Goal: Task Accomplishment & Management: Manage account settings

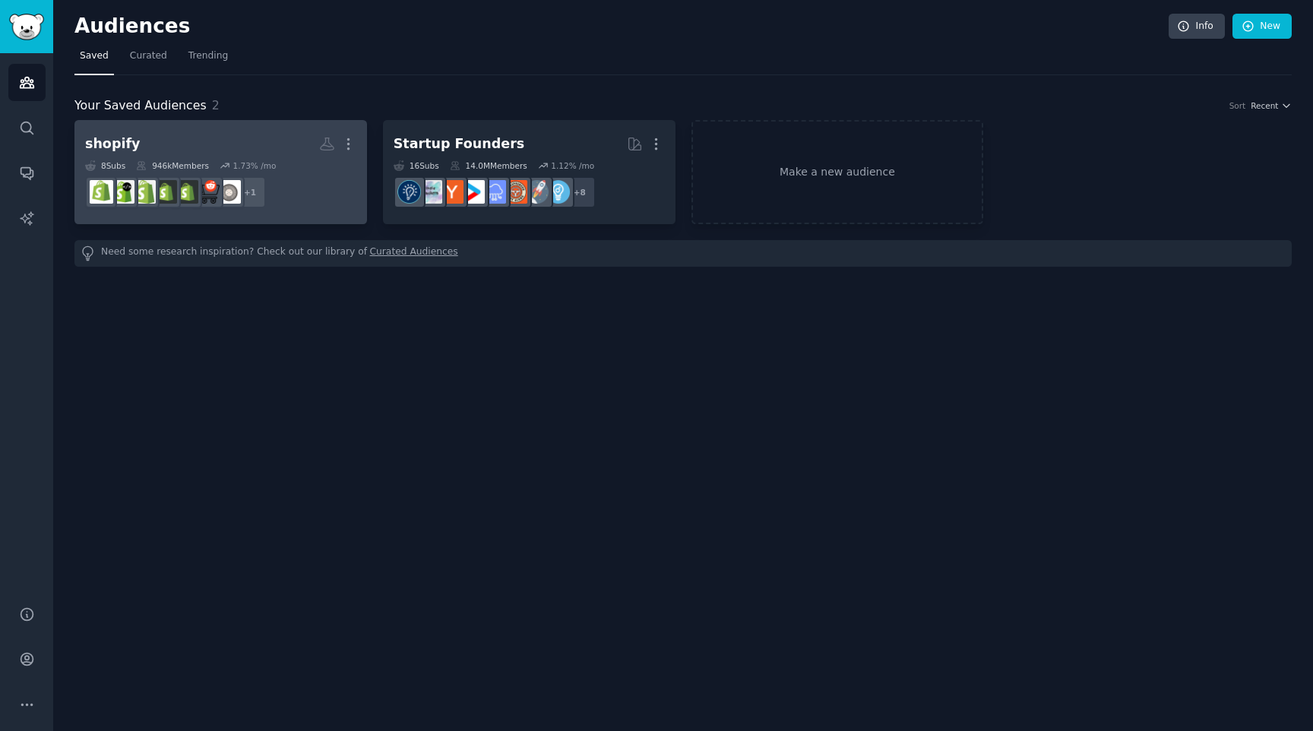
click at [195, 141] on h2 "shopify More" at bounding box center [220, 144] width 271 height 27
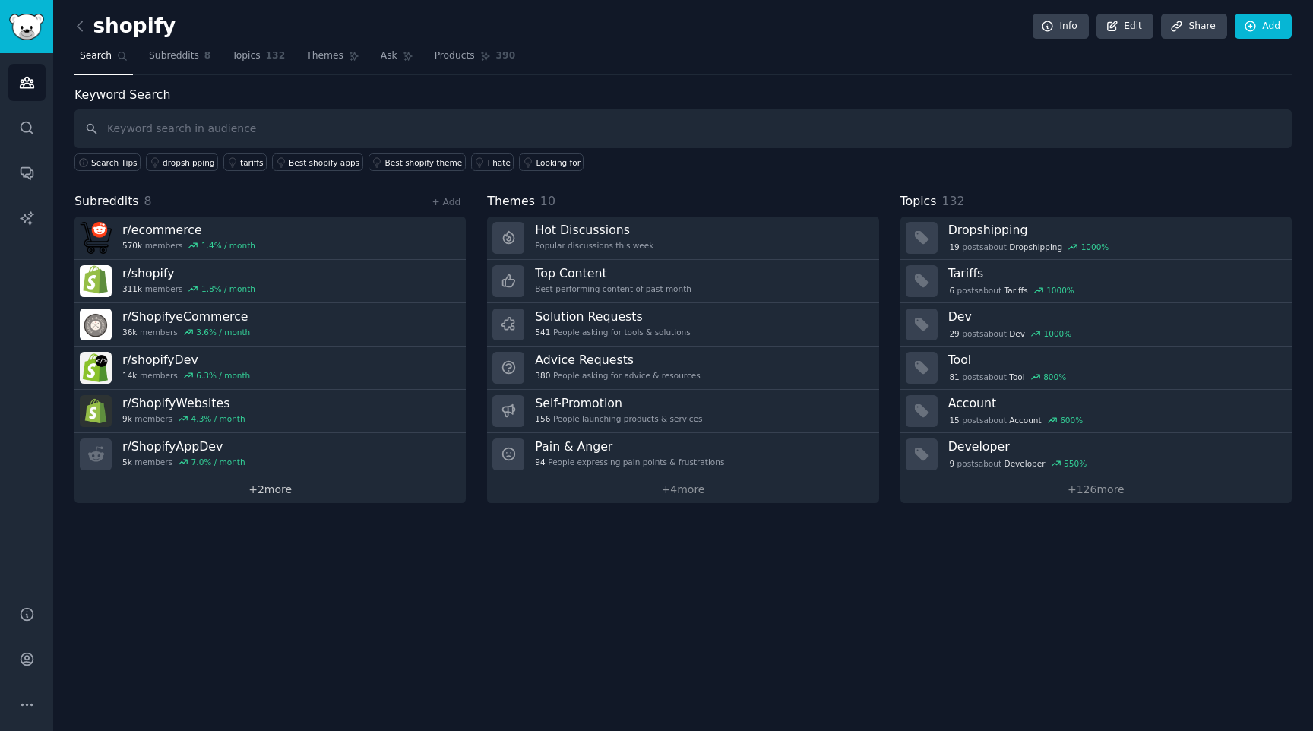
click at [266, 491] on link "+ 2 more" at bounding box center [269, 489] width 391 height 27
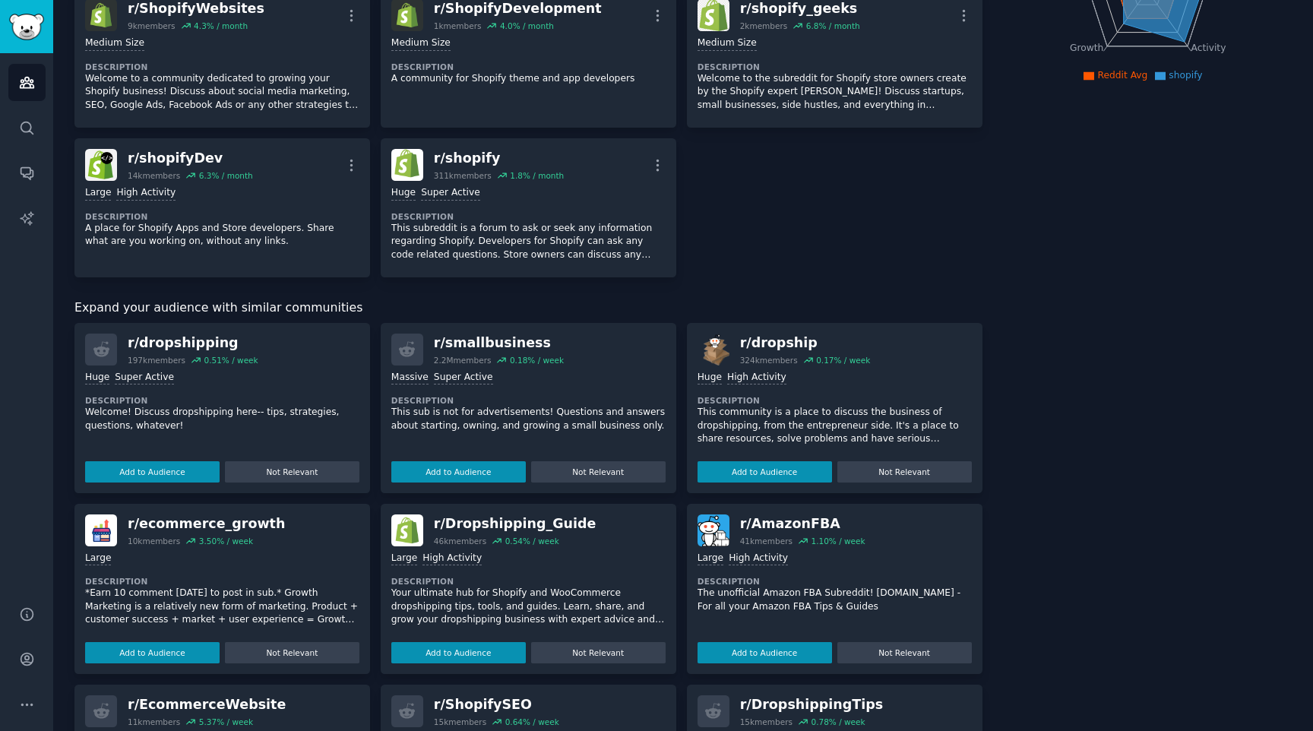
scroll to position [293, 0]
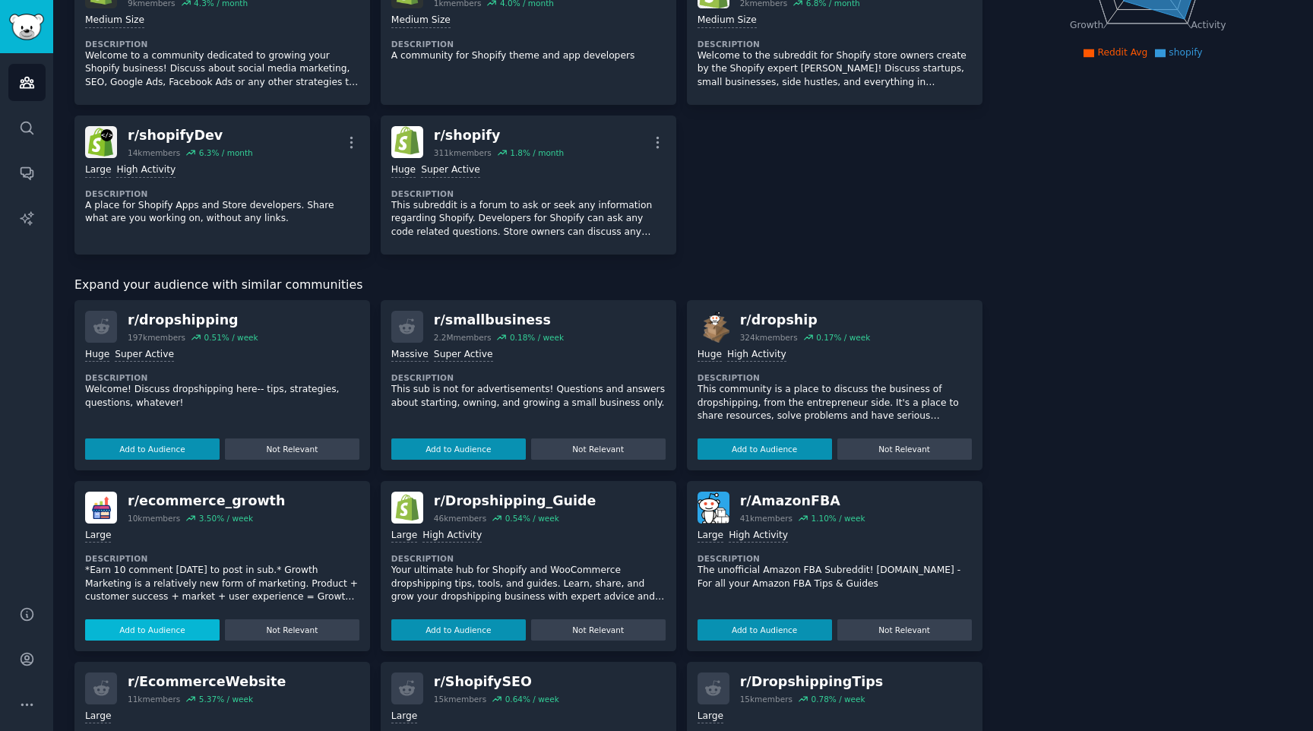
click at [199, 630] on button "Add to Audience" at bounding box center [152, 629] width 134 height 21
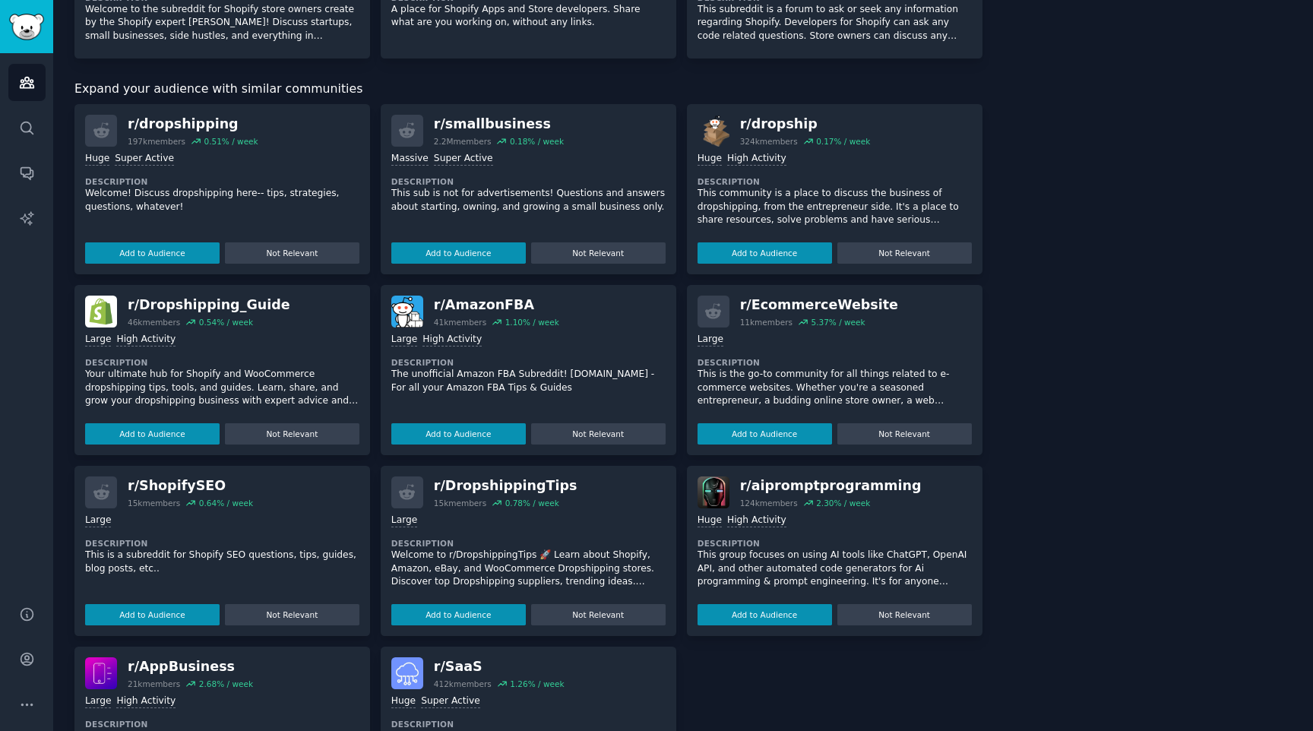
scroll to position [596, 0]
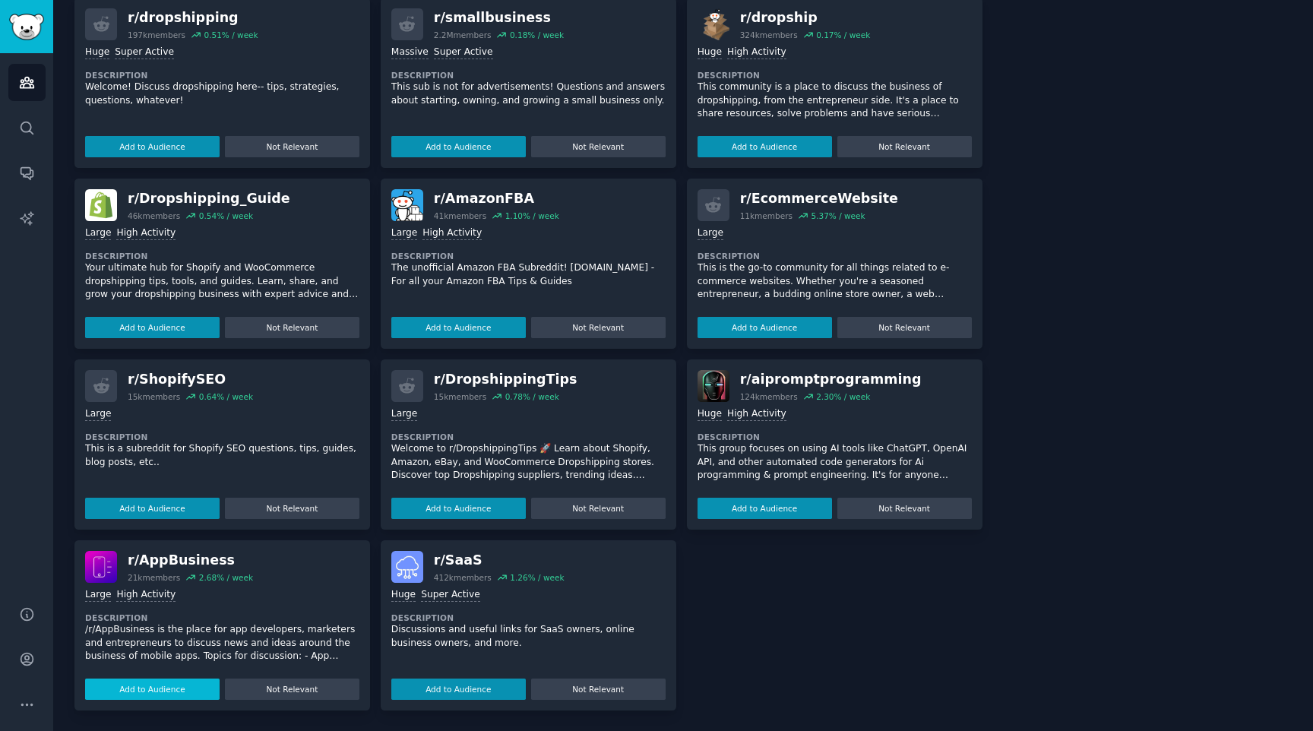
click at [168, 687] on button "Add to Audience" at bounding box center [152, 688] width 134 height 21
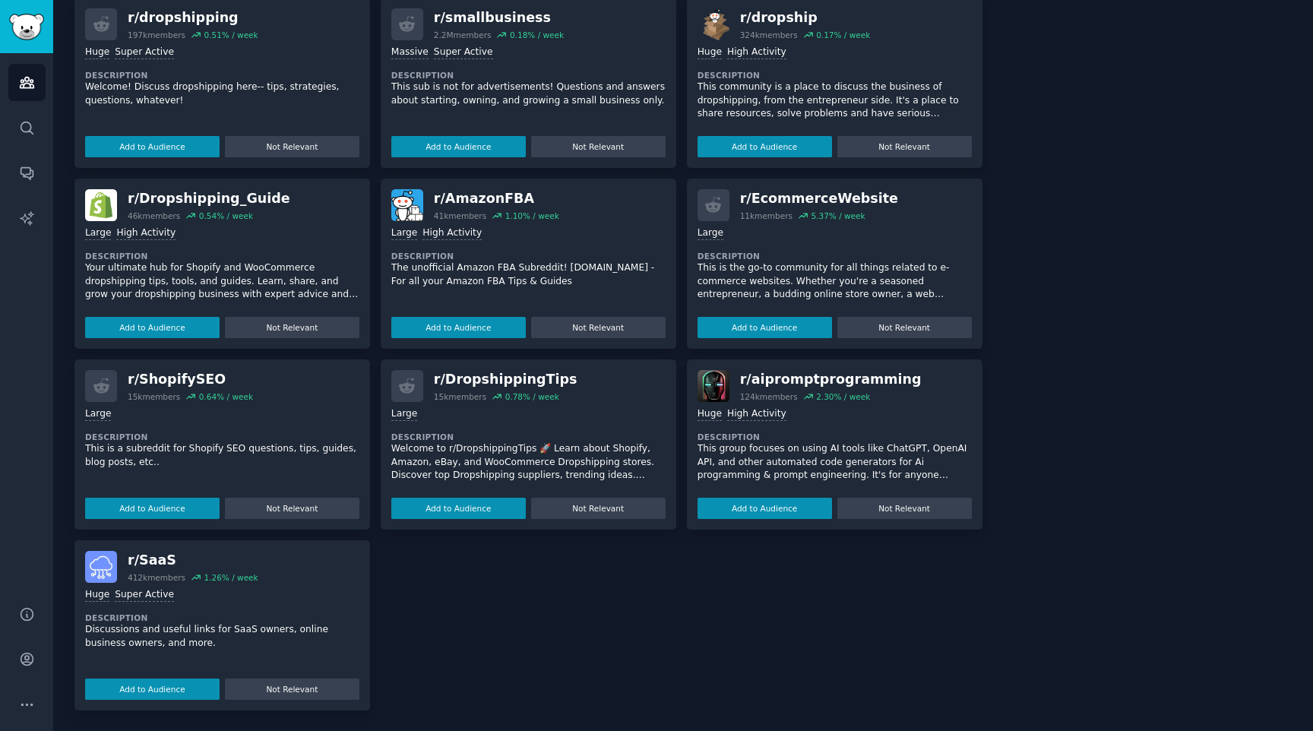
scroll to position [745, 0]
click at [184, 685] on button "Add to Audience" at bounding box center [152, 688] width 134 height 21
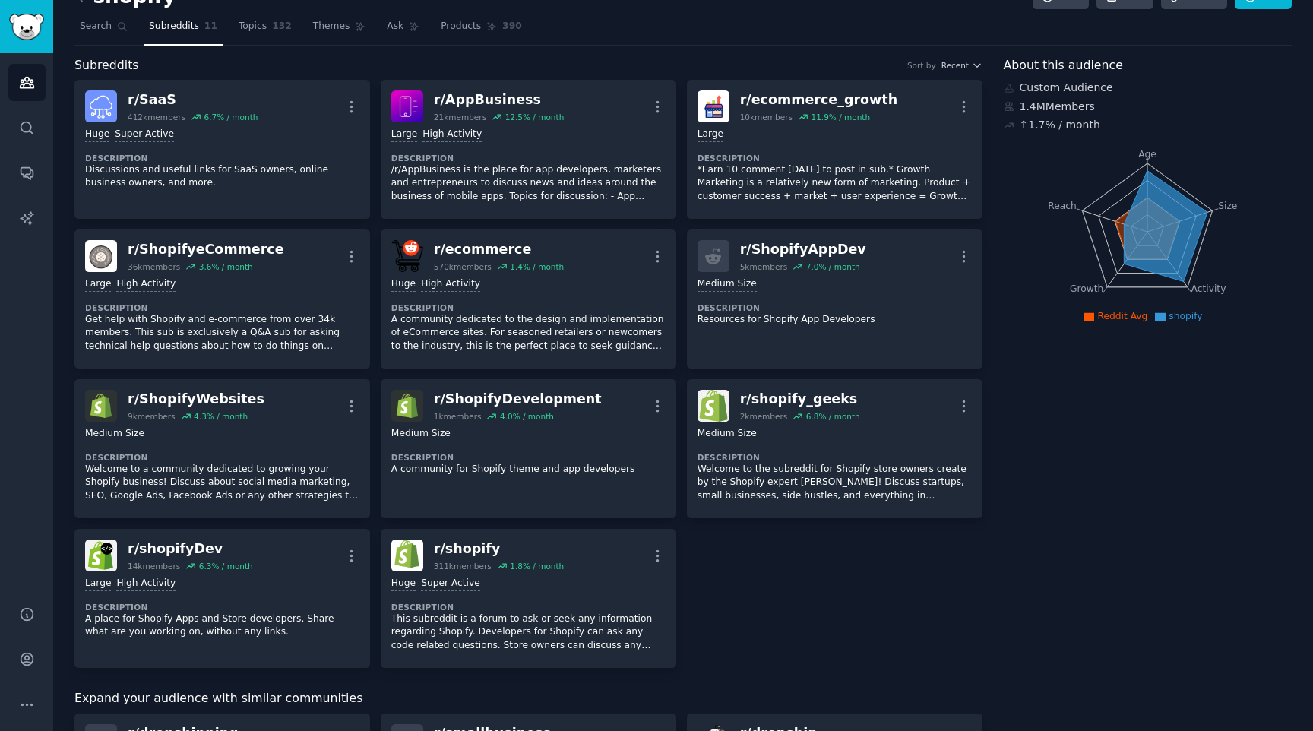
scroll to position [0, 0]
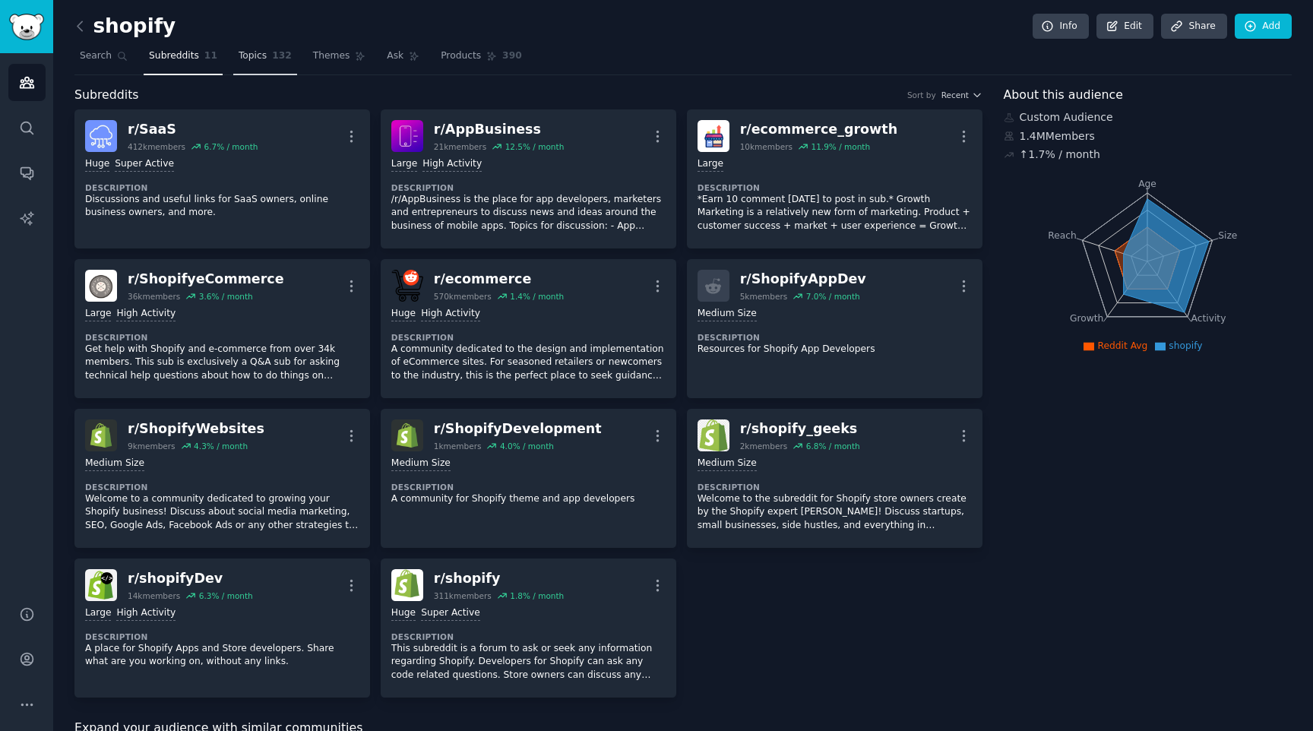
click at [264, 55] on link "Topics 132" at bounding box center [265, 59] width 64 height 31
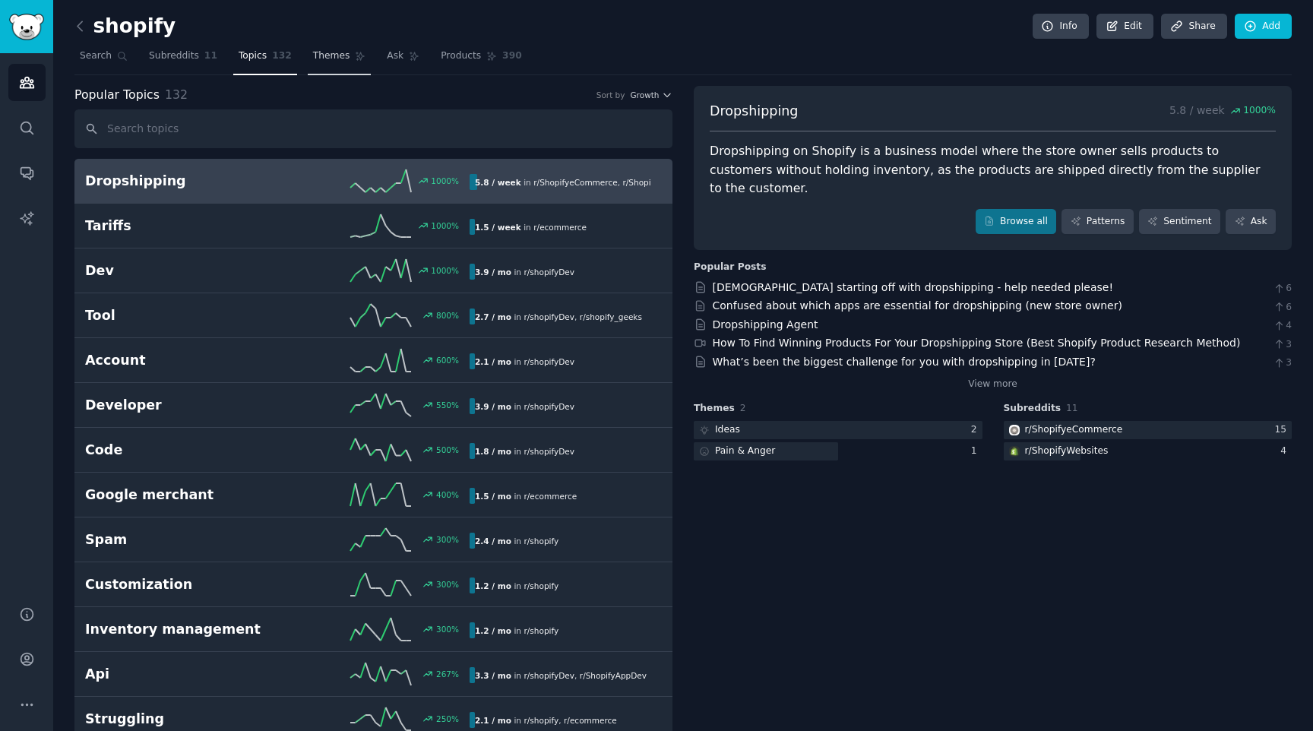
click at [308, 63] on link "Themes" at bounding box center [340, 59] width 64 height 31
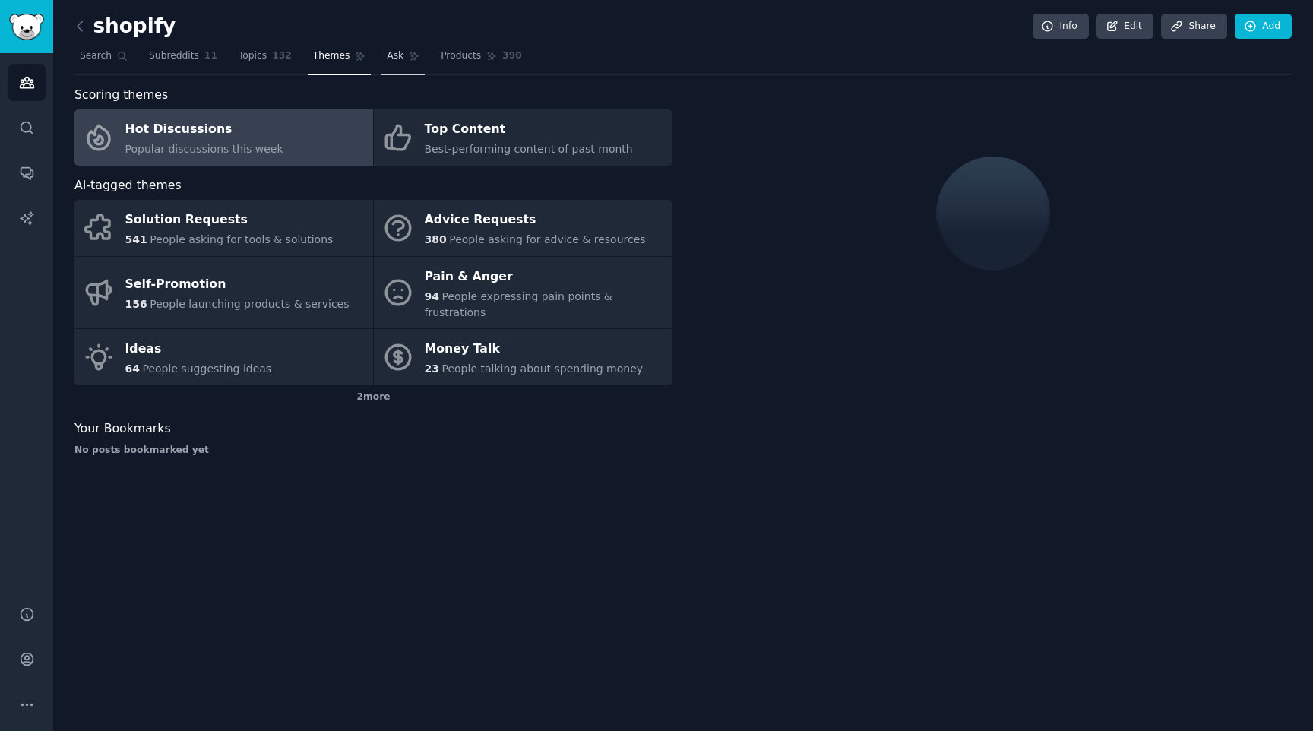
click at [390, 59] on span "Ask" at bounding box center [395, 56] width 17 height 14
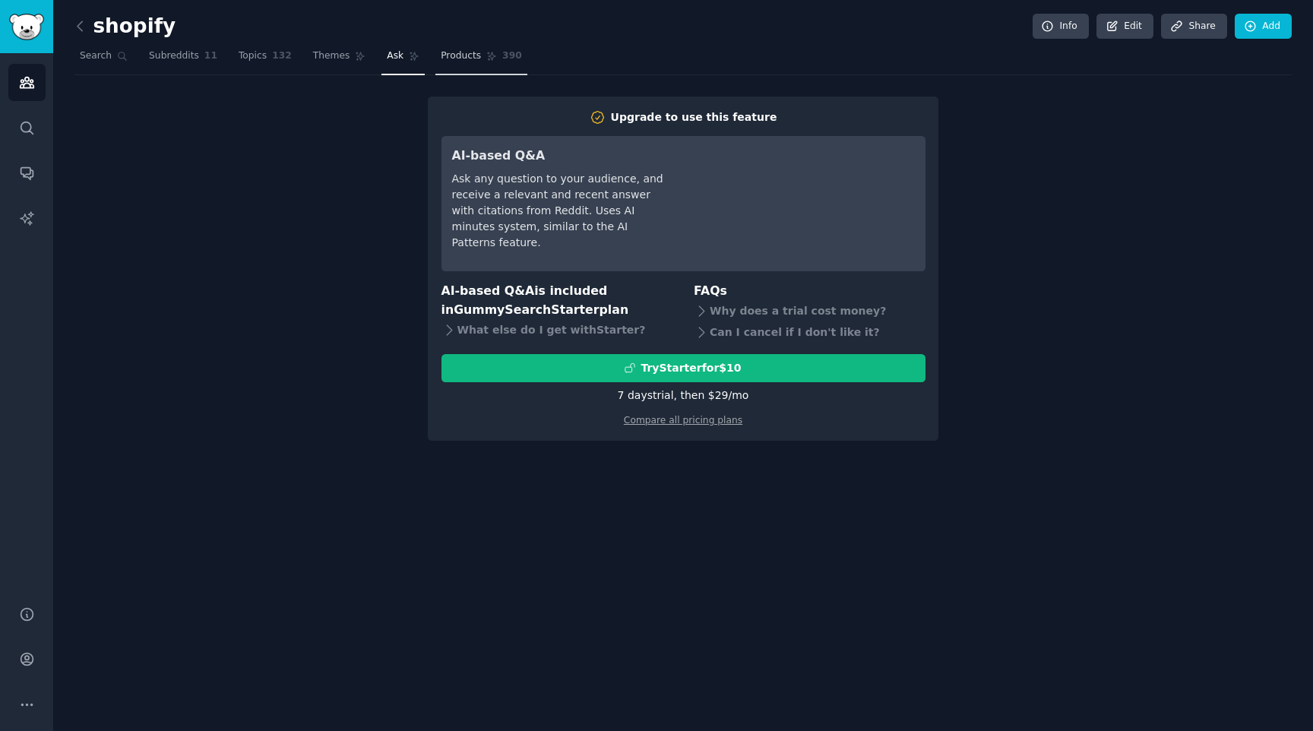
click at [441, 51] on span "Products" at bounding box center [461, 56] width 40 height 14
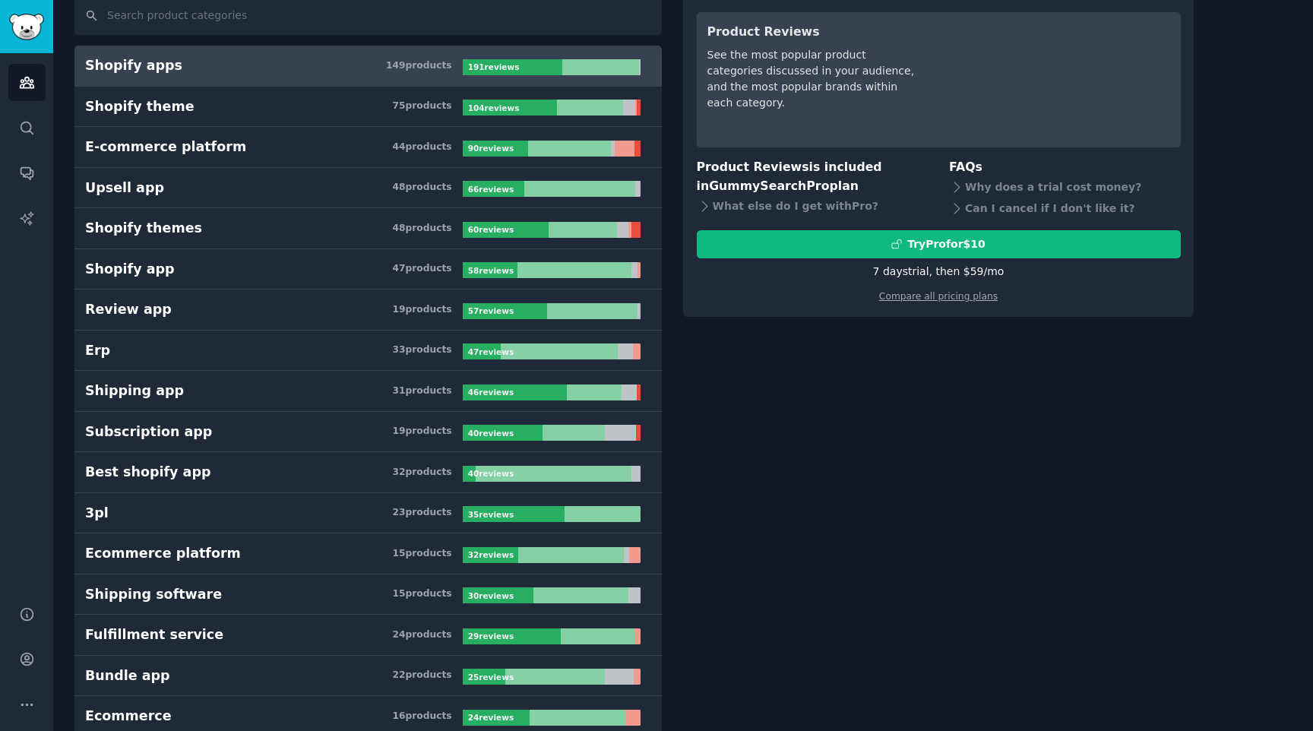
scroll to position [120, 0]
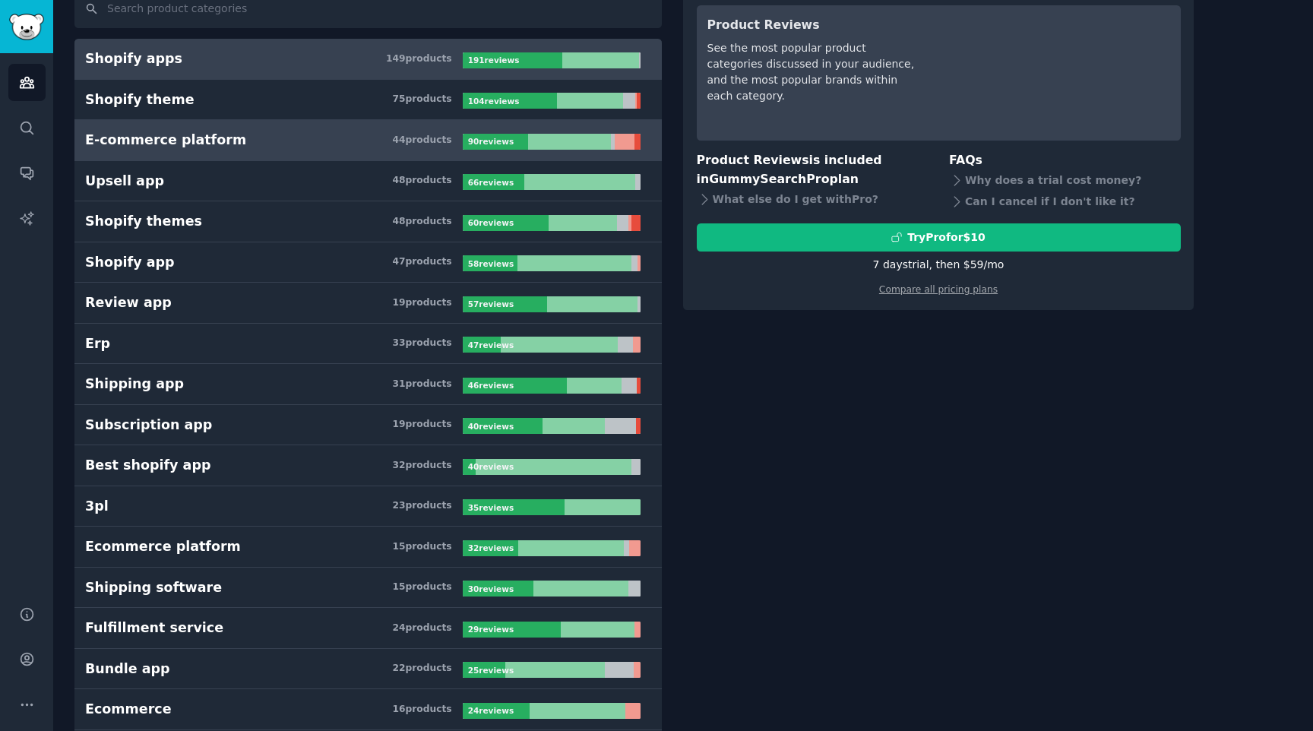
click at [341, 139] on h3 "E-commerce platform 44 product s" at bounding box center [274, 140] width 378 height 19
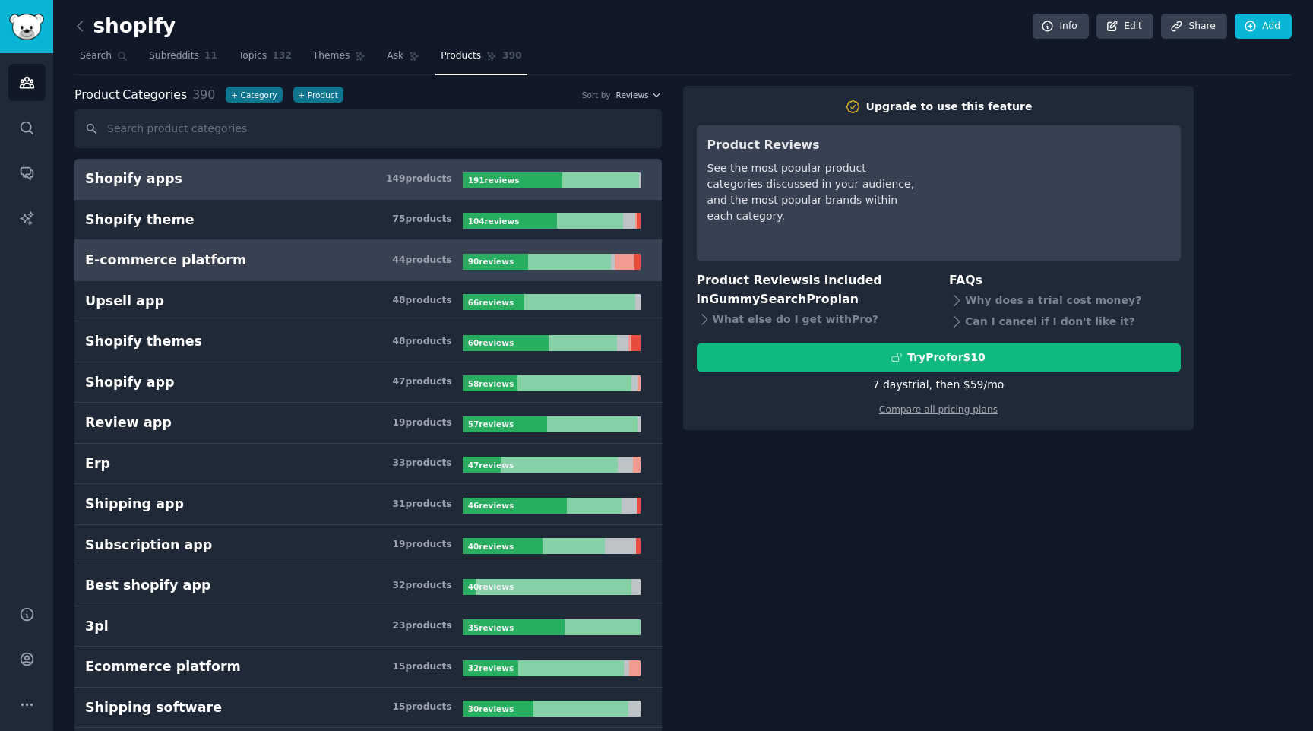
click at [397, 190] on link "Shopify apps 149 product s 191 review s" at bounding box center [367, 179] width 587 height 41
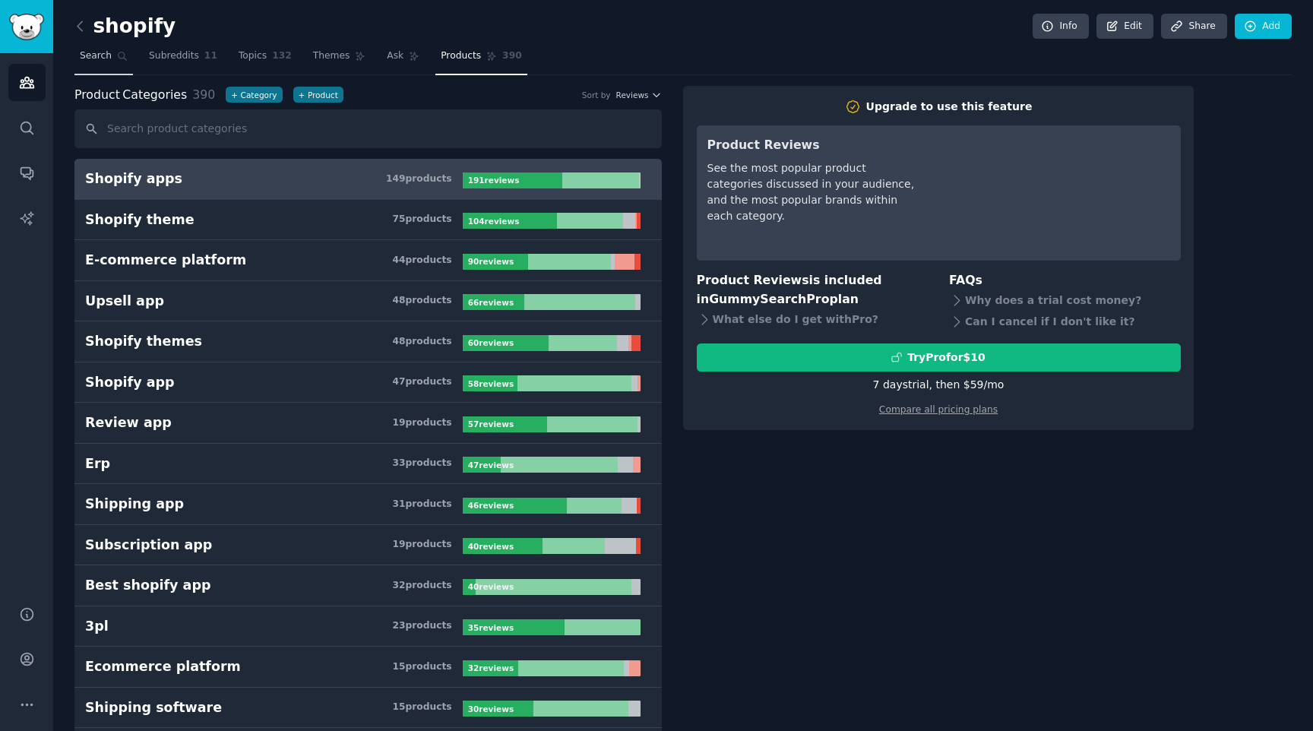
click at [104, 51] on span "Search" at bounding box center [96, 56] width 32 height 14
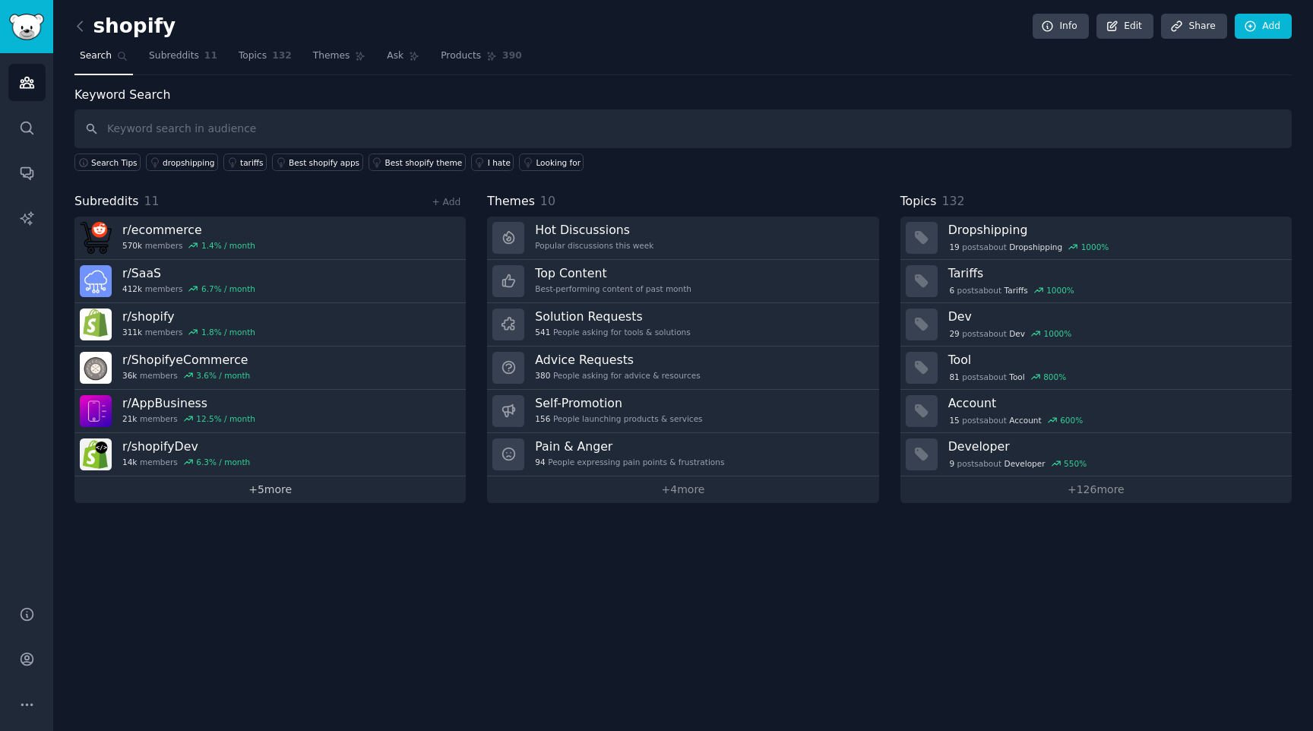
click at [207, 494] on link "+ 5 more" at bounding box center [269, 489] width 391 height 27
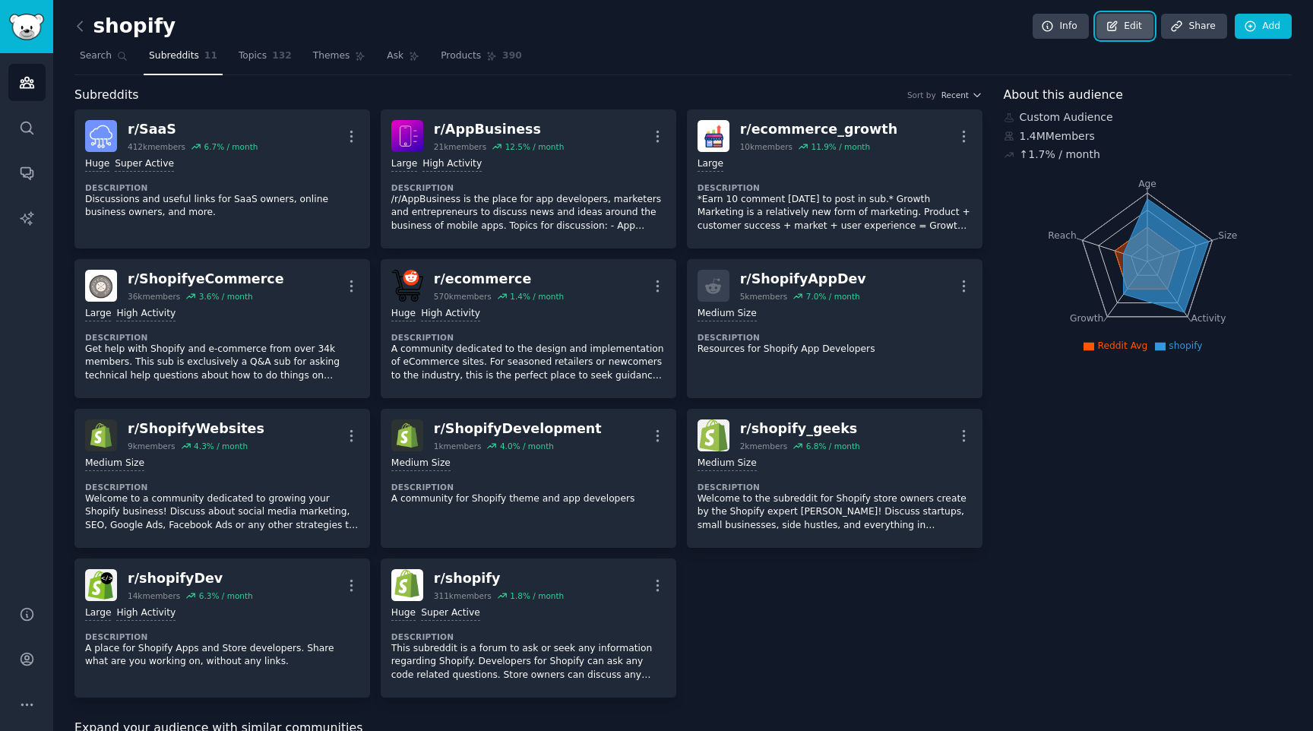
click at [1128, 30] on link "Edit" at bounding box center [1124, 27] width 57 height 26
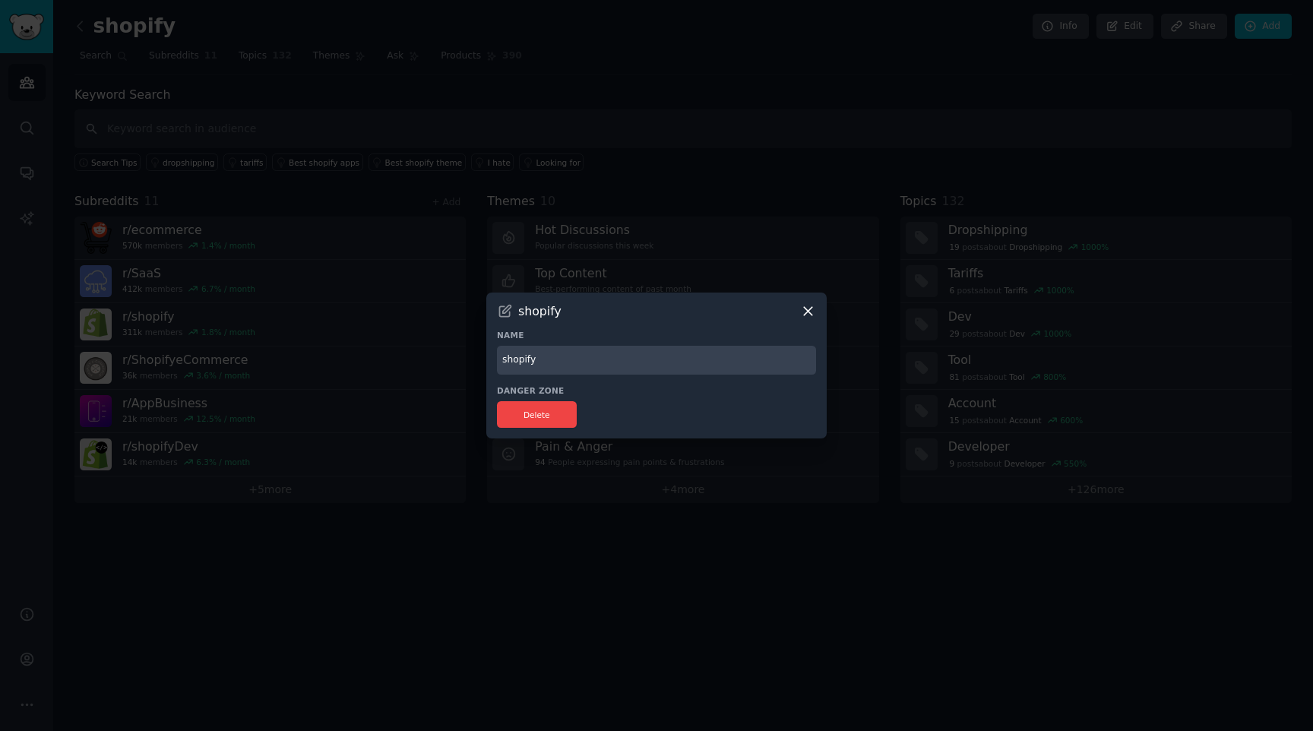
click at [583, 374] on div "shopify Name shopify Danger Zone Delete" at bounding box center [656, 365] width 340 height 147
click at [583, 372] on input "shopify" at bounding box center [656, 361] width 319 height 30
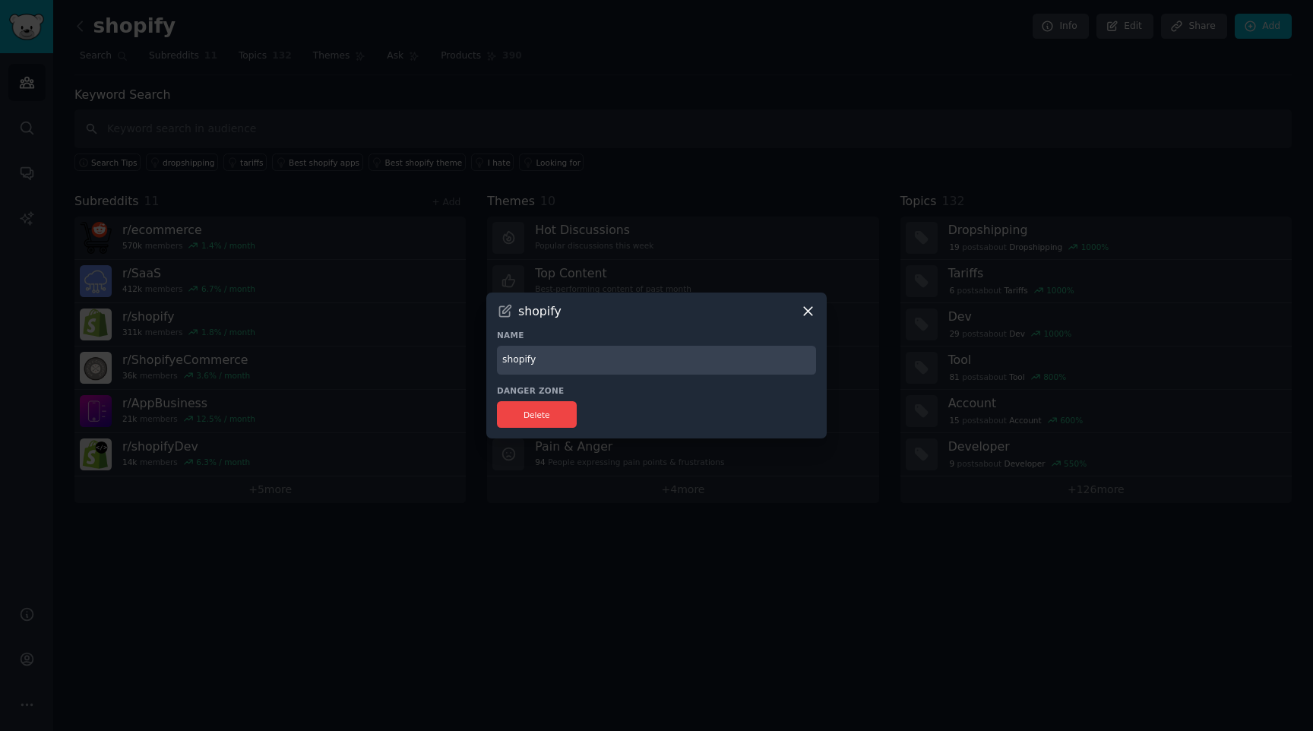
click at [569, 377] on div "shopify Name shopify Danger Zone Delete" at bounding box center [656, 365] width 340 height 147
click at [572, 350] on input "shopify" at bounding box center [656, 361] width 319 height 30
type input "SaaS"
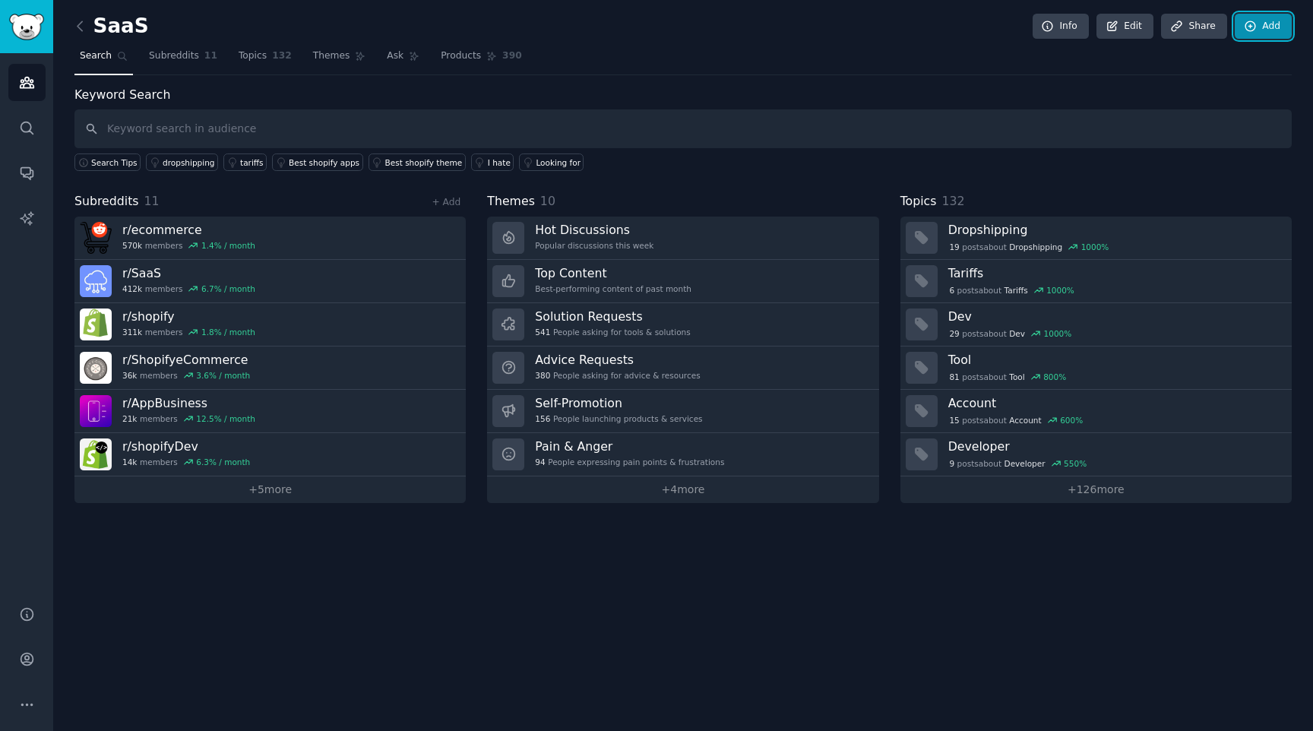
click at [1280, 22] on link "Add" at bounding box center [1262, 27] width 57 height 26
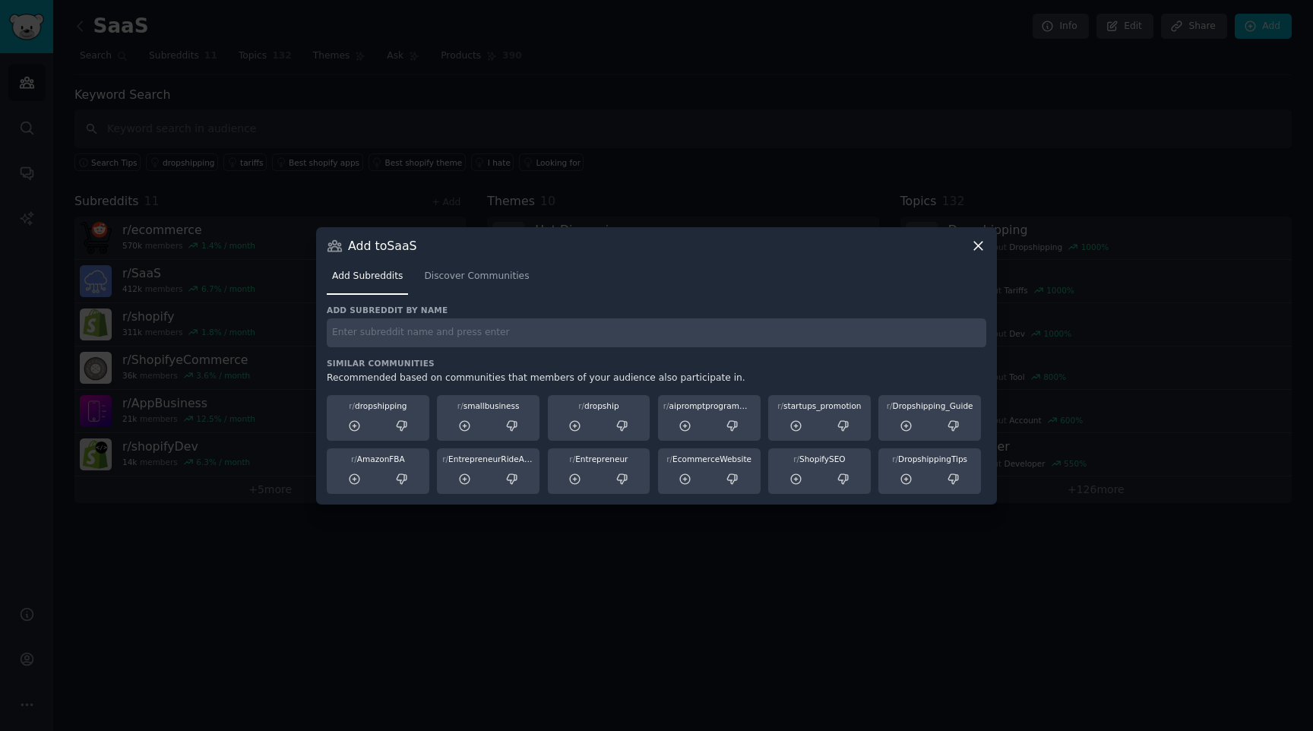
click at [671, 346] on input "text" at bounding box center [656, 333] width 659 height 30
type input "r/saas"
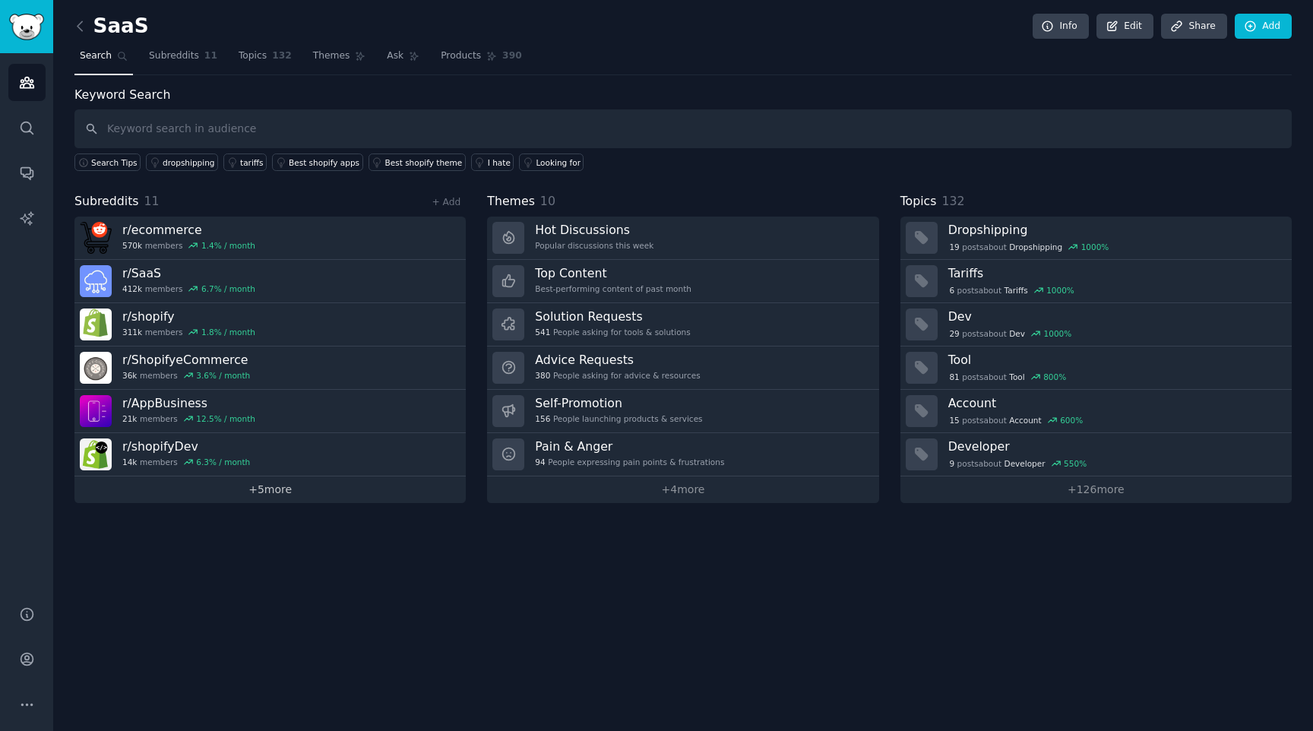
click at [385, 491] on link "+ 5 more" at bounding box center [269, 489] width 391 height 27
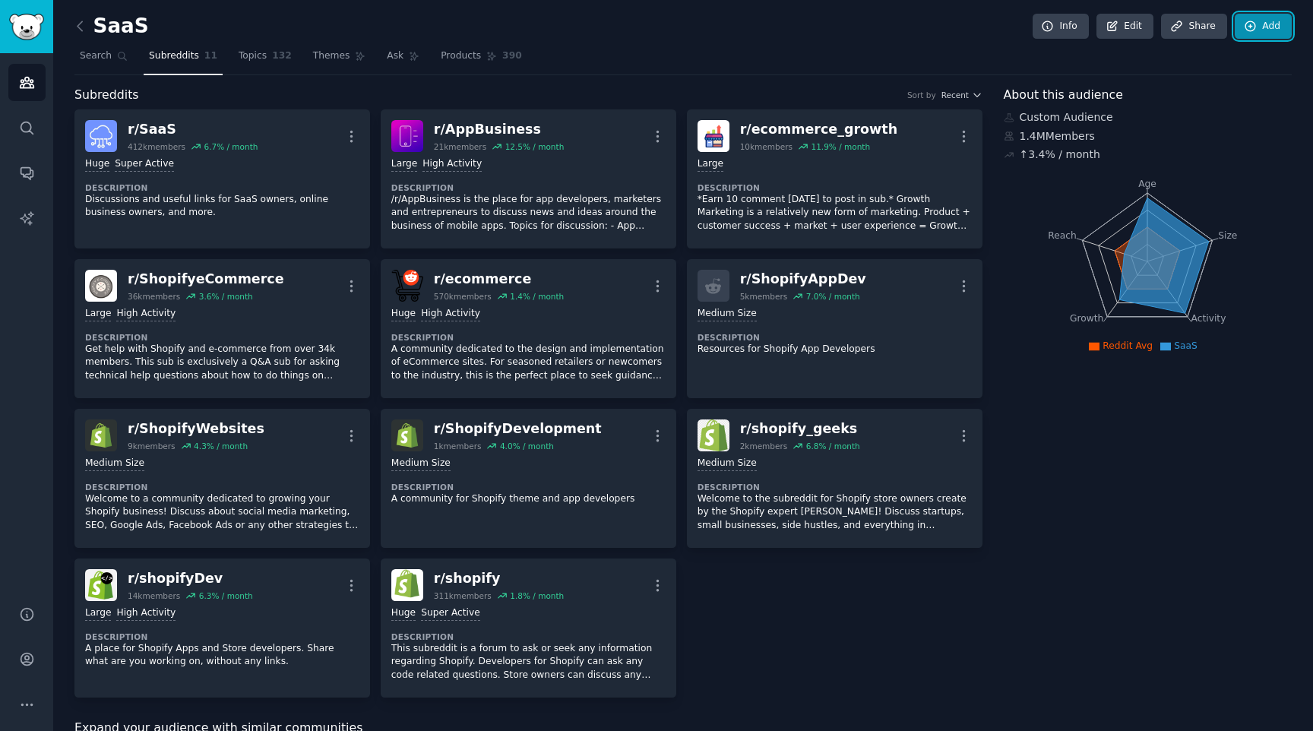
click at [1255, 29] on link "Add" at bounding box center [1262, 27] width 57 height 26
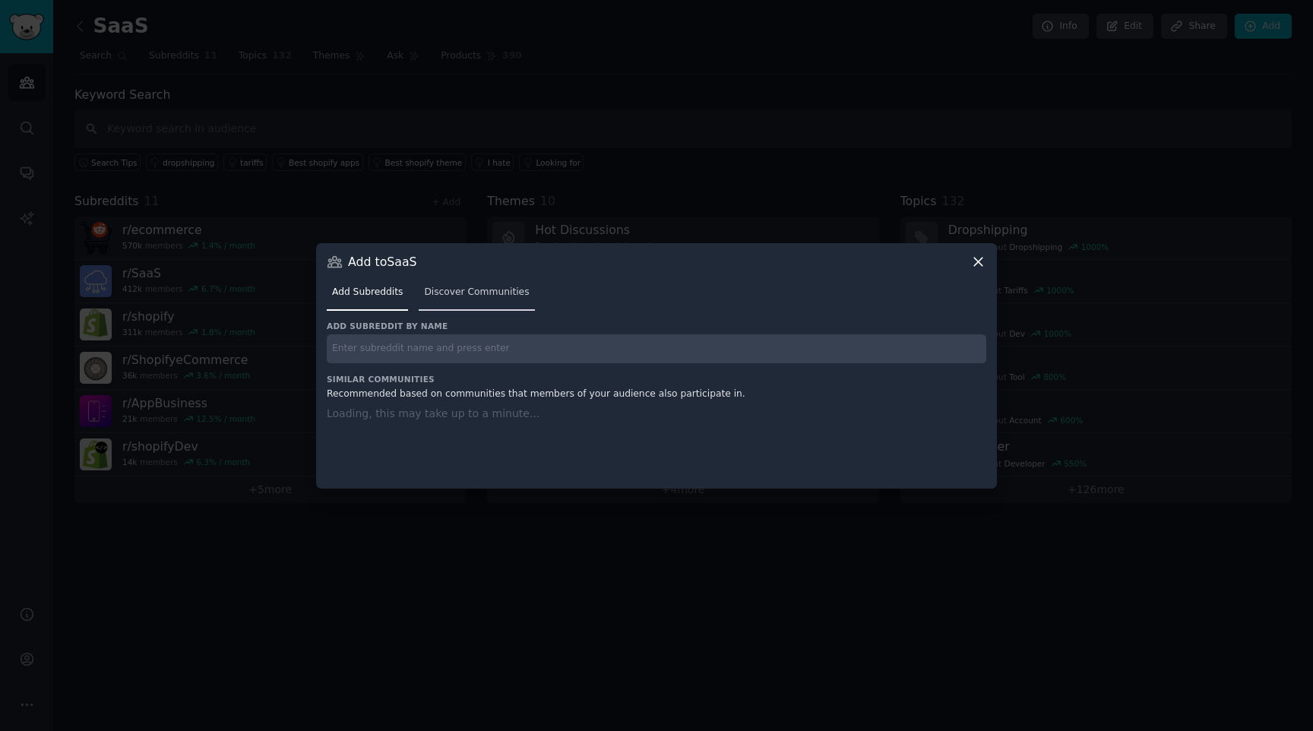
click at [472, 299] on link "Discover Communities" at bounding box center [476, 295] width 115 height 31
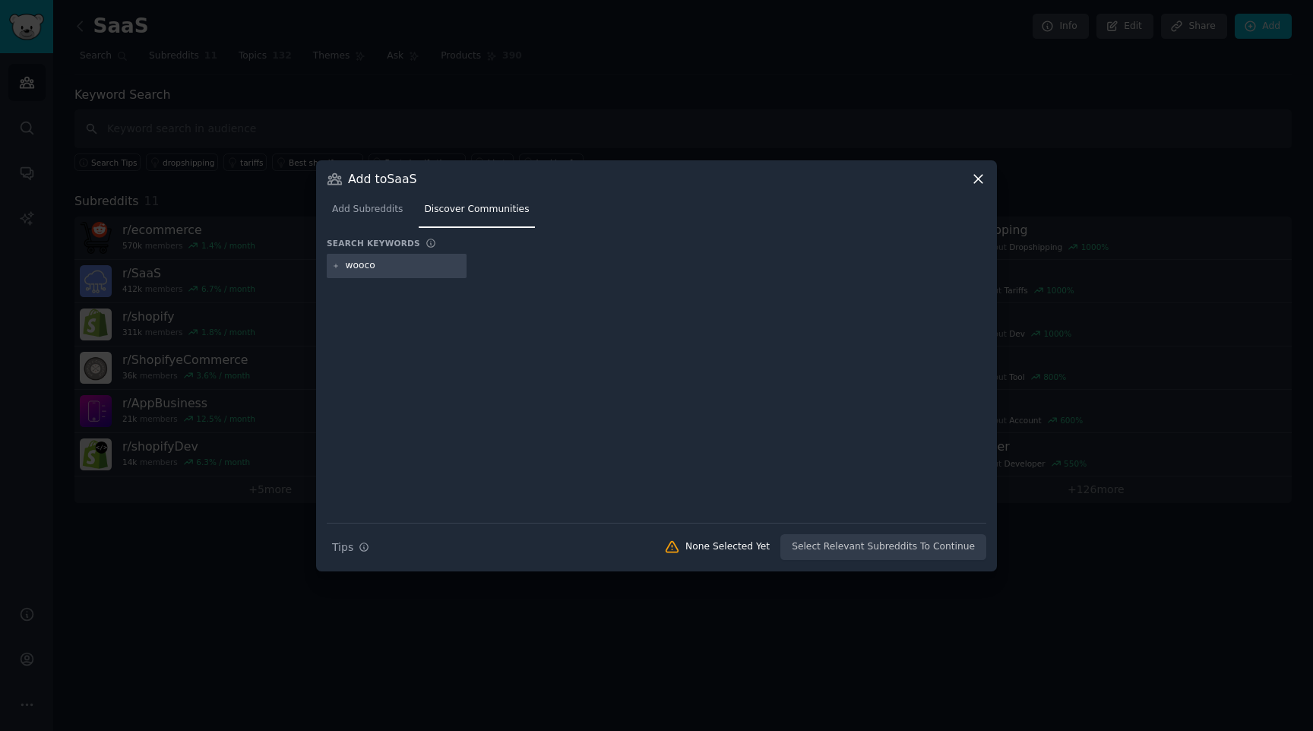
type input "woocom"
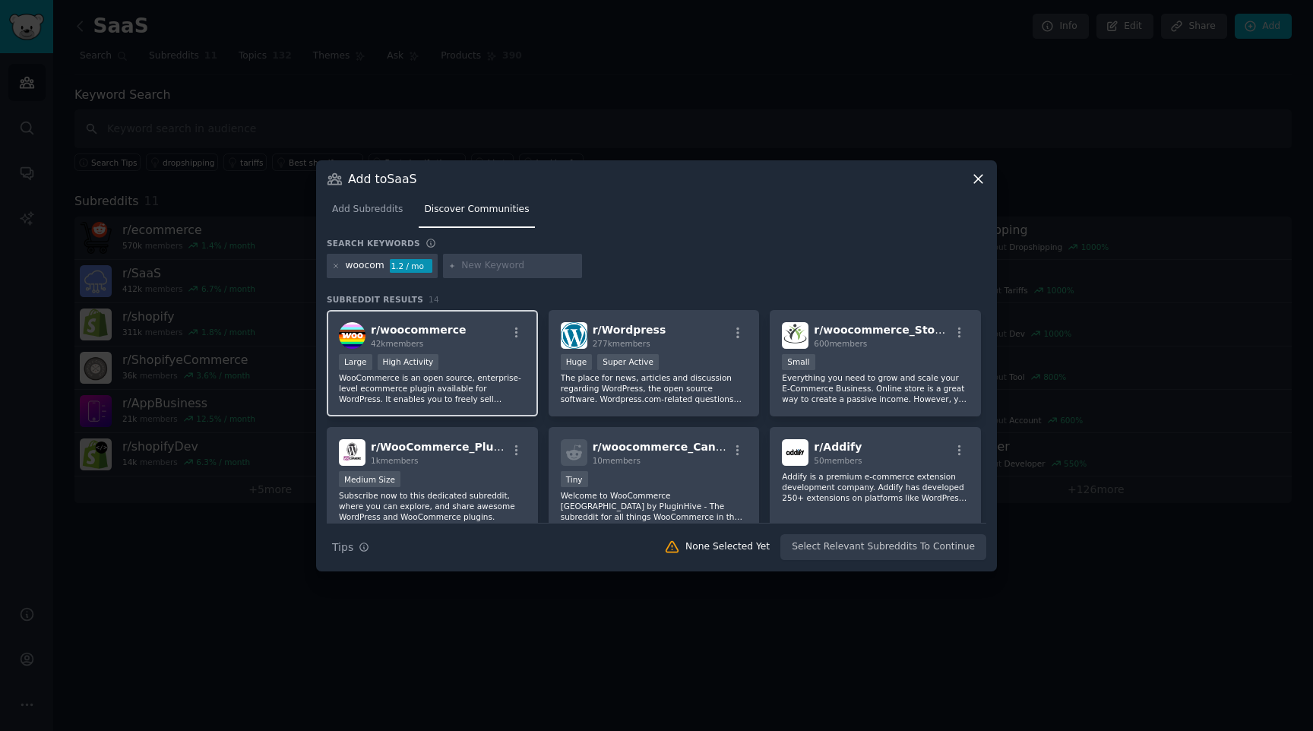
click at [460, 354] on div "Large High Activity" at bounding box center [432, 363] width 187 height 19
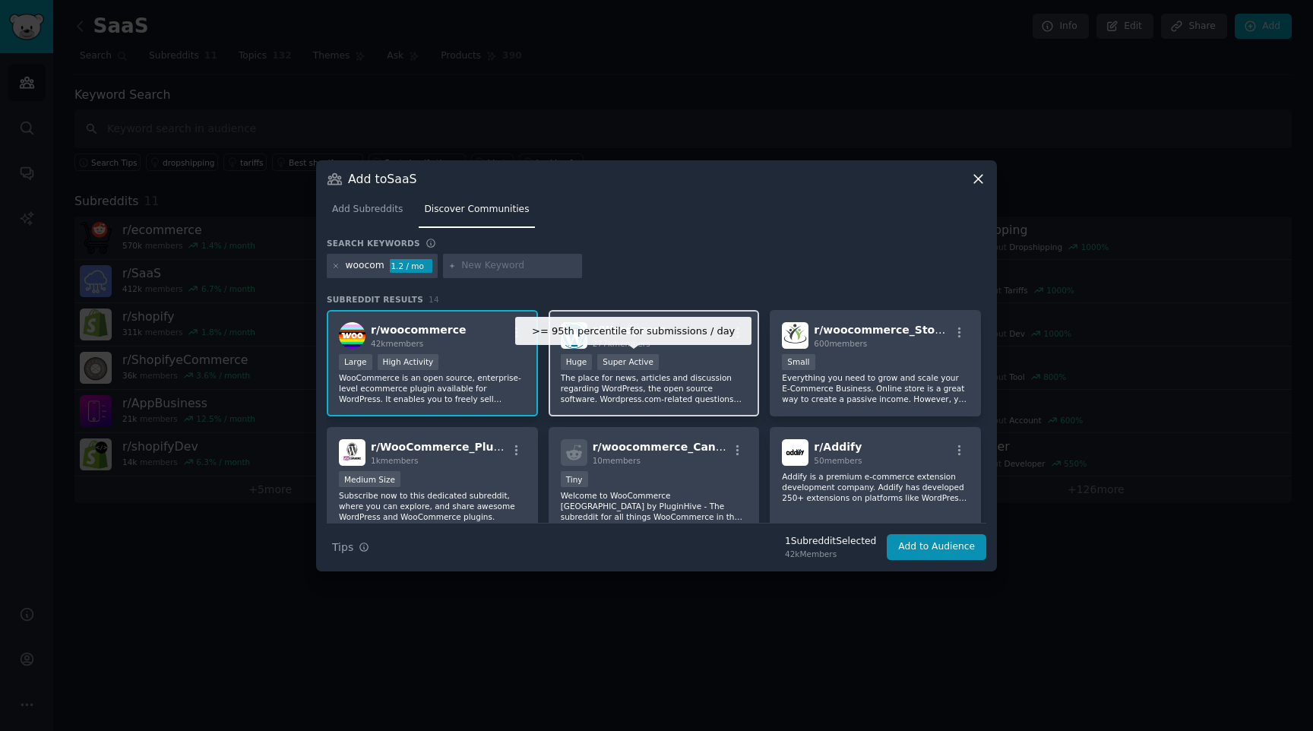
click at [600, 361] on div "Super Active" at bounding box center [628, 362] width 62 height 16
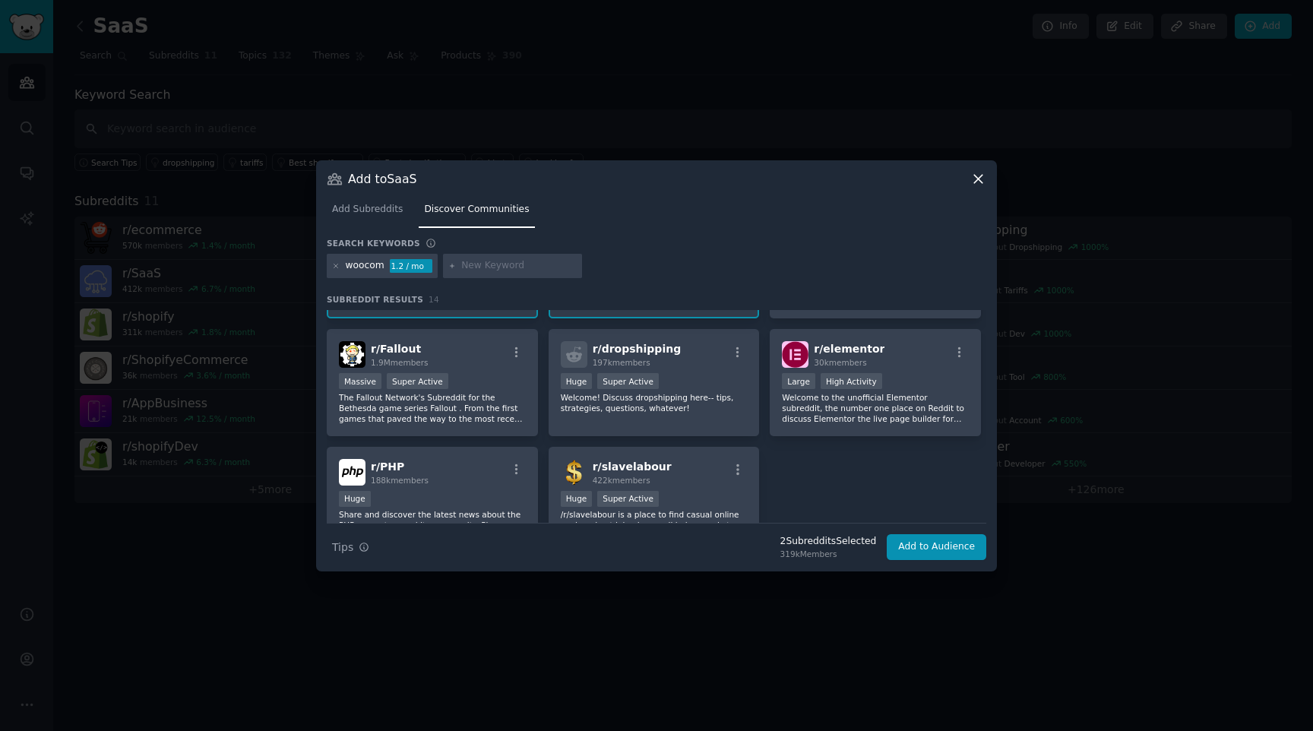
scroll to position [347, 0]
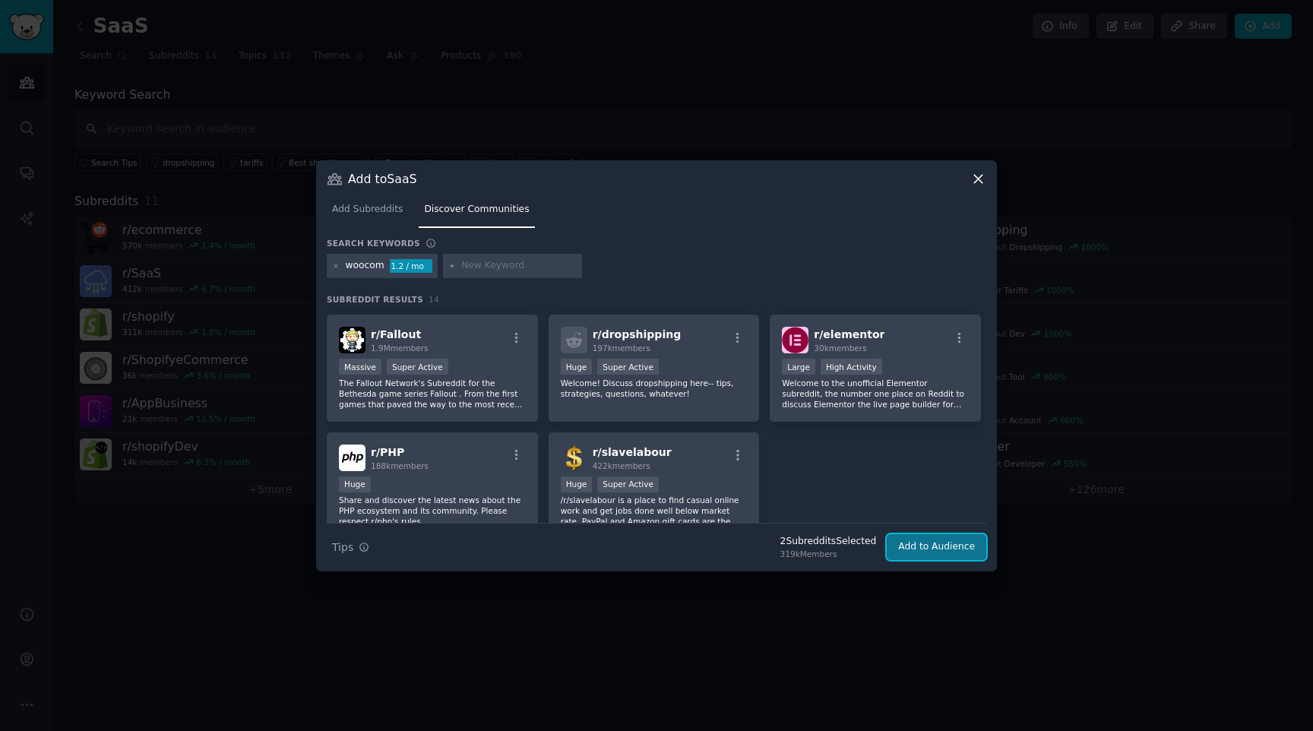
click at [911, 546] on button "Add to Audience" at bounding box center [936, 547] width 100 height 26
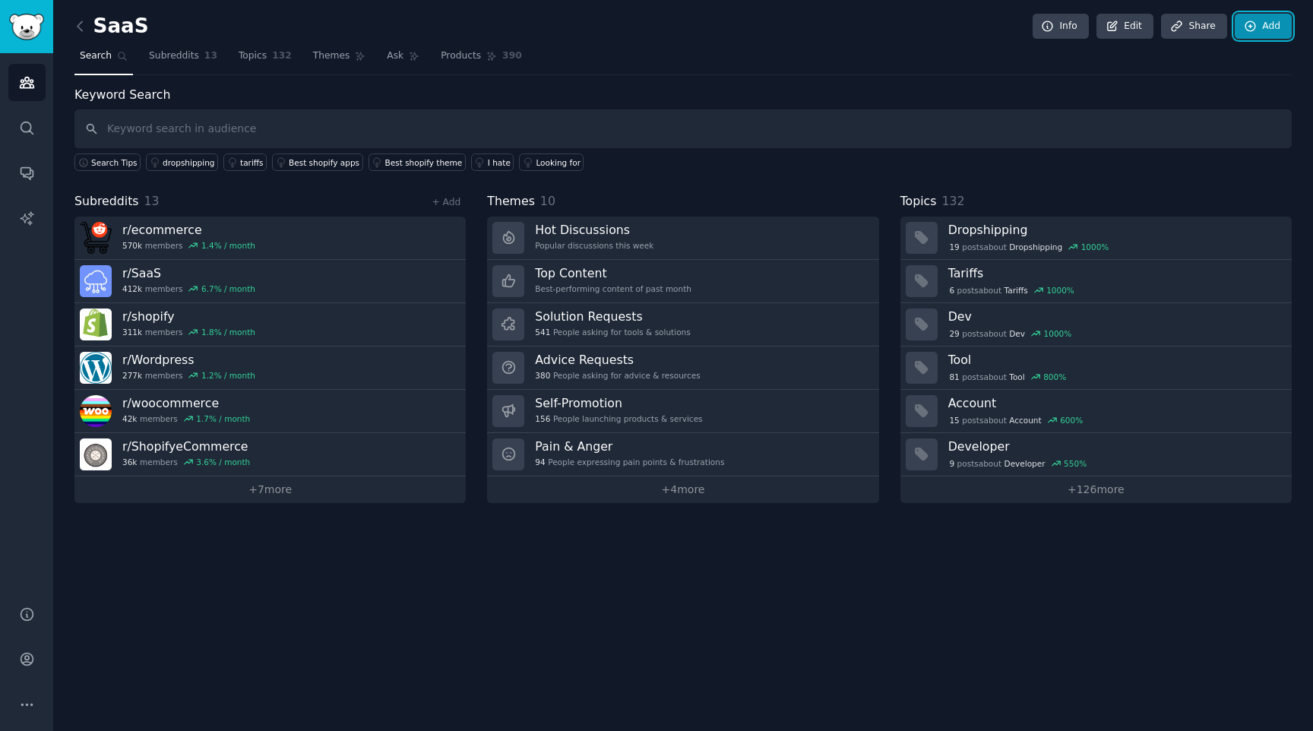
click at [1275, 27] on link "Add" at bounding box center [1262, 27] width 57 height 26
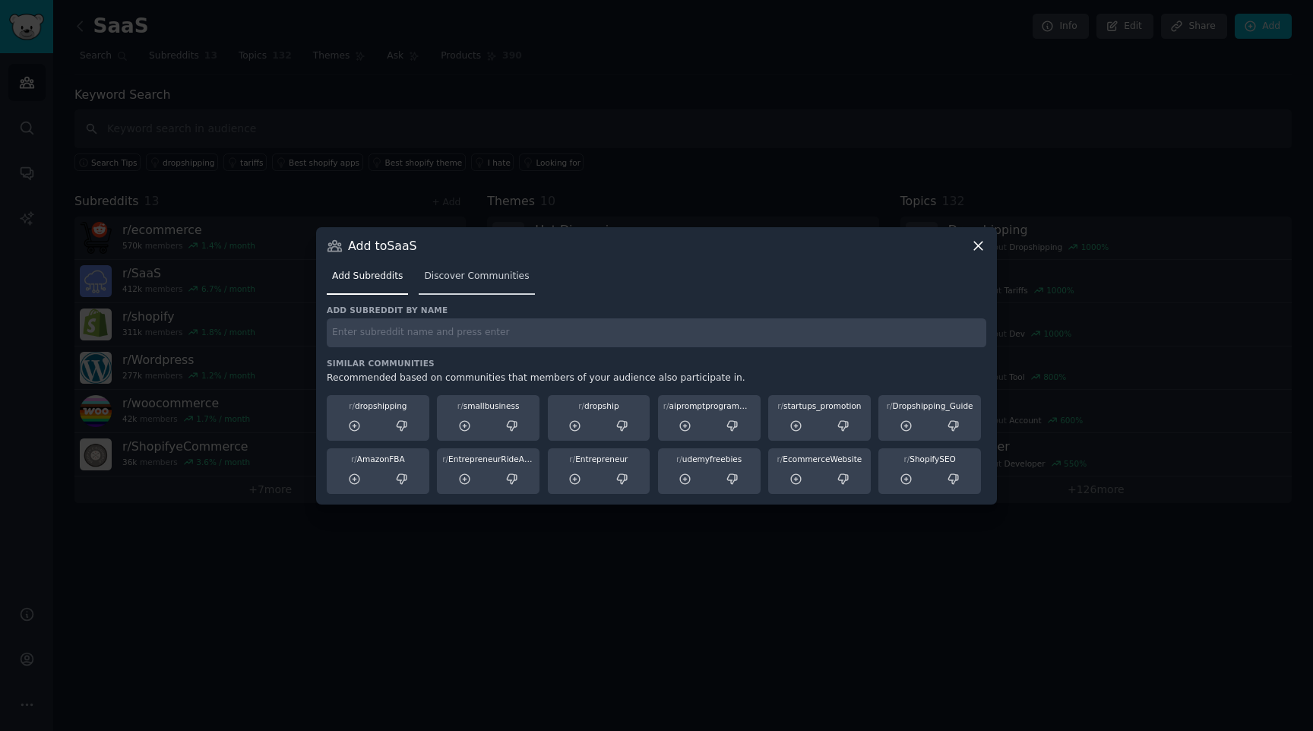
click at [458, 278] on span "Discover Communities" at bounding box center [476, 277] width 105 height 14
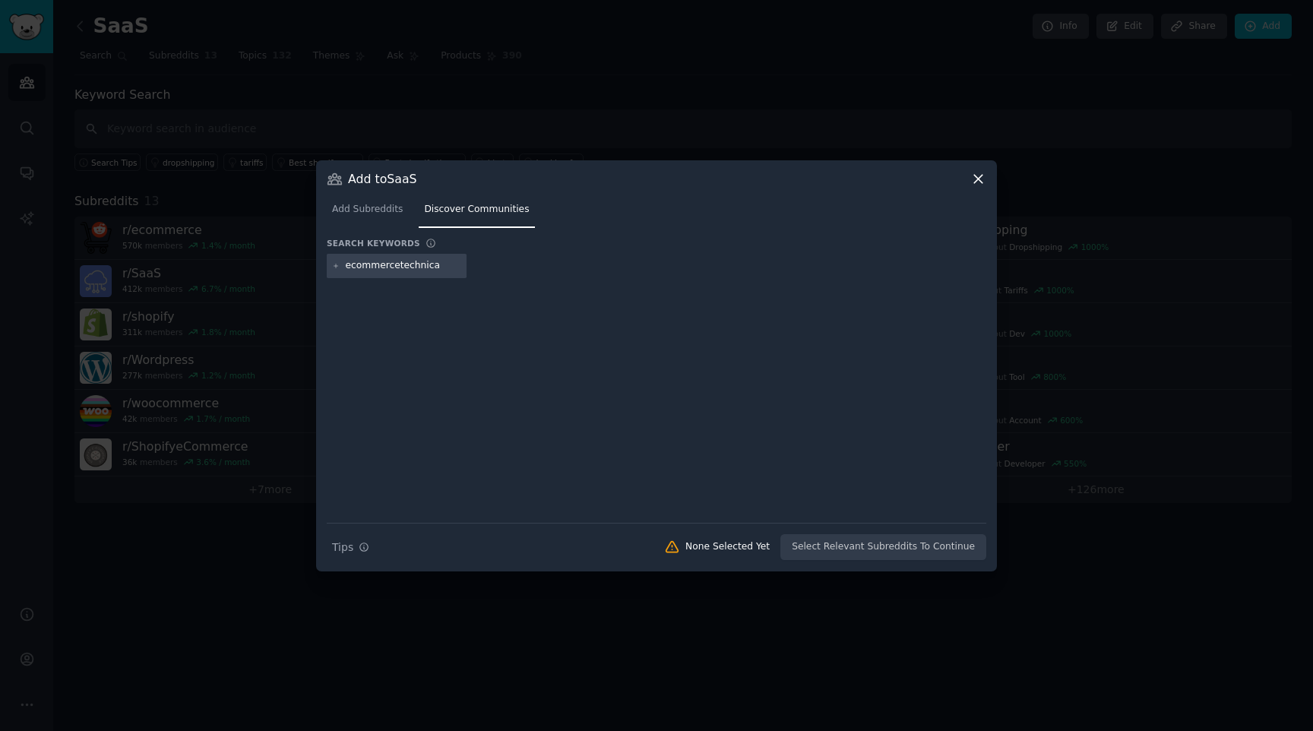
type input "ecommercetechnical"
drag, startPoint x: 396, startPoint y: 267, endPoint x: 456, endPoint y: 263, distance: 60.1
click at [453, 264] on div "ecommercetechnical" at bounding box center [411, 266] width 169 height 24
click at [402, 271] on div "ecommercetechnical" at bounding box center [394, 266] width 97 height 14
click at [532, 260] on input "text" at bounding box center [577, 266] width 115 height 14
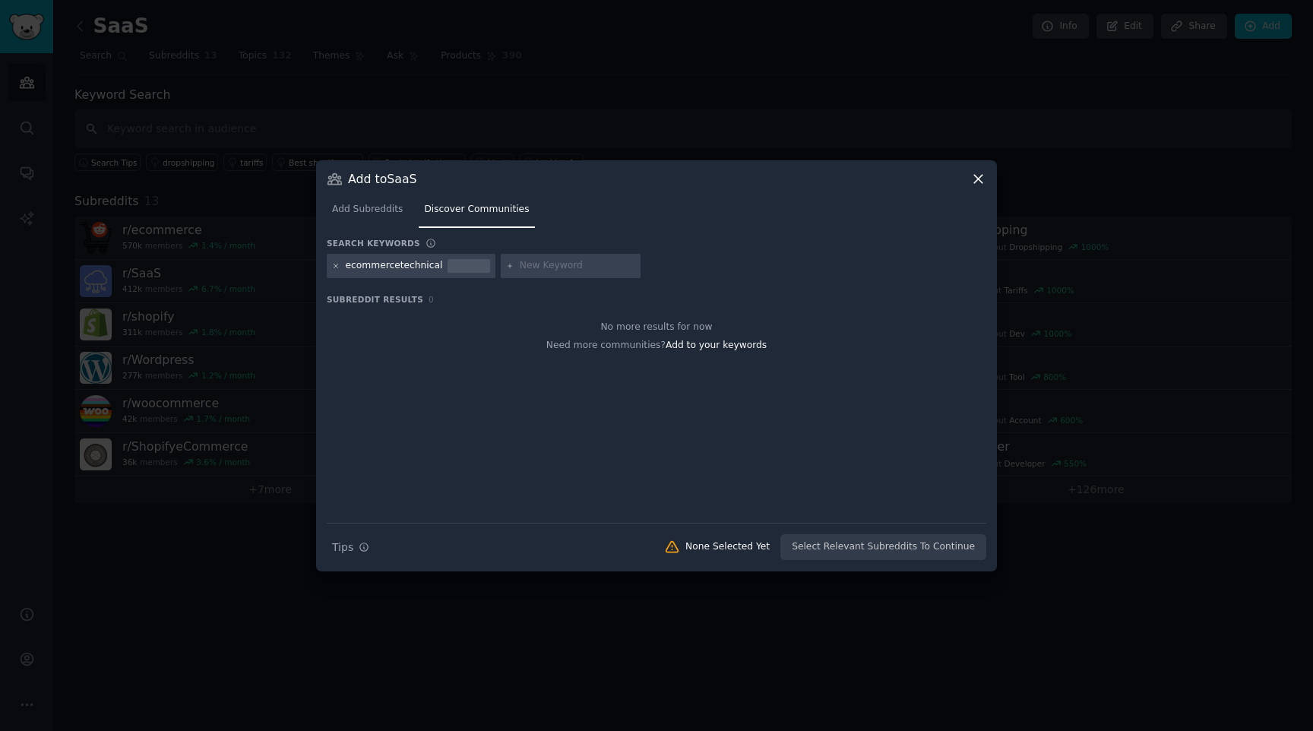
click at [336, 266] on icon at bounding box center [336, 266] width 8 height 8
click at [396, 262] on input "text" at bounding box center [403, 266] width 115 height 14
type input "ecommercete"
click at [377, 264] on div "ecommercete" at bounding box center [378, 266] width 65 height 14
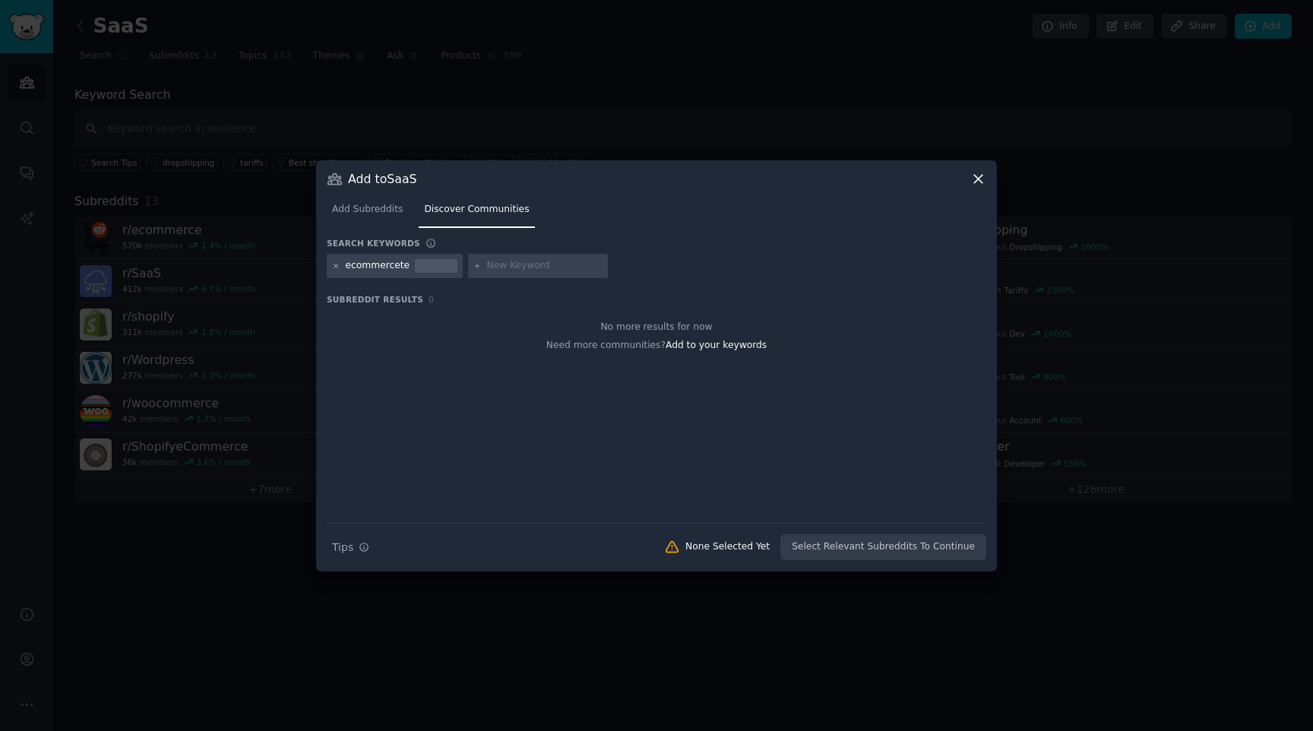
click at [337, 266] on icon at bounding box center [336, 266] width 8 height 8
click at [349, 266] on input "text" at bounding box center [403, 266] width 115 height 14
type input "commerce"
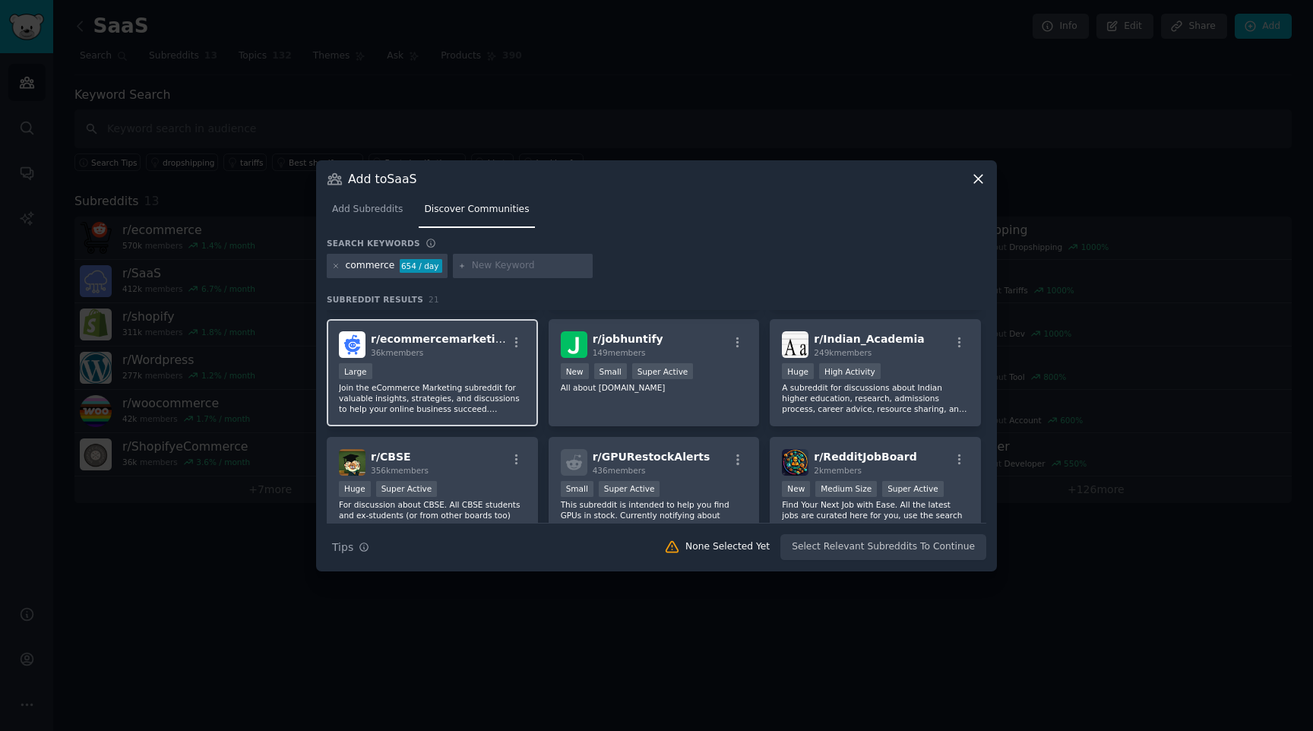
scroll to position [341, 0]
click at [497, 409] on p "Join the eCommerce Marketing subreddit for valuable insights, strategies, and d…" at bounding box center [432, 400] width 187 height 32
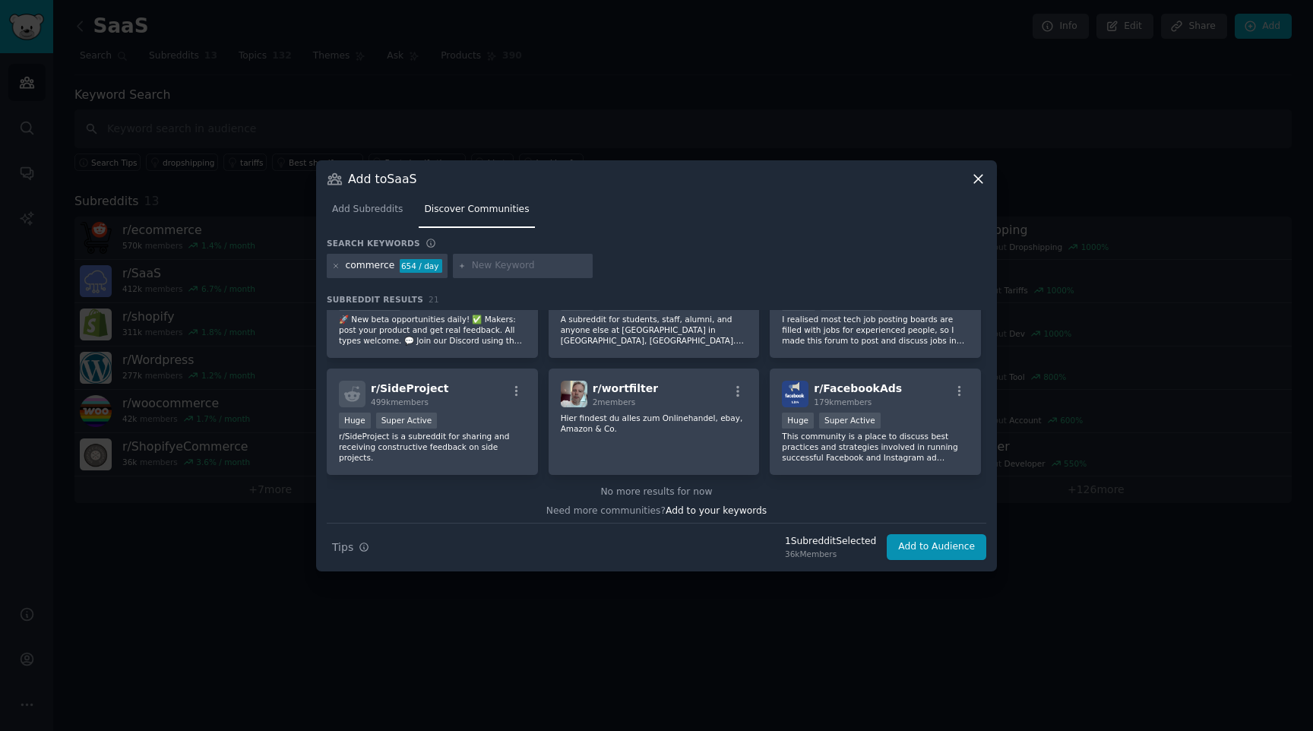
scroll to position [651, 0]
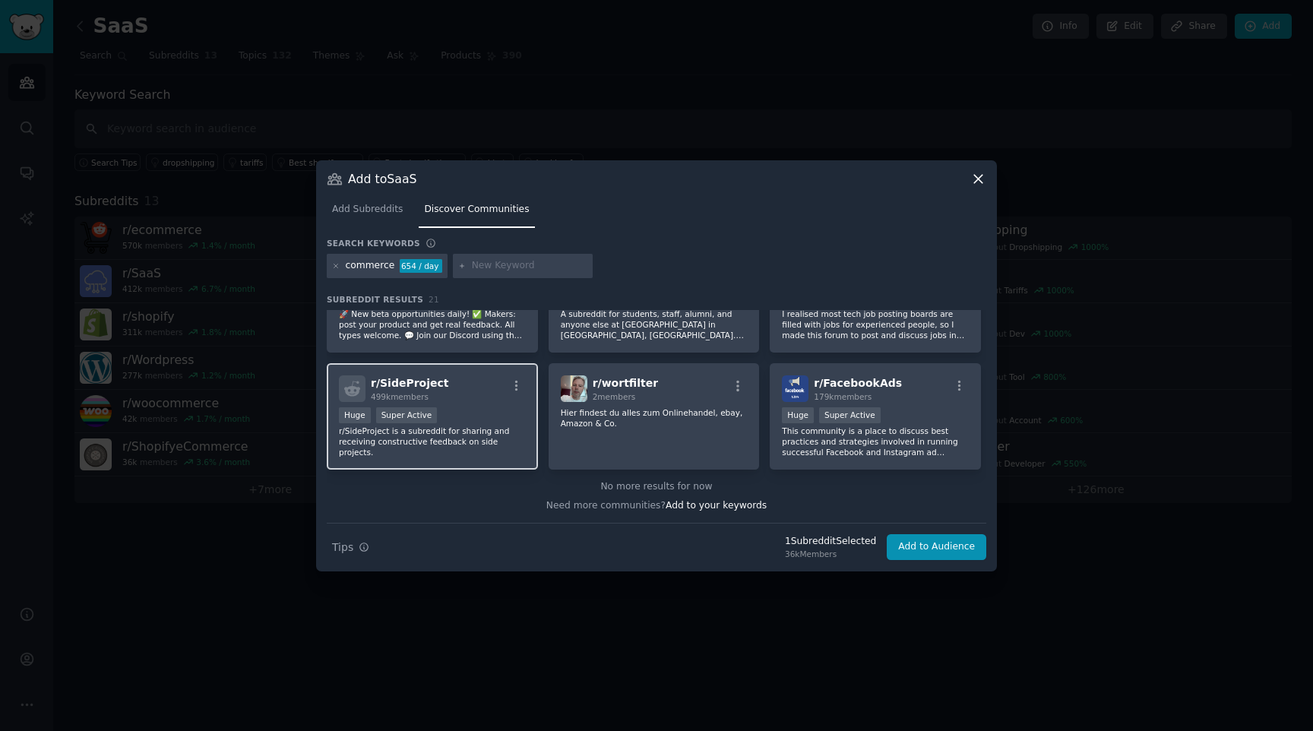
click at [497, 408] on div "Huge Super Active" at bounding box center [432, 416] width 187 height 19
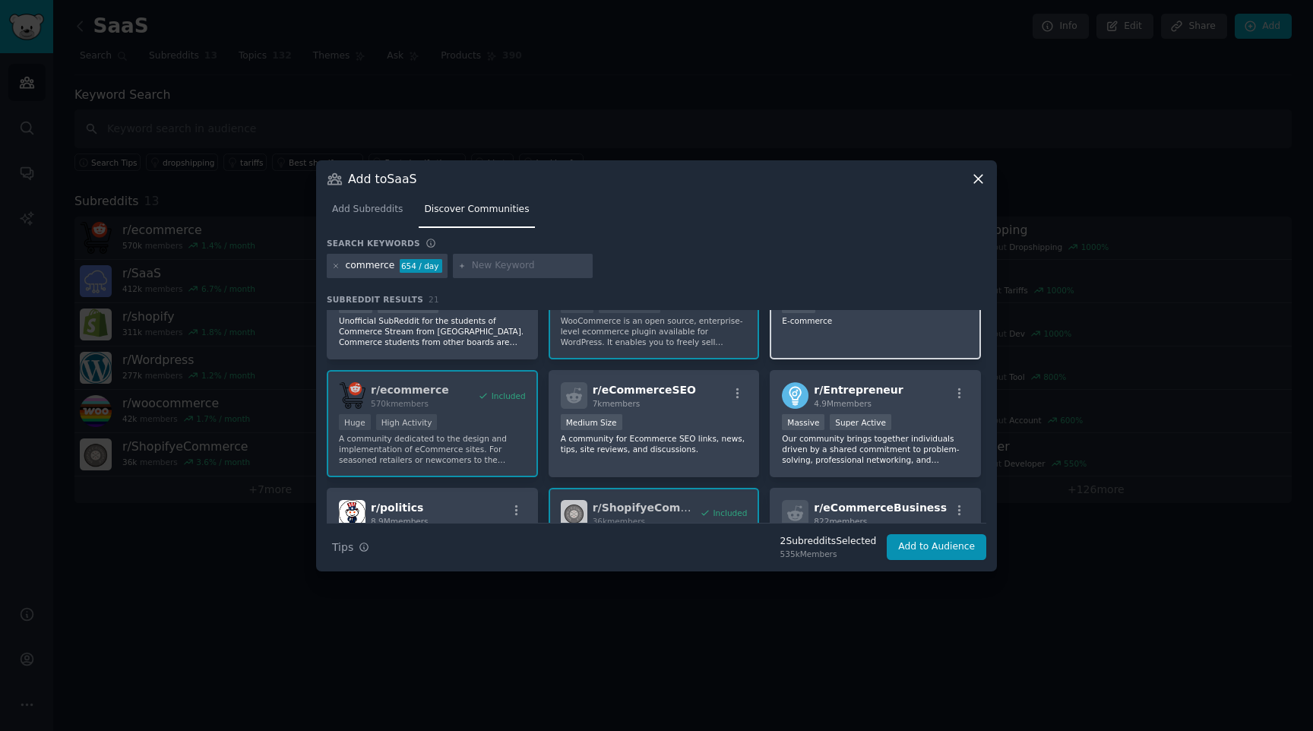
scroll to position [58, 0]
click at [922, 536] on button "Add to Audience" at bounding box center [936, 547] width 100 height 26
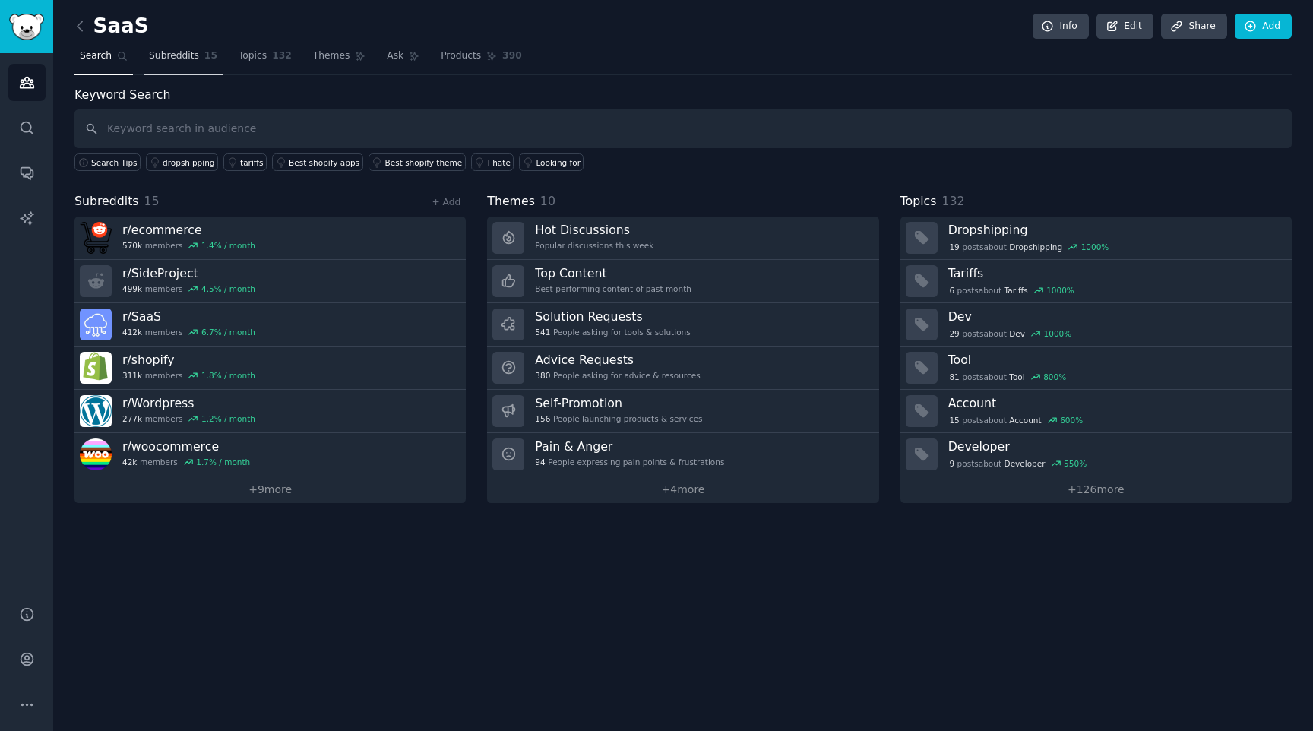
click at [182, 57] on span "Subreddits" at bounding box center [174, 56] width 50 height 14
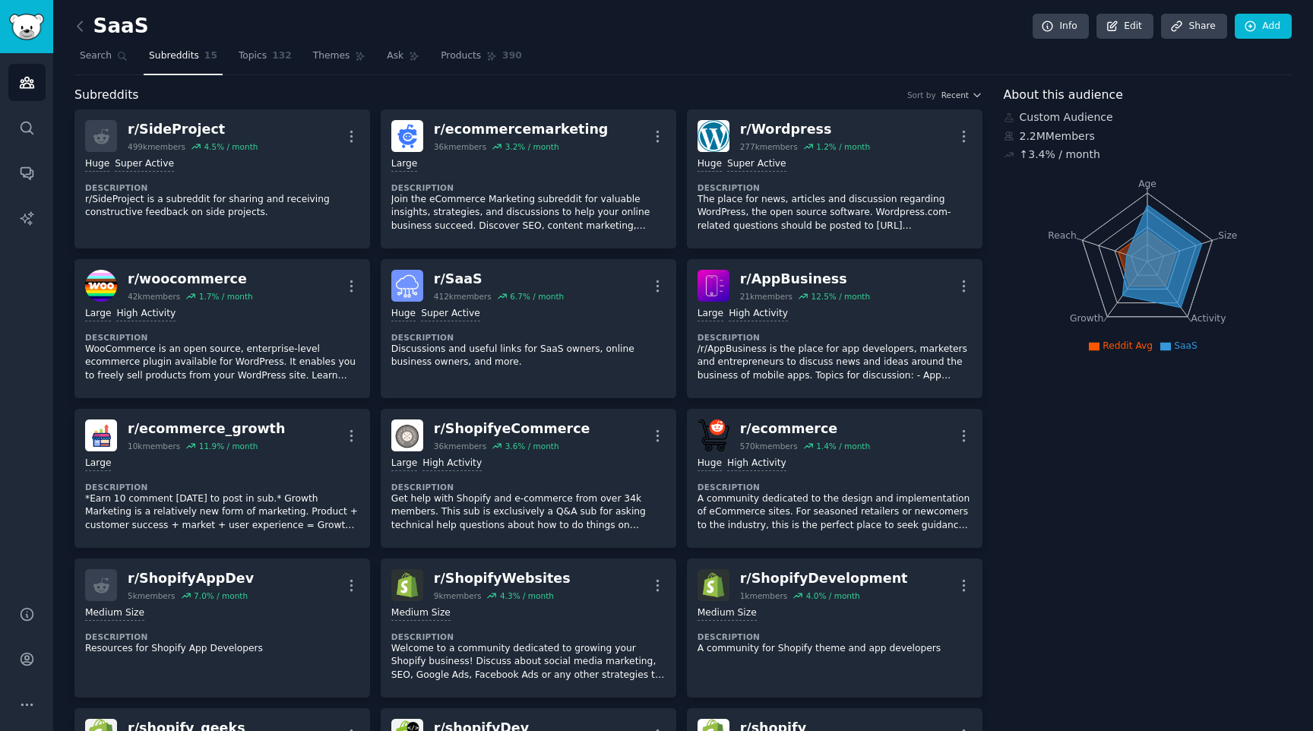
click at [223, 58] on nav "Search Subreddits 15 Topics 132 Themes Ask Products 390" at bounding box center [682, 59] width 1217 height 31
click at [245, 58] on span "Topics" at bounding box center [253, 56] width 28 height 14
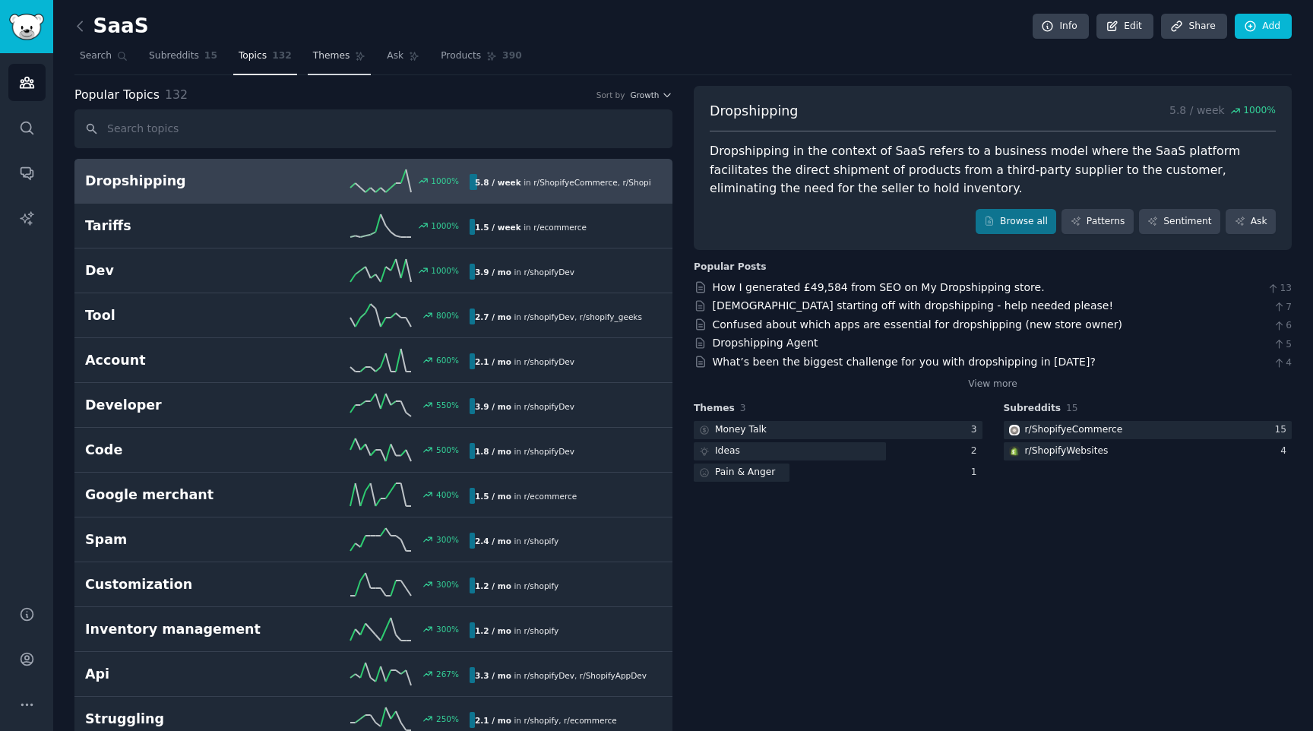
click at [333, 52] on span "Themes" at bounding box center [331, 56] width 37 height 14
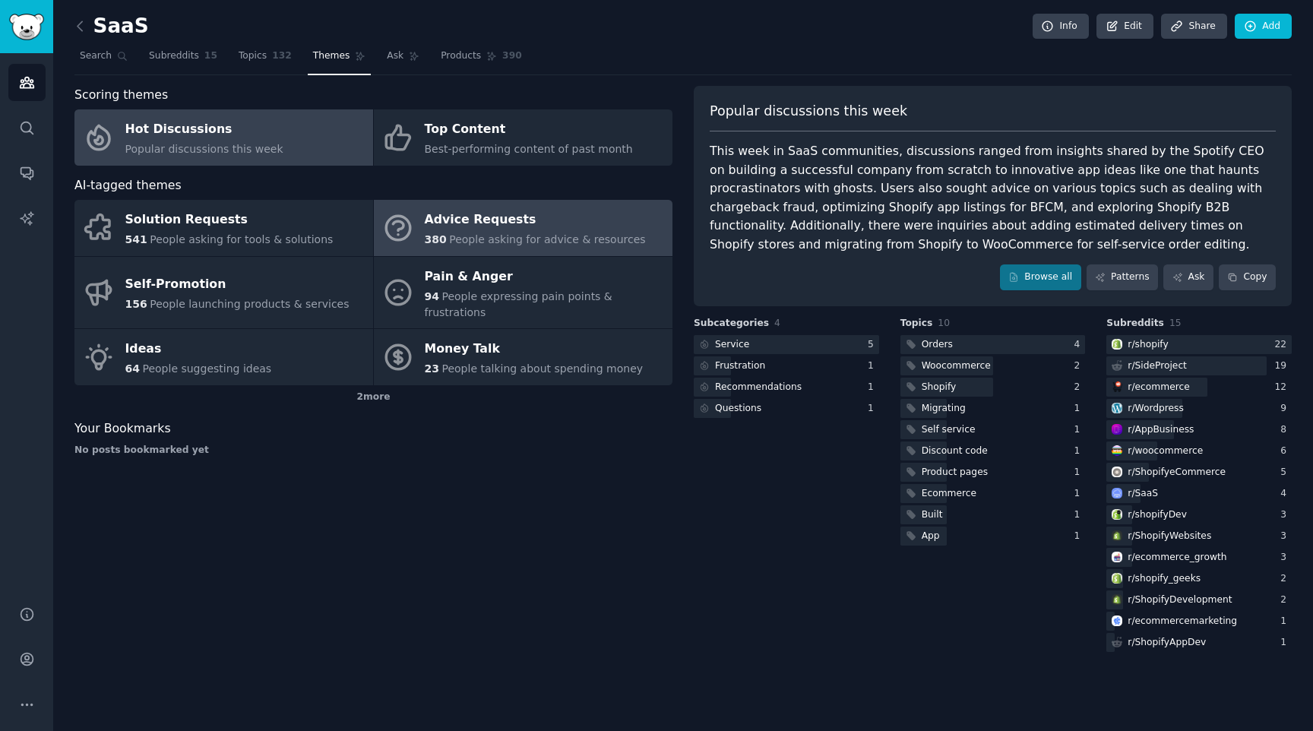
click at [512, 216] on div "Advice Requests" at bounding box center [535, 220] width 221 height 24
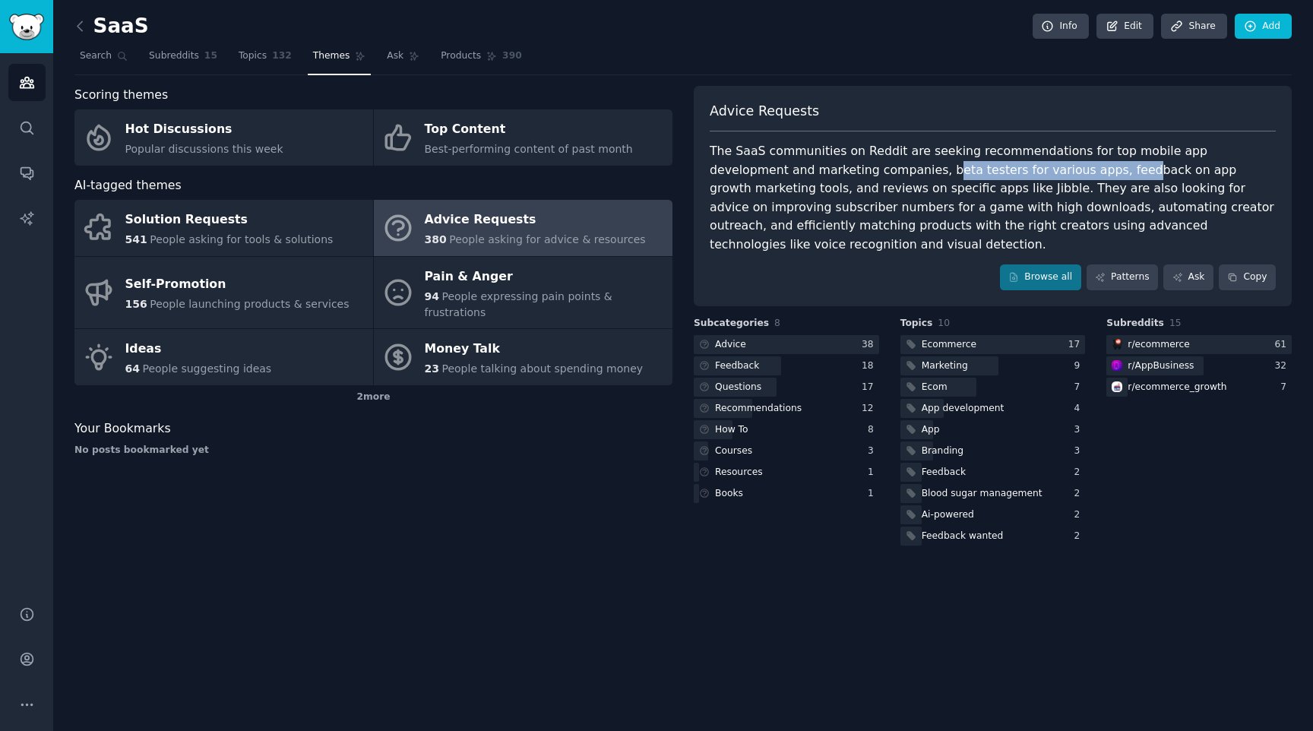
drag, startPoint x: 841, startPoint y: 175, endPoint x: 1014, endPoint y: 175, distance: 173.2
click at [1015, 175] on div "The SaaS communities on Reddit are seeking recommendations for top mobile app d…" at bounding box center [992, 198] width 566 height 112
click at [1021, 175] on div "The SaaS communities on Reddit are seeking recommendations for top mobile app d…" at bounding box center [992, 198] width 566 height 112
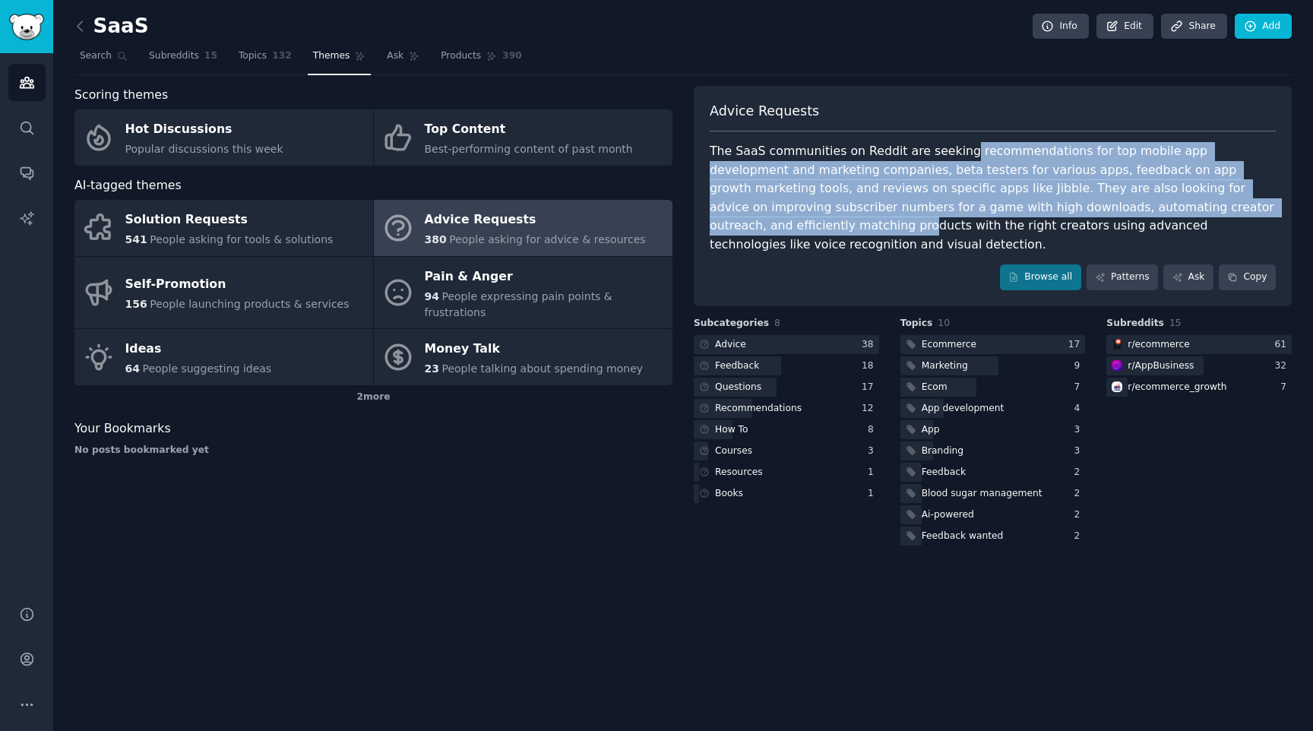
drag, startPoint x: 1183, startPoint y: 214, endPoint x: 953, endPoint y: 152, distance: 237.7
click at [953, 152] on div "The SaaS communities on Reddit are seeking recommendations for top mobile app d…" at bounding box center [992, 198] width 566 height 112
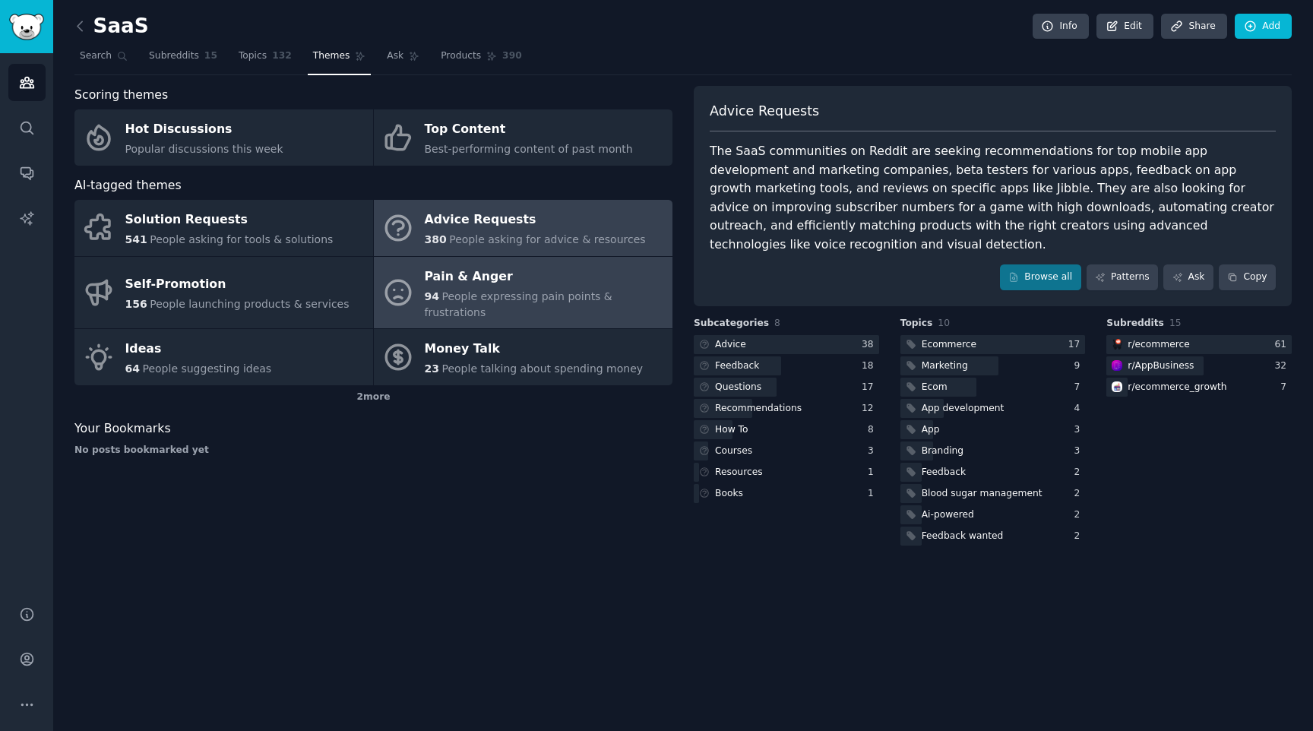
click at [612, 293] on span "People expressing pain points & frustrations" at bounding box center [519, 304] width 188 height 28
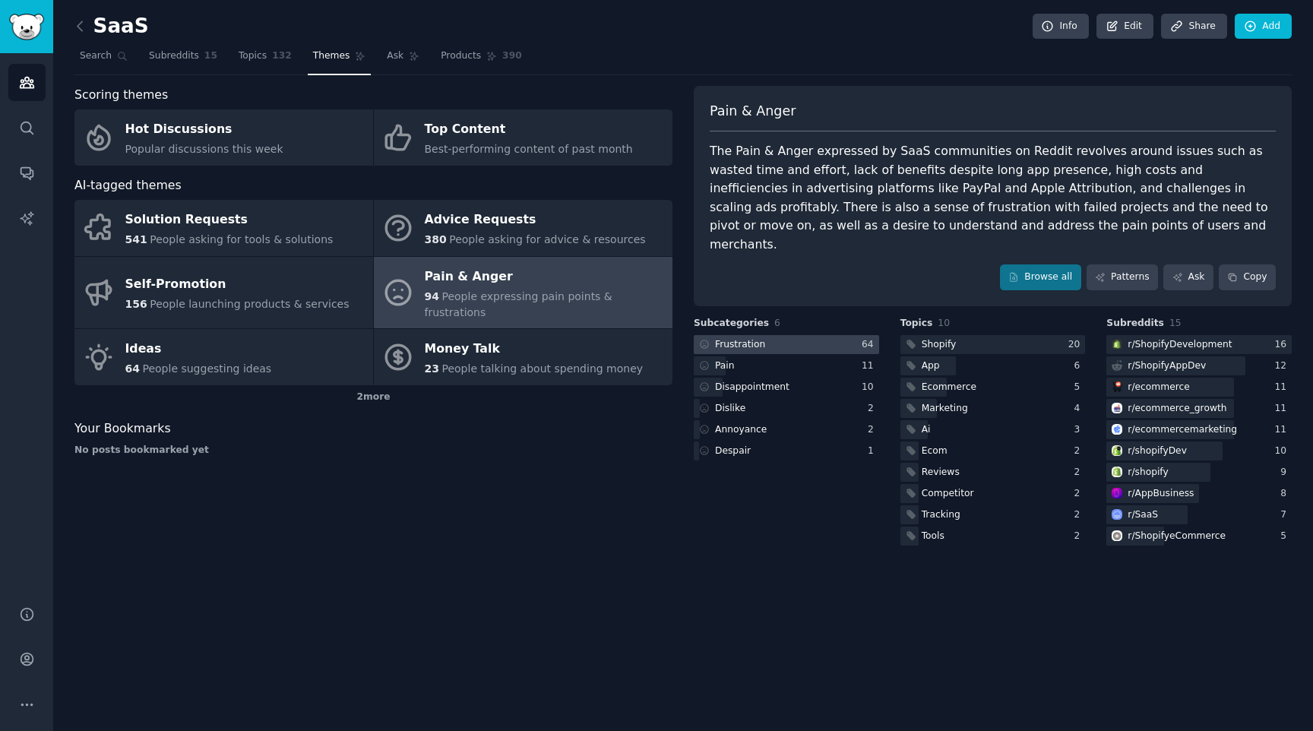
click at [781, 335] on div at bounding box center [786, 344] width 185 height 19
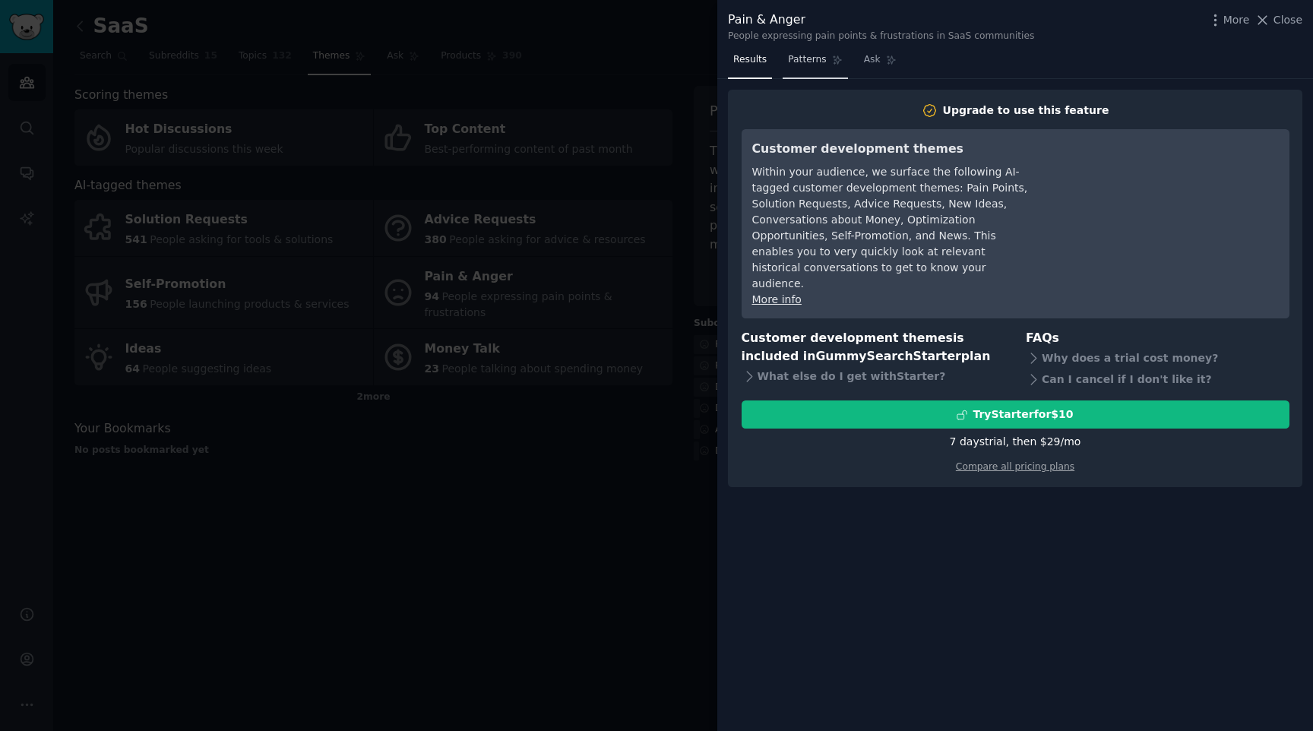
click at [798, 62] on span "Patterns" at bounding box center [807, 60] width 38 height 14
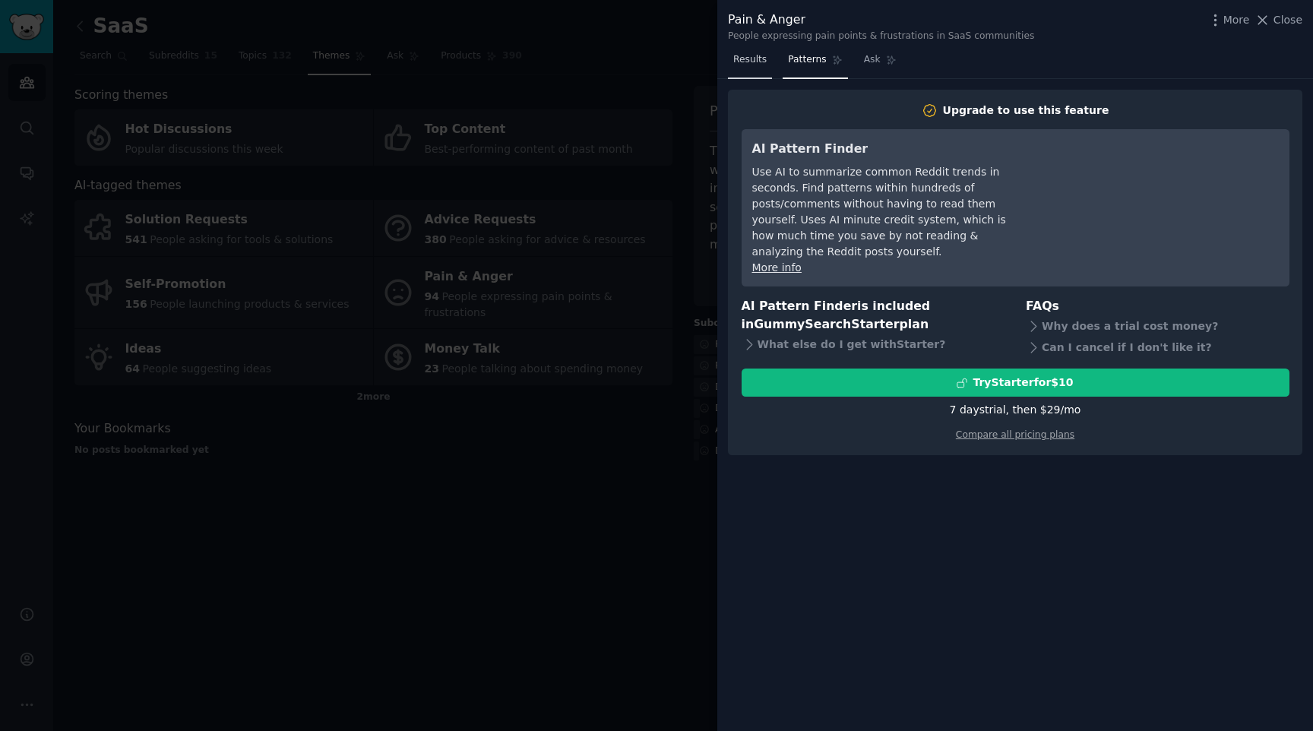
click at [766, 63] on link "Results" at bounding box center [750, 63] width 44 height 31
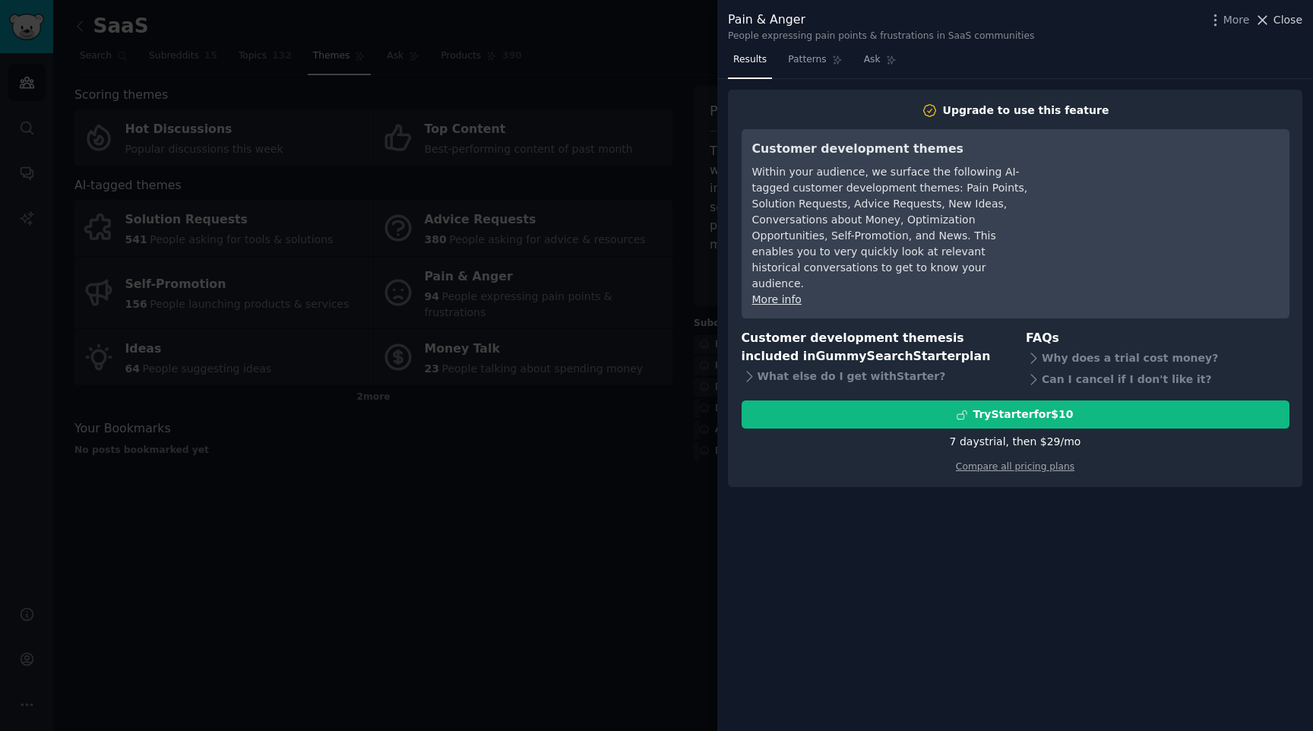
click at [1281, 23] on span "Close" at bounding box center [1287, 20] width 29 height 16
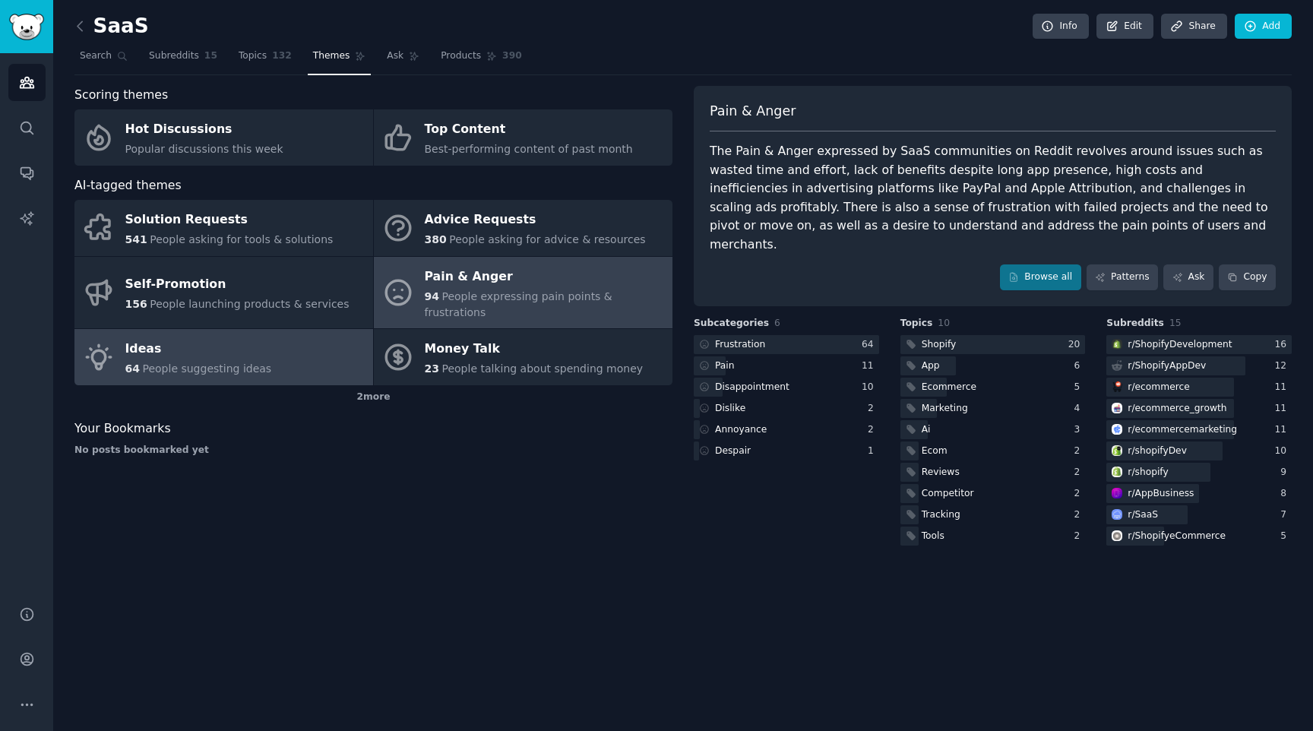
click at [255, 361] on div "64 People suggesting ideas" at bounding box center [198, 369] width 147 height 16
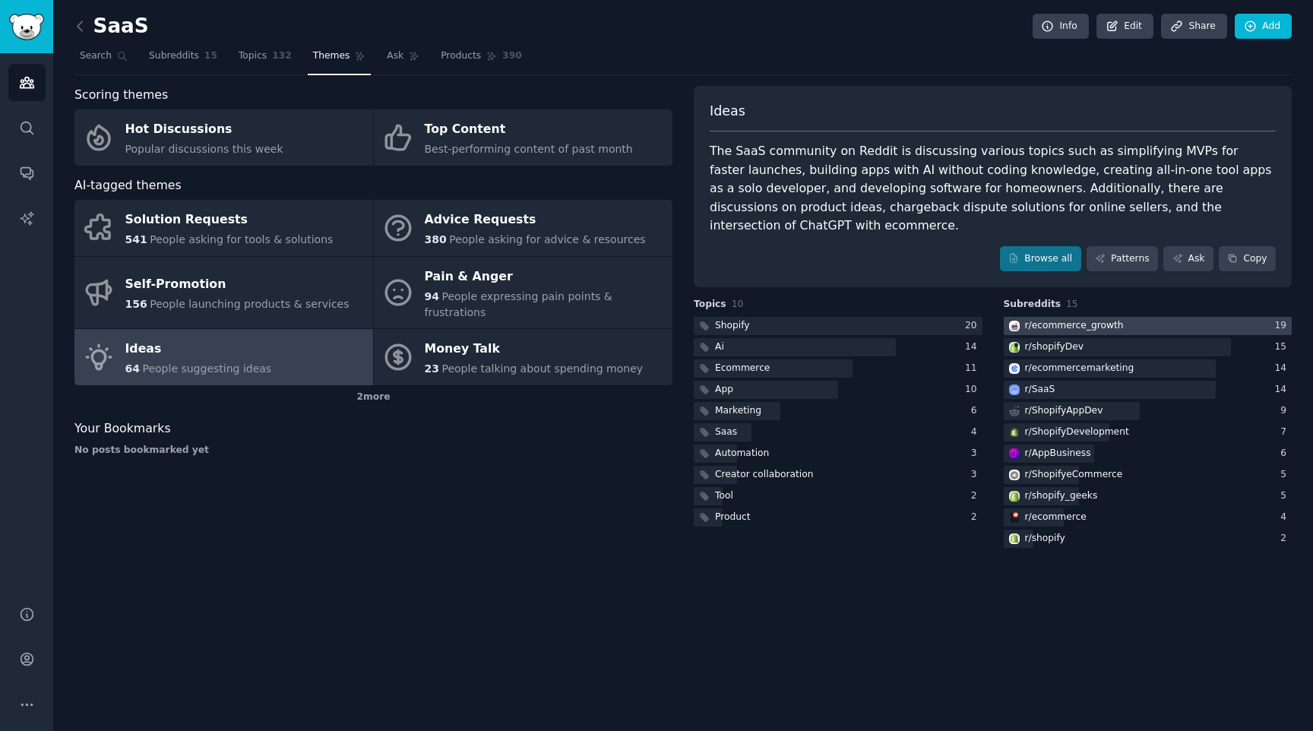
click at [1039, 319] on div "r/ ecommerce_growth" at bounding box center [1074, 326] width 99 height 14
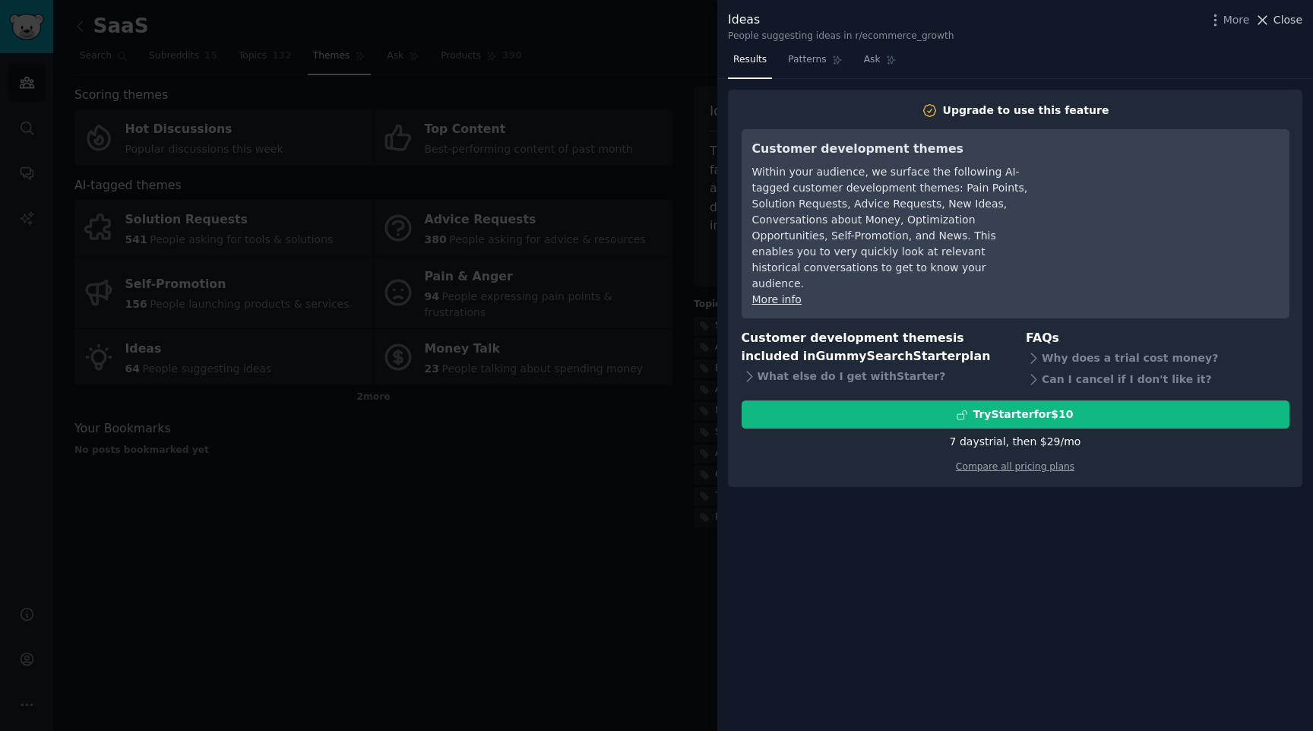
click at [1280, 19] on span "Close" at bounding box center [1287, 20] width 29 height 16
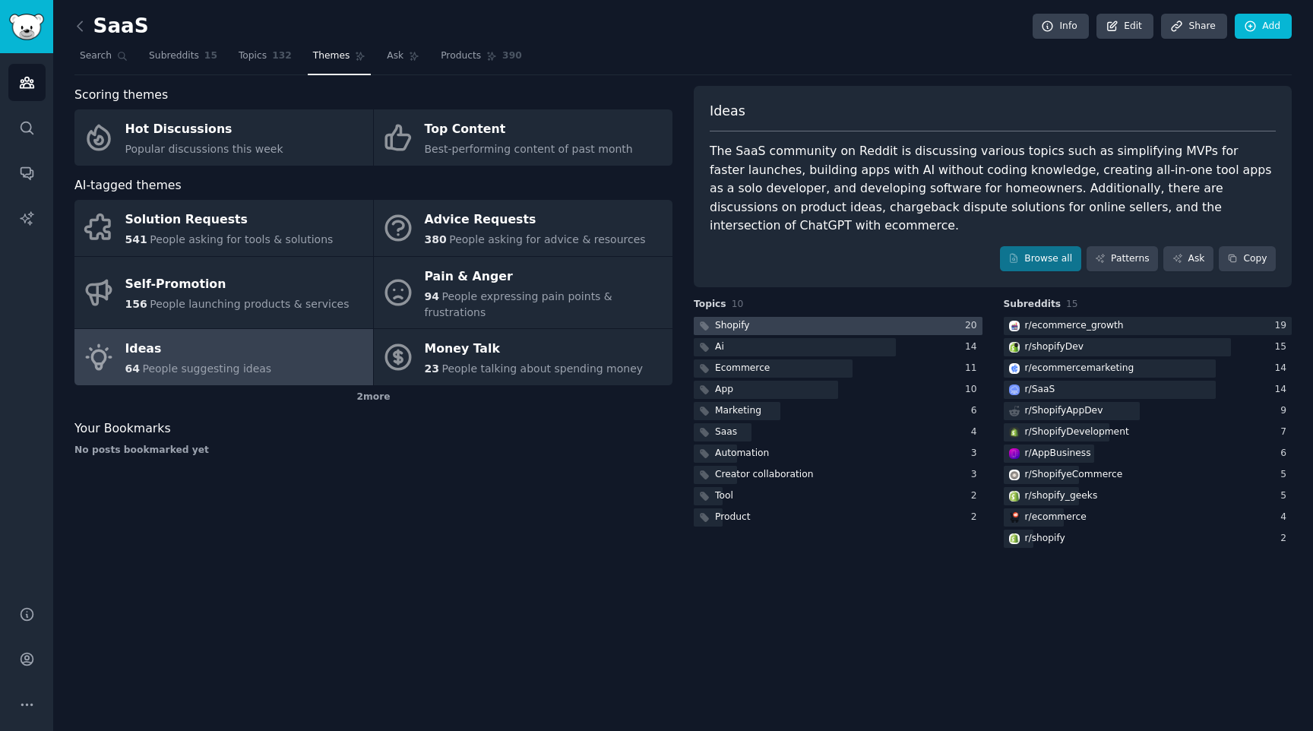
click at [818, 317] on div at bounding box center [838, 326] width 289 height 19
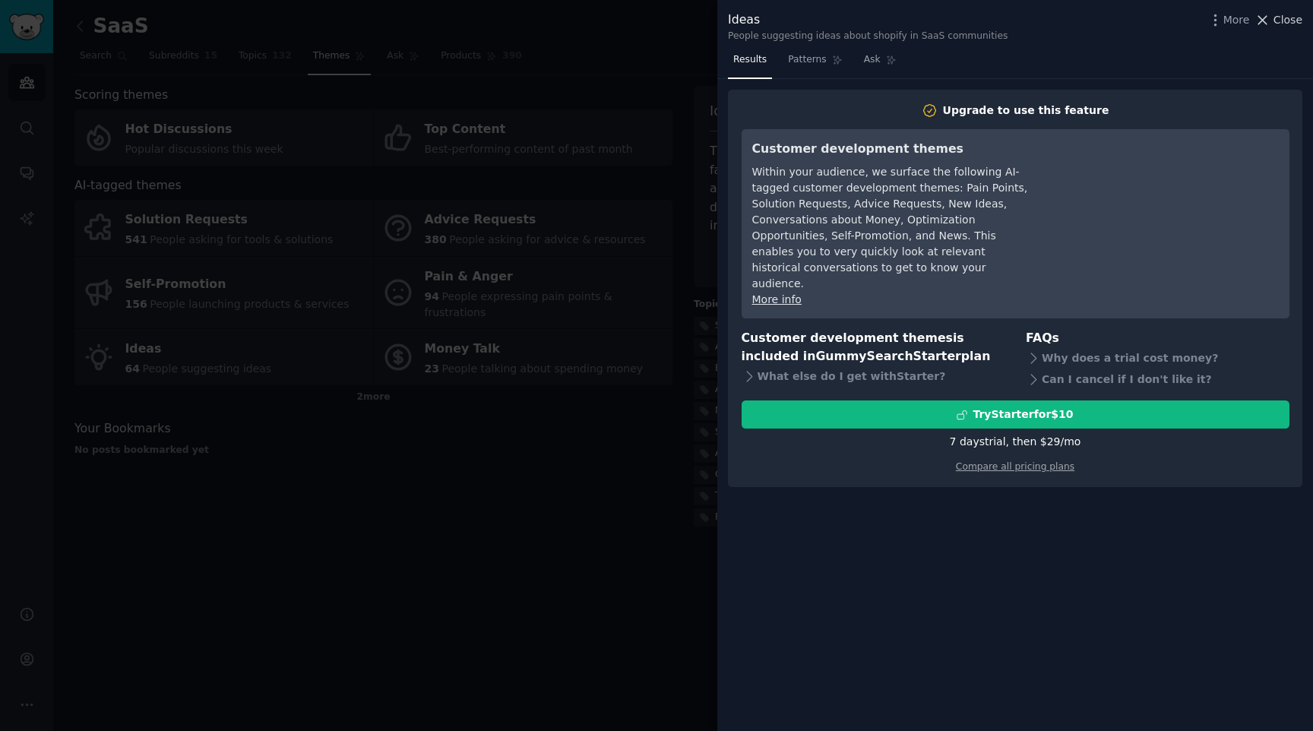
click at [1290, 13] on span "Close" at bounding box center [1287, 20] width 29 height 16
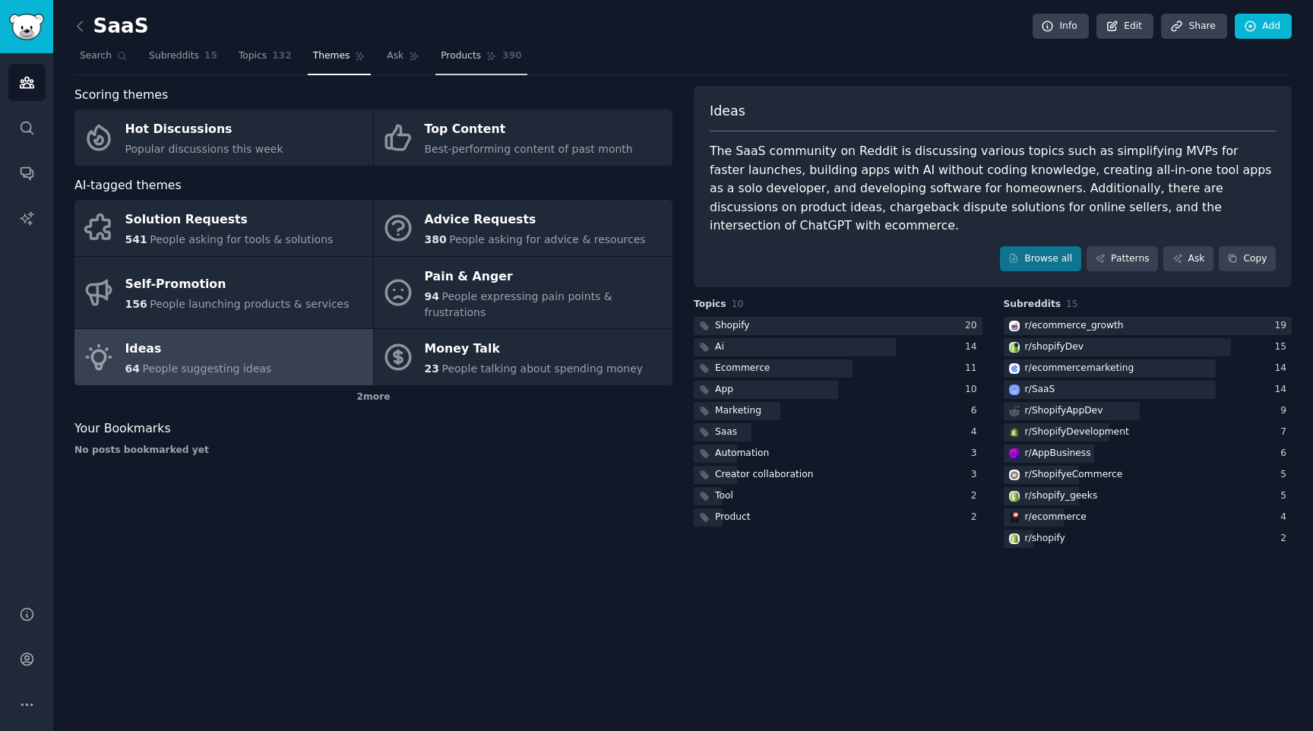
click at [445, 66] on link "Products 390" at bounding box center [480, 59] width 91 height 31
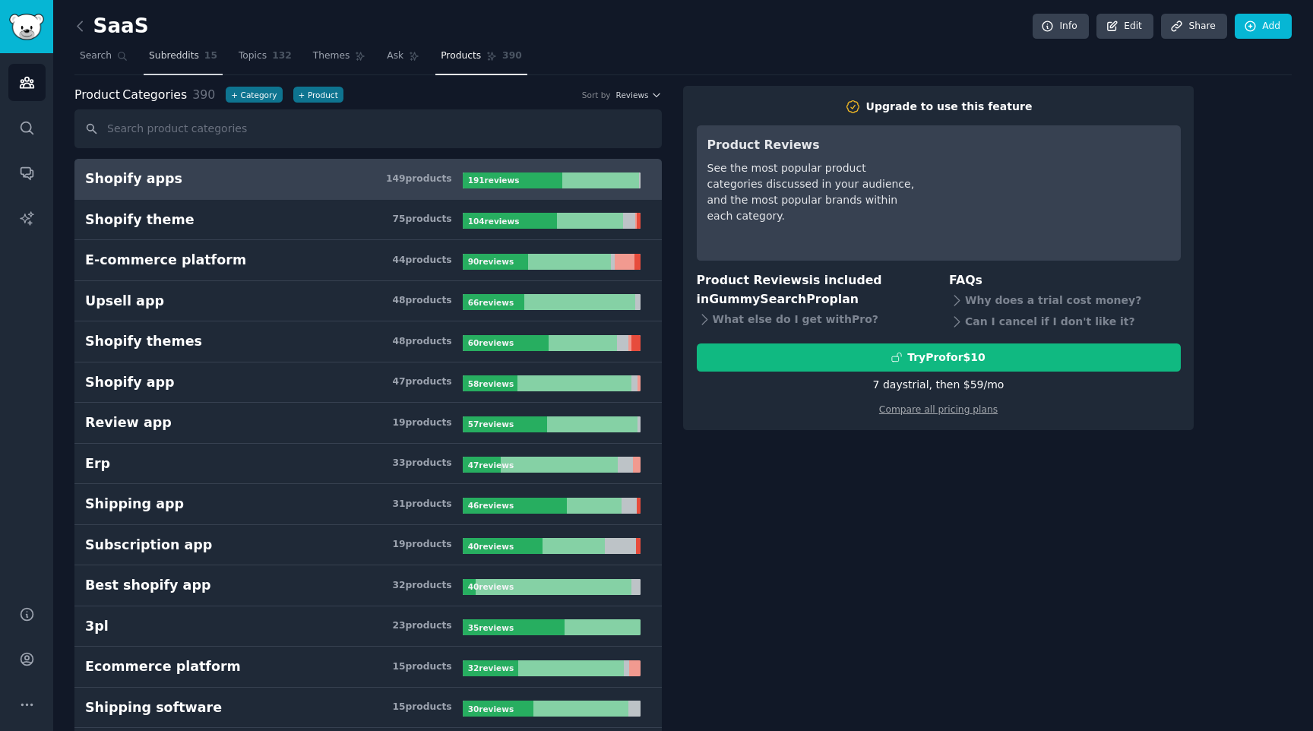
click at [193, 62] on span "Subreddits" at bounding box center [174, 56] width 50 height 14
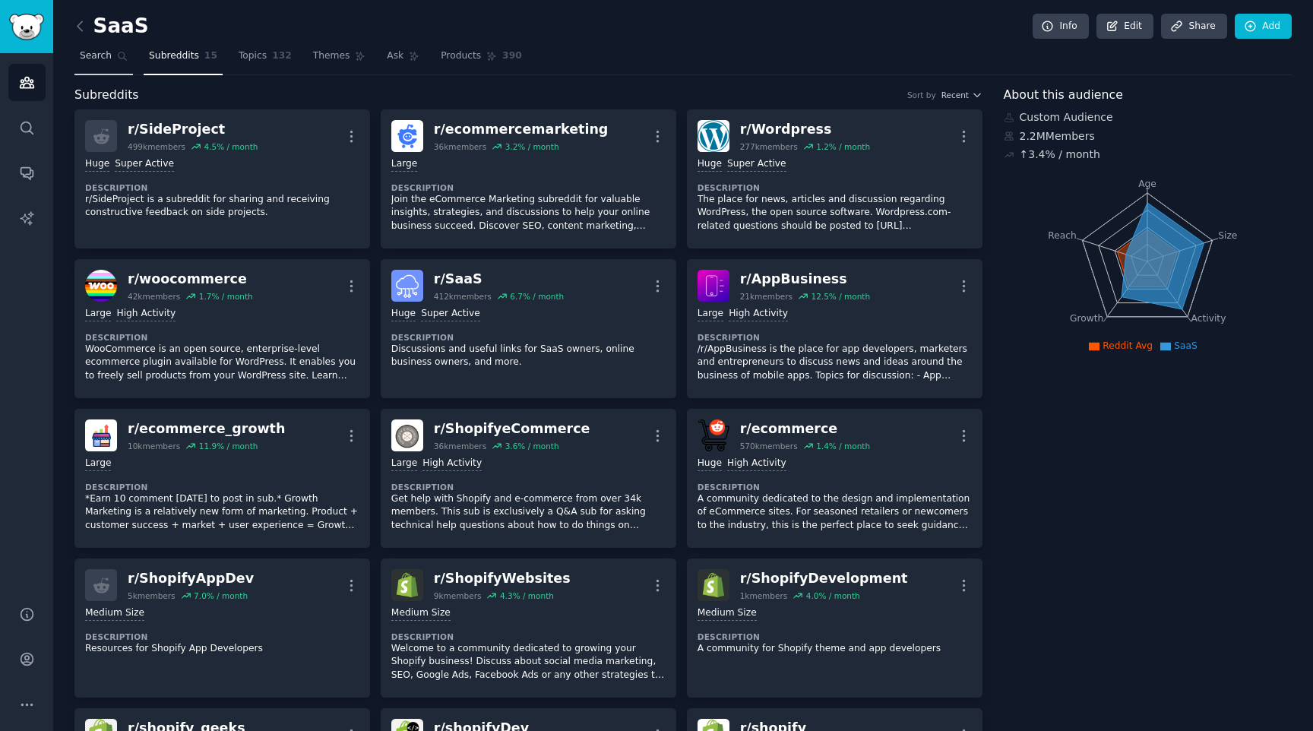
click at [102, 55] on span "Search" at bounding box center [96, 56] width 32 height 14
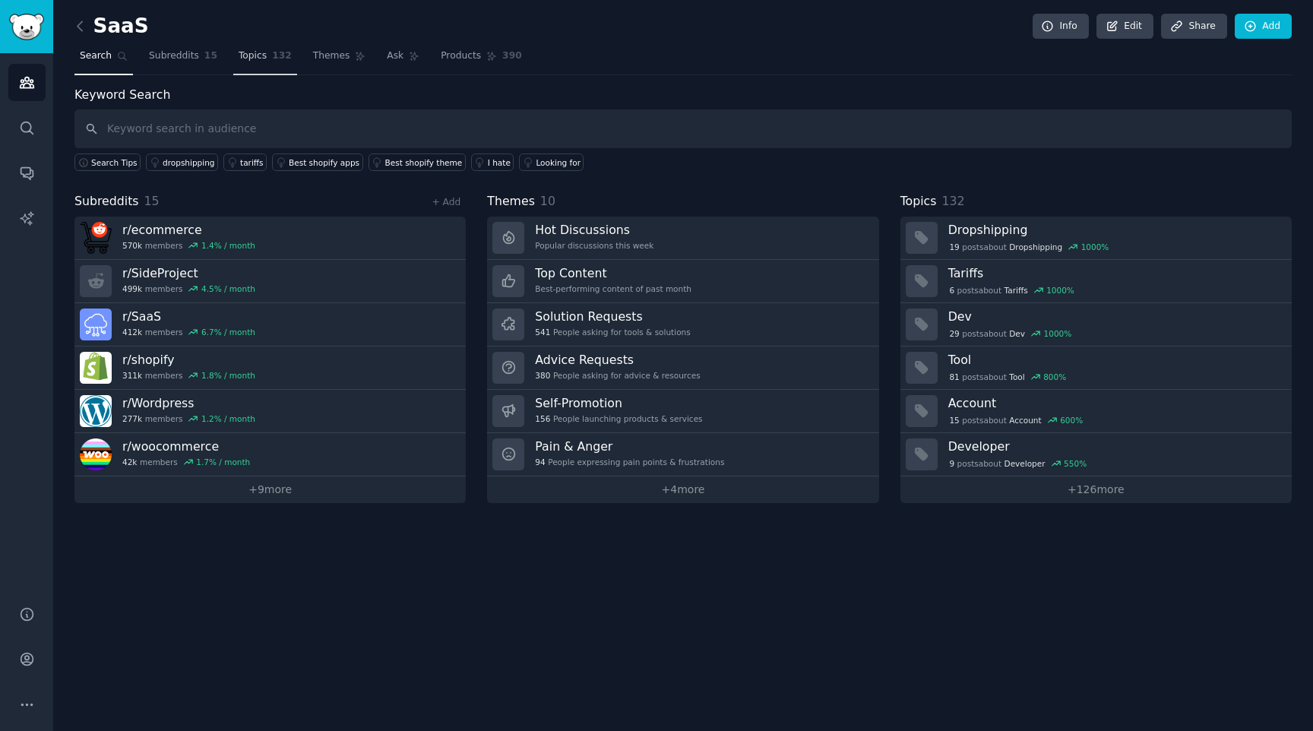
click at [273, 61] on span "132" at bounding box center [282, 56] width 20 height 14
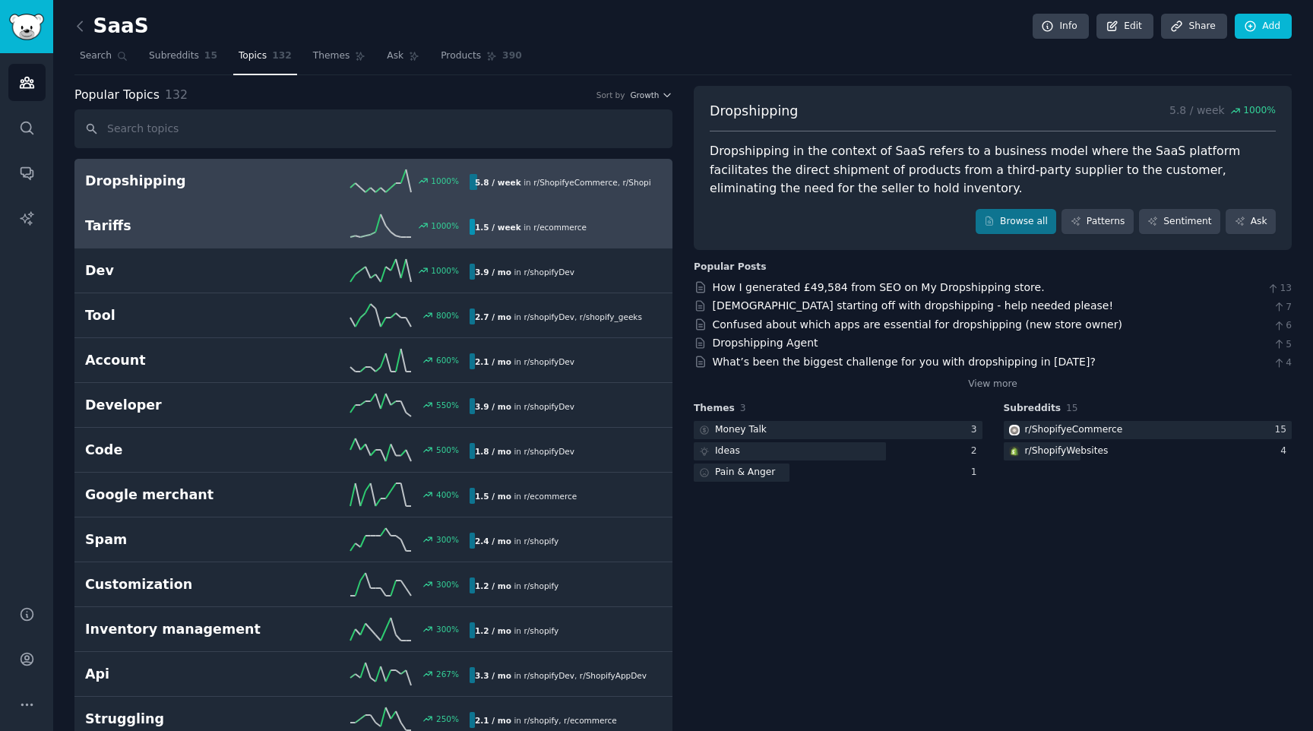
click at [597, 220] on div "1.5 / week in r/ ecommerce" at bounding box center [560, 227] width 182 height 16
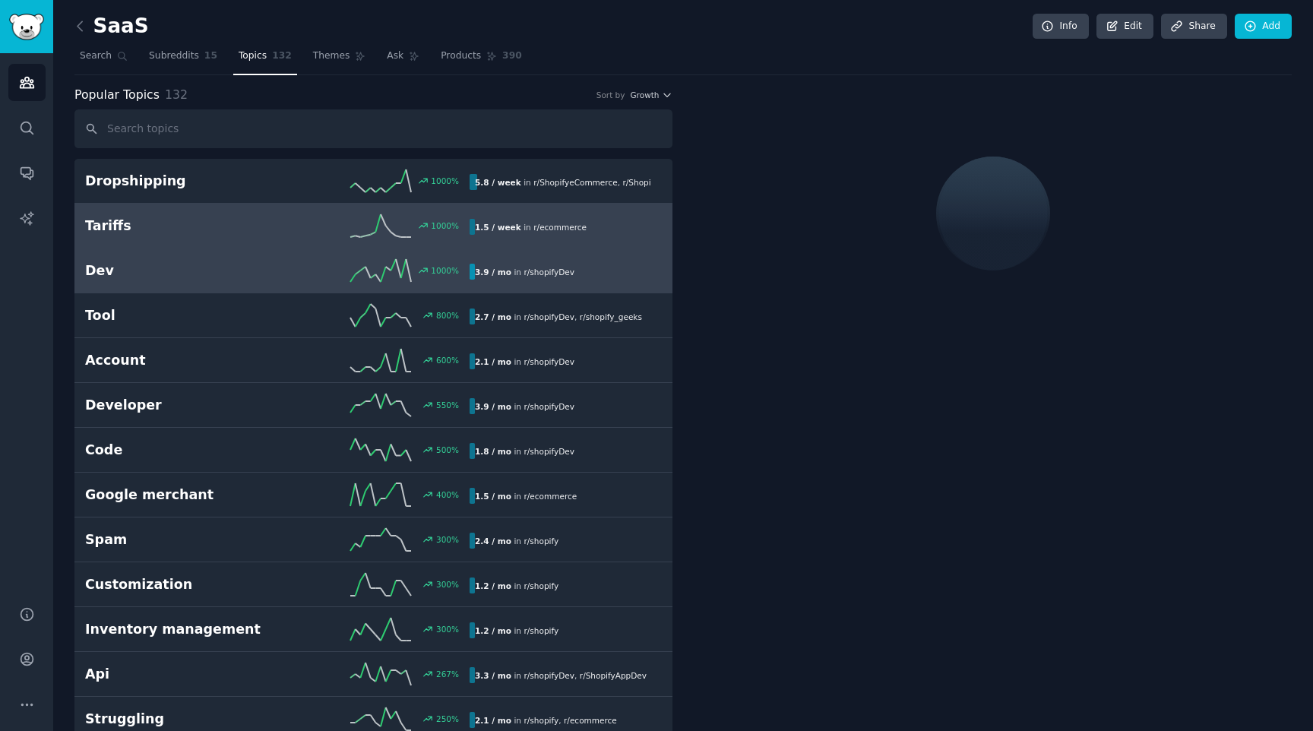
click at [600, 260] on div "Dev 1000 % 3.9 / mo in r/ shopifyDev" at bounding box center [373, 270] width 577 height 23
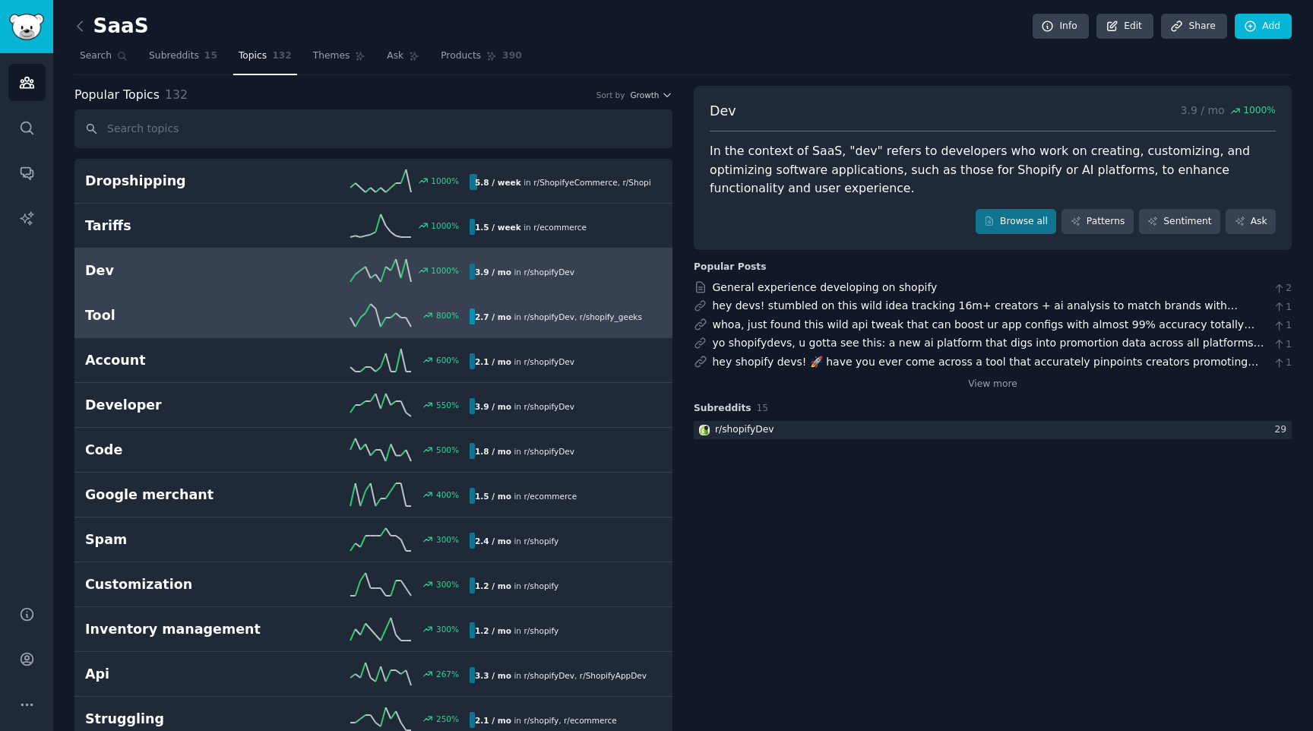
click at [601, 311] on span "r/ shopify_geeks" at bounding box center [611, 316] width 62 height 11
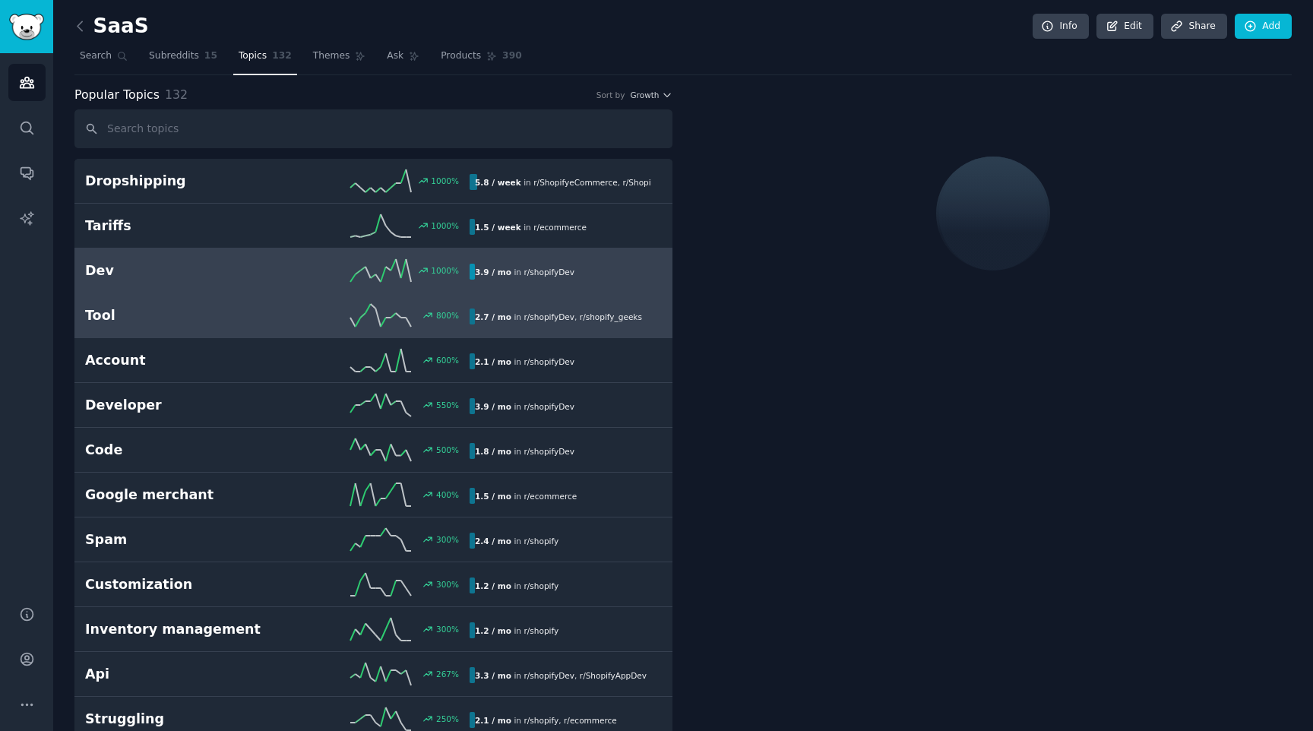
click at [615, 275] on div "3.9 / mo in r/ shopifyDev" at bounding box center [560, 272] width 182 height 16
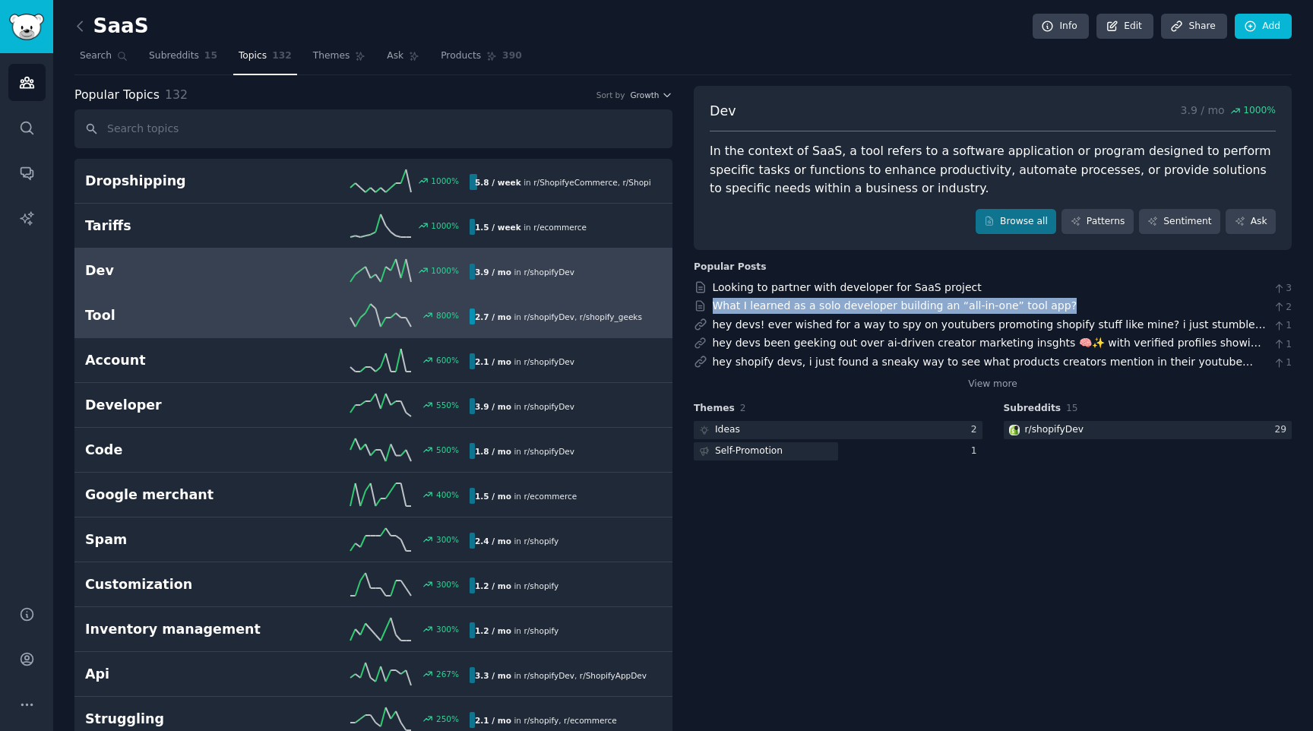
click at [631, 319] on span "r/ shopify_geeks" at bounding box center [611, 316] width 62 height 9
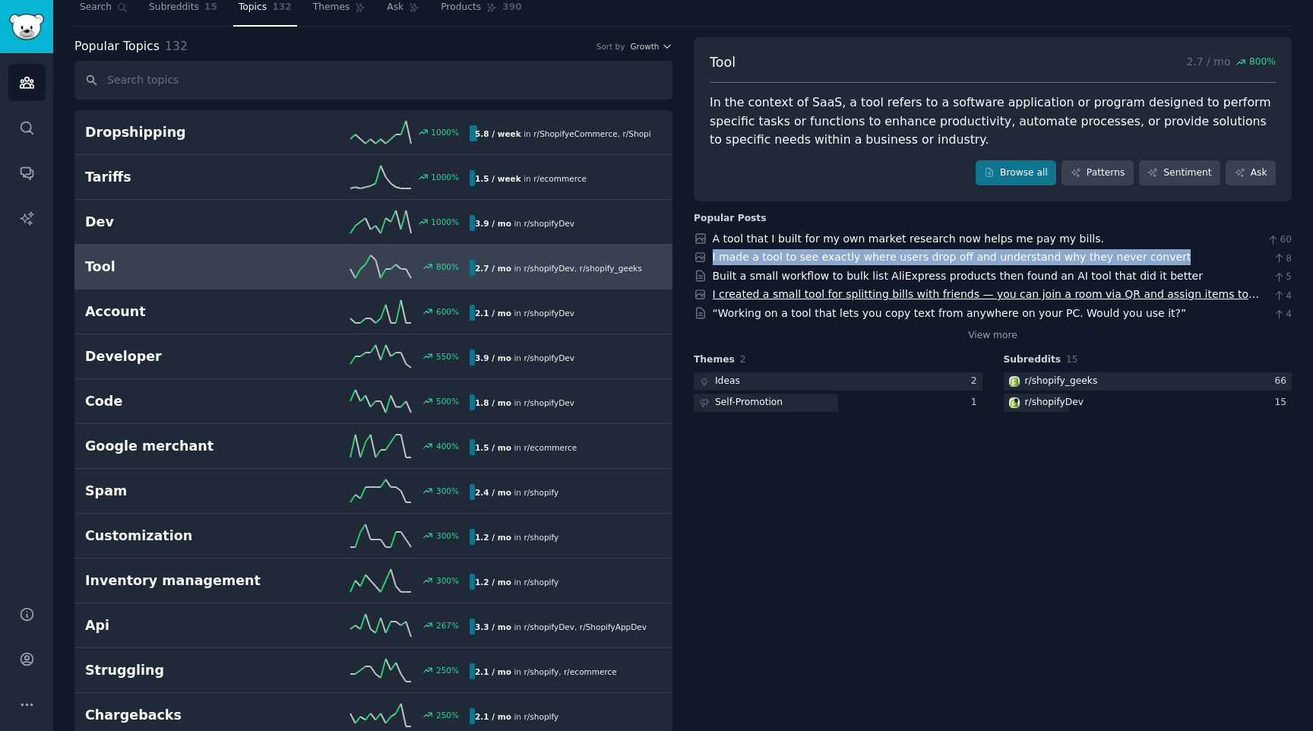
scroll to position [62, 0]
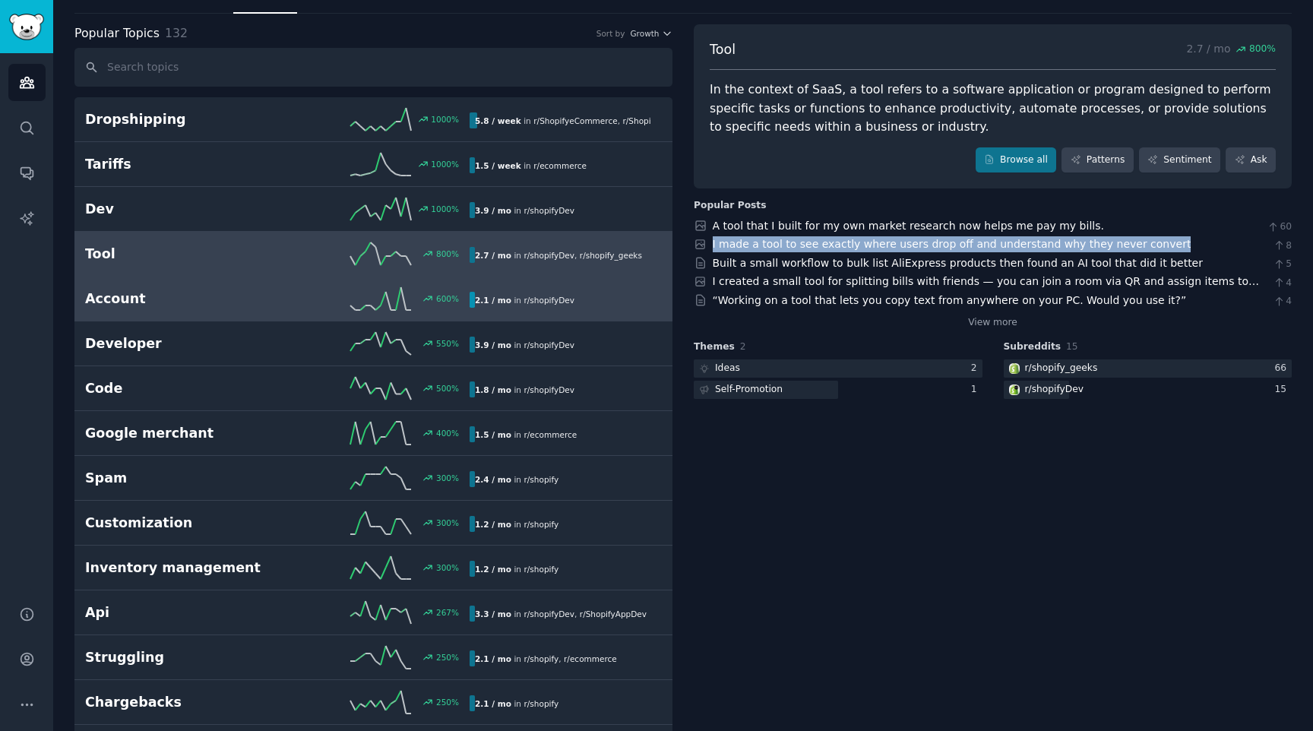
click at [578, 292] on div "2.1 / mo in r/ shopifyDev" at bounding box center [565, 300] width 192 height 16
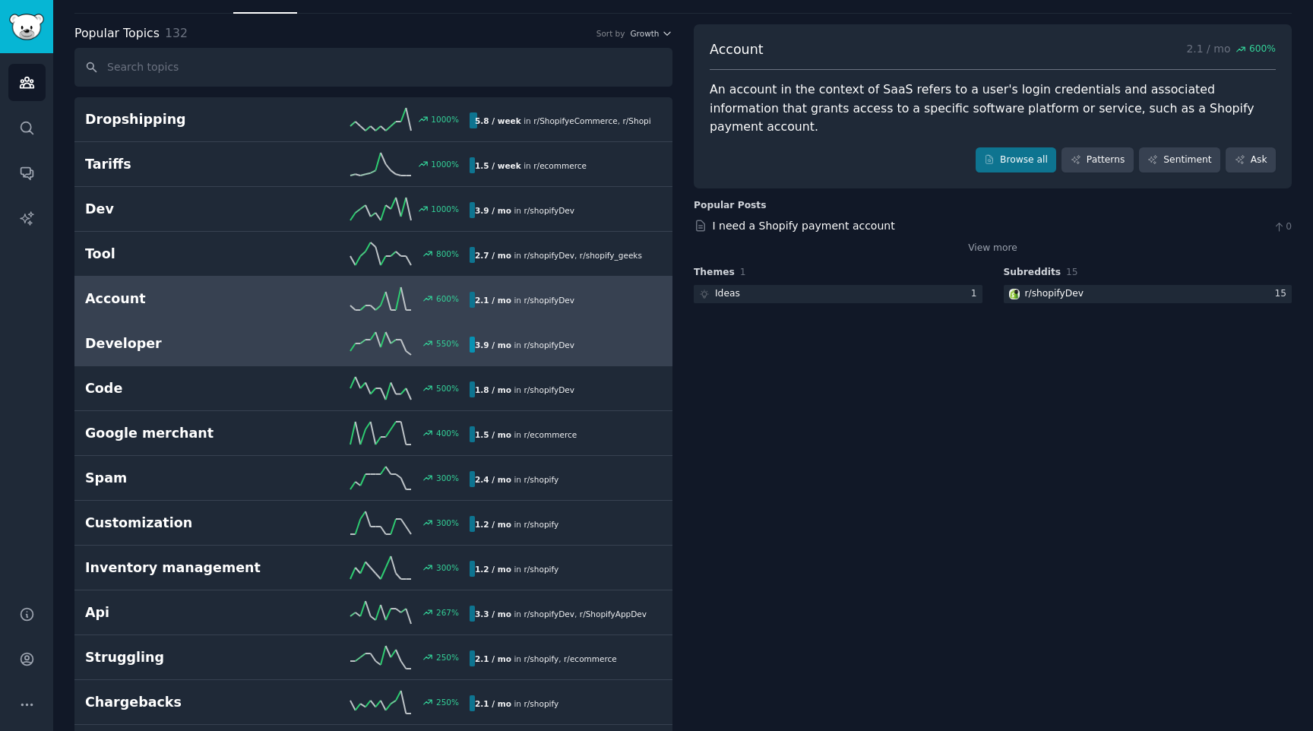
click at [579, 327] on link "Developer 550 % 3.9 / mo in r/ shopifyDev" at bounding box center [373, 343] width 598 height 45
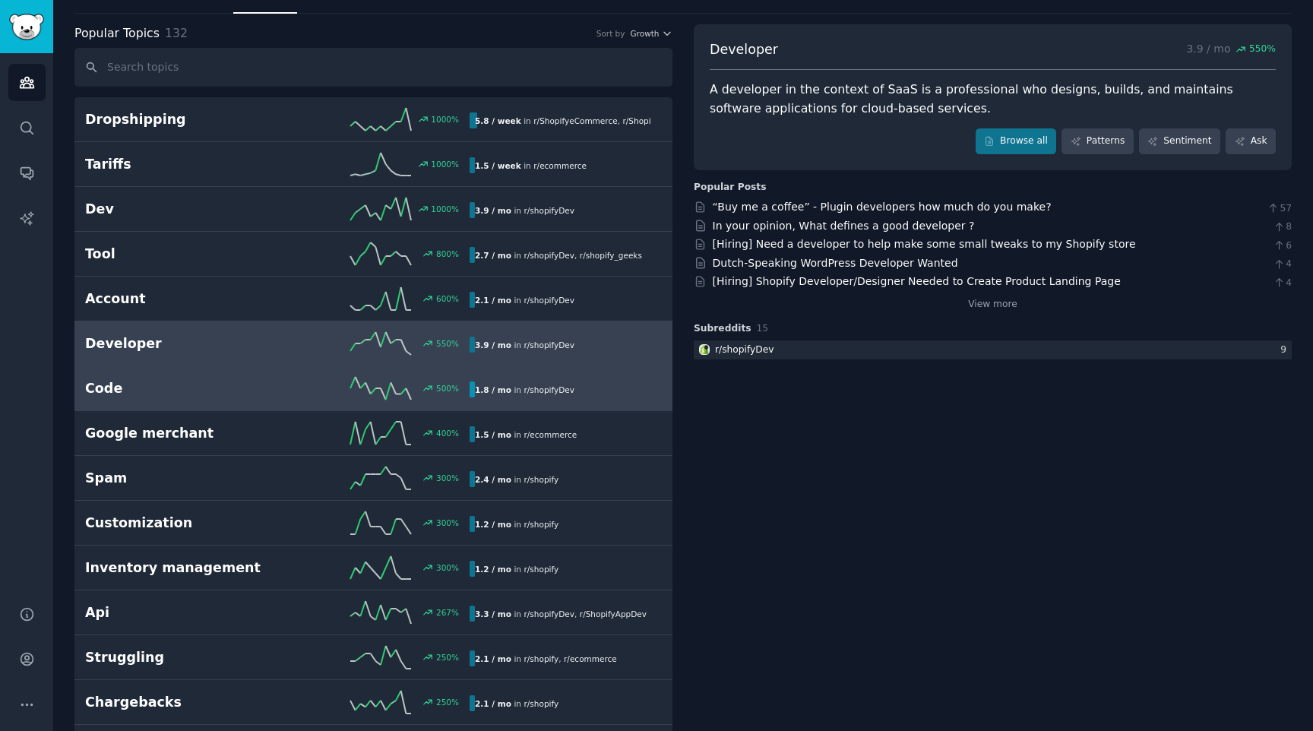
click at [311, 372] on link "Code 500 % 1.8 / mo in r/ shopifyDev" at bounding box center [373, 388] width 598 height 45
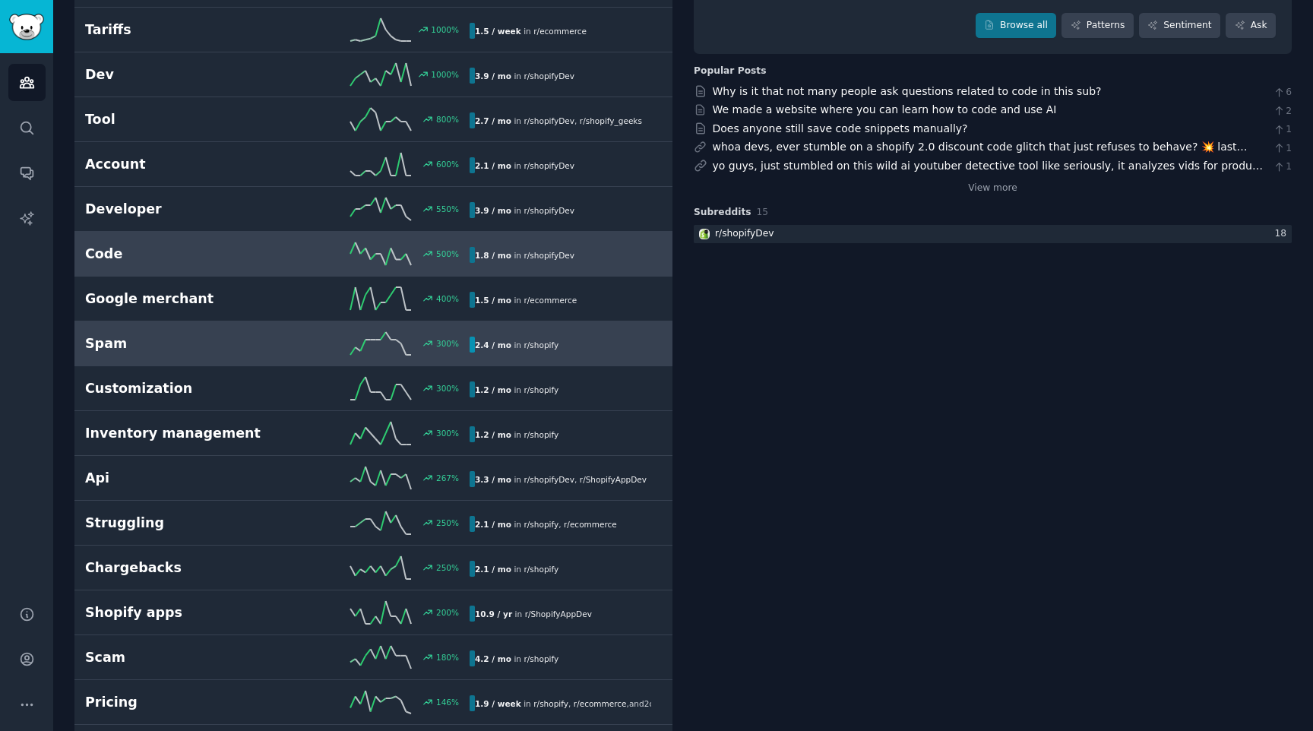
scroll to position [197, 0]
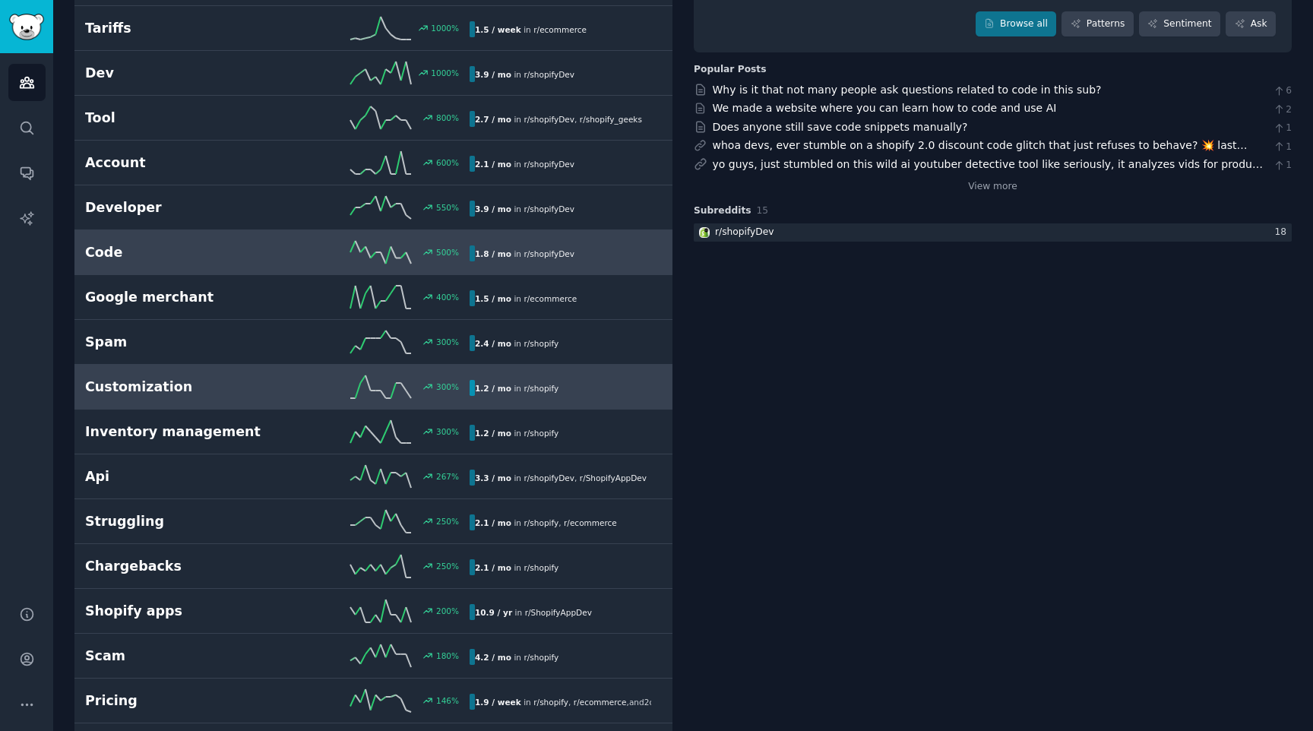
click at [300, 400] on link "Customization 300 % 1.2 / mo in r/ shopify" at bounding box center [373, 387] width 598 height 45
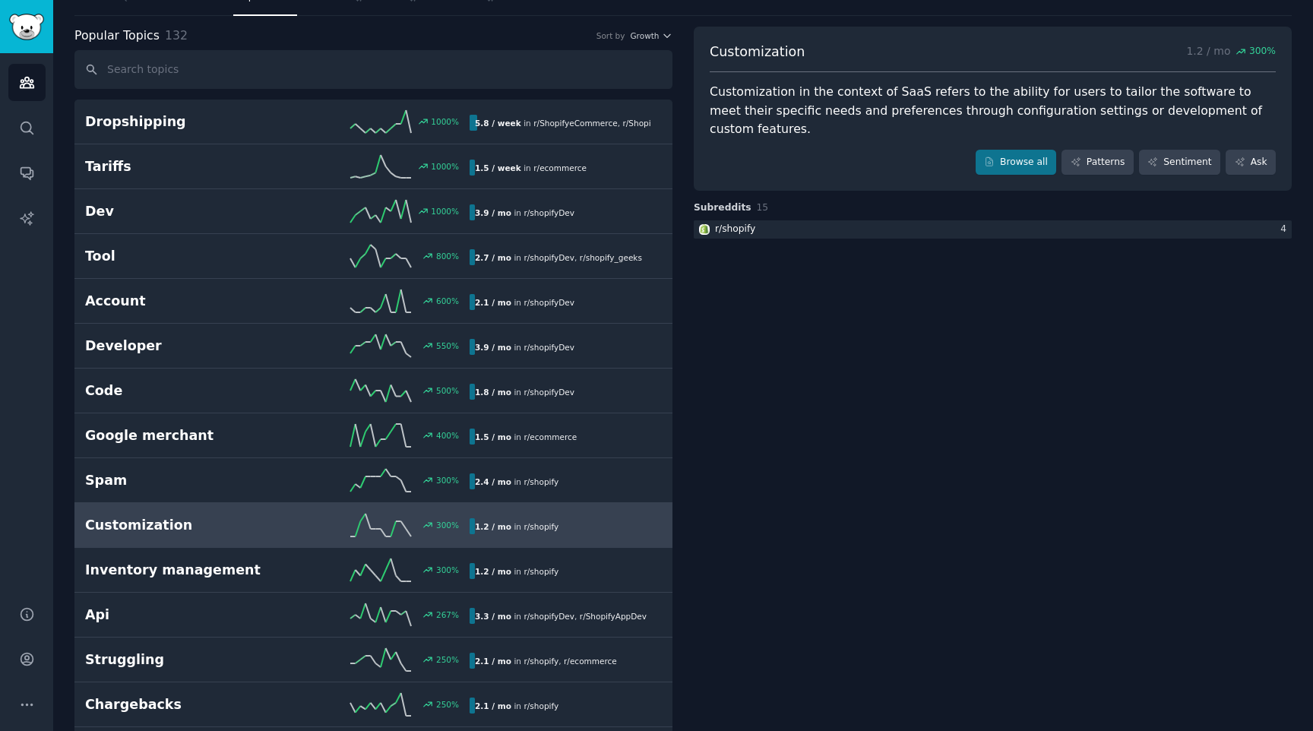
scroll to position [87, 0]
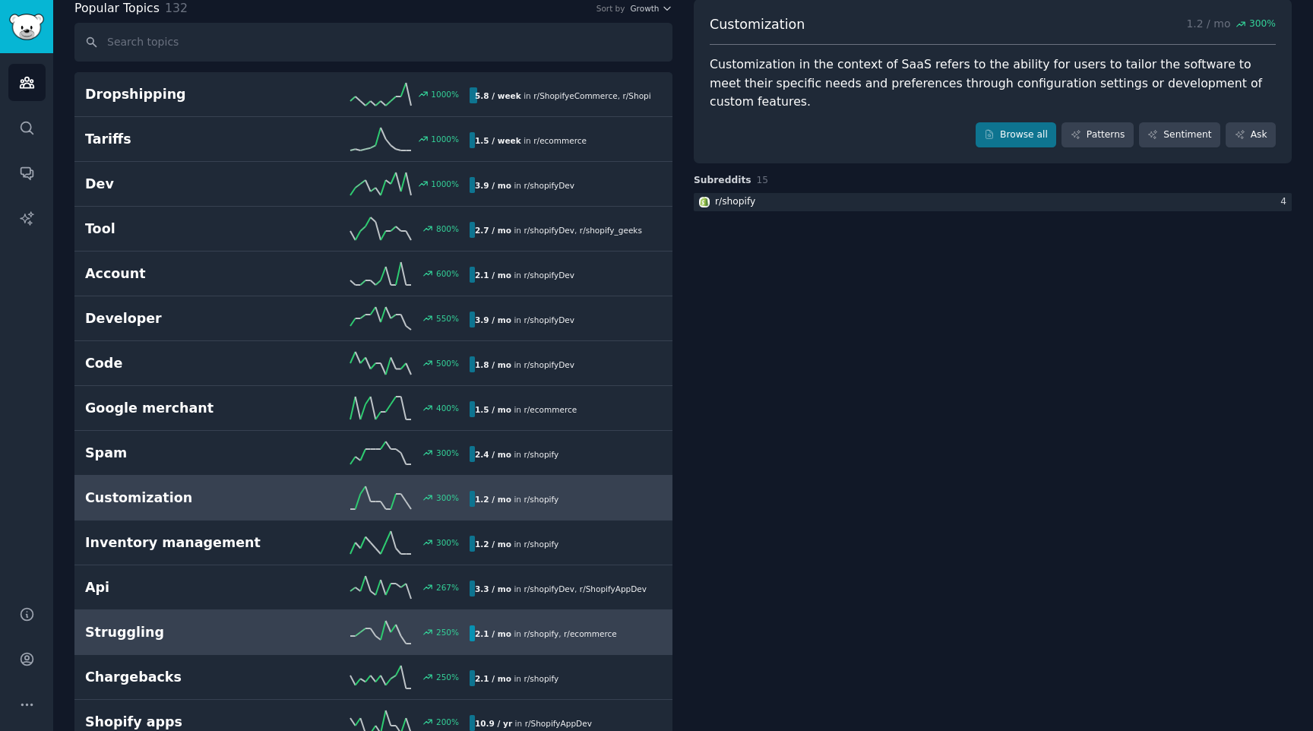
click at [319, 643] on link "Struggling 250 % 2.1 / mo in r/ shopify , r/ ecommerce" at bounding box center [373, 632] width 598 height 45
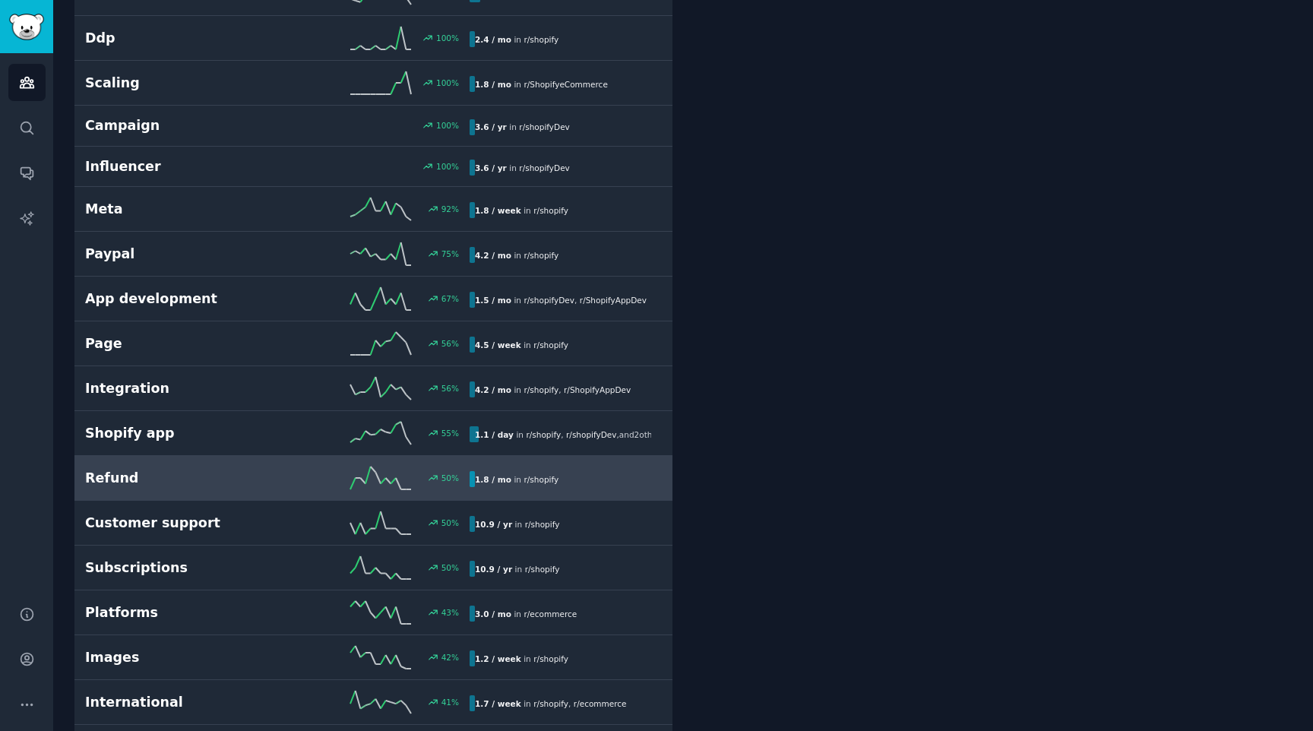
scroll to position [895, 0]
